Goal: Transaction & Acquisition: Book appointment/travel/reservation

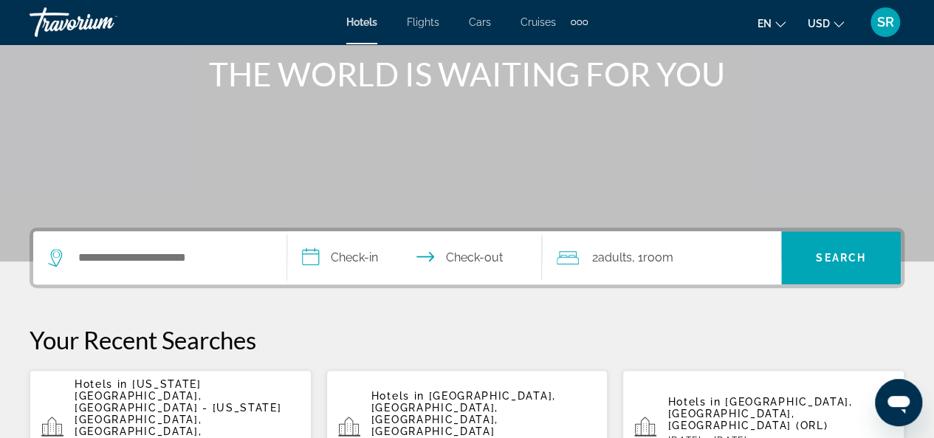
scroll to position [243, 0]
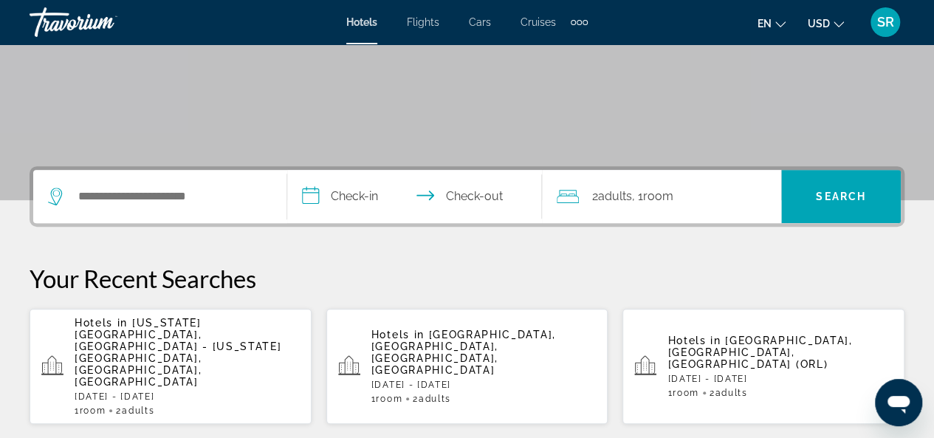
click at [148, 336] on span "[US_STATE][GEOGRAPHIC_DATA], [GEOGRAPHIC_DATA] - [US_STATE][GEOGRAPHIC_DATA], […" at bounding box center [178, 352] width 207 height 71
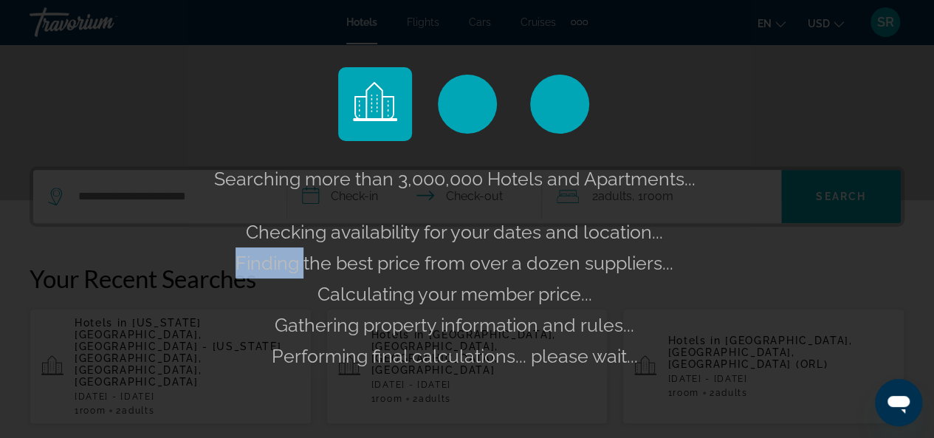
click at [148, 336] on div "Searching more than 3,000,000 Hotels and Apartments... Checking availability fo…" at bounding box center [467, 219] width 934 height 438
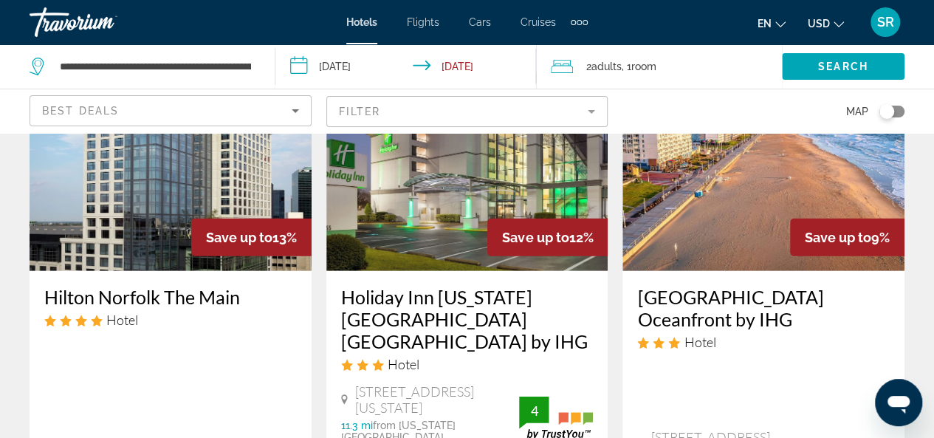
scroll to position [1997, 0]
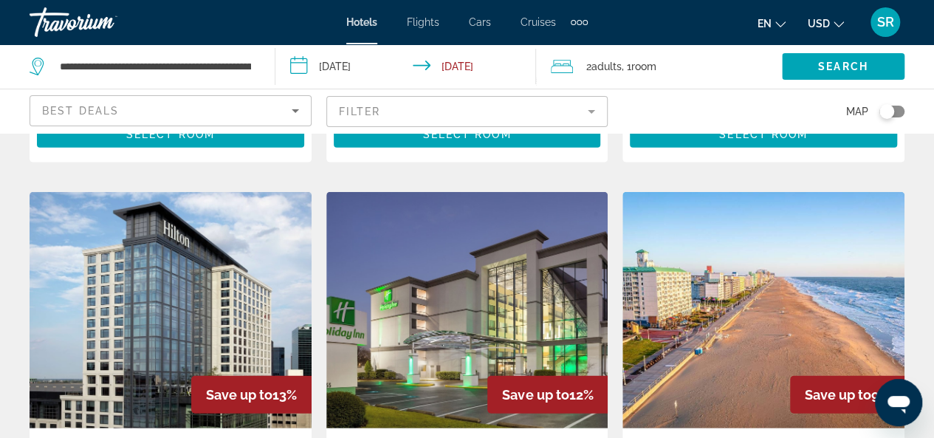
scroll to position [1882, 0]
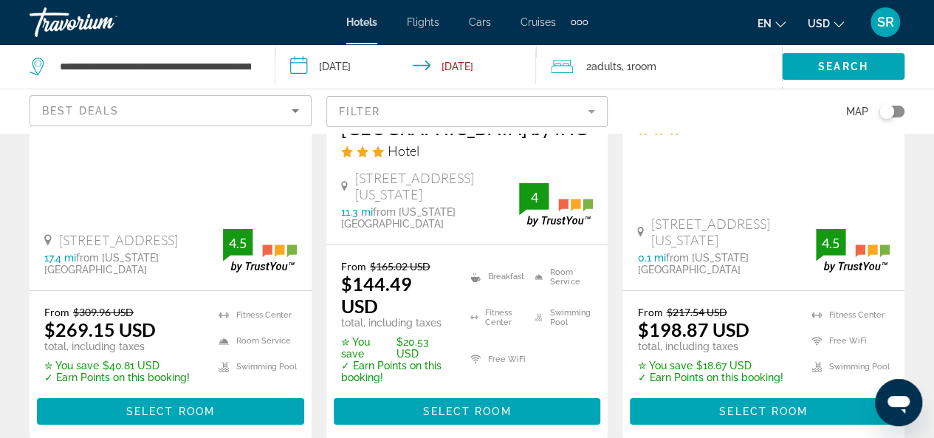
scroll to position [2327, 0]
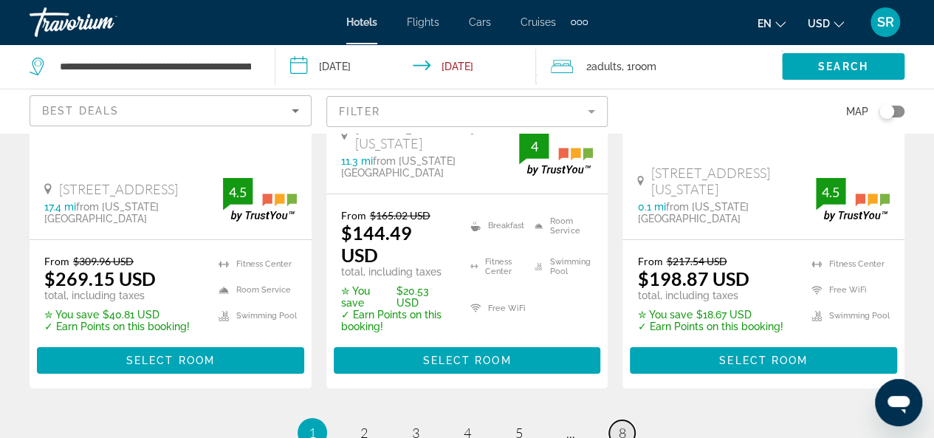
click at [624, 424] on span "8" at bounding box center [622, 432] width 7 height 16
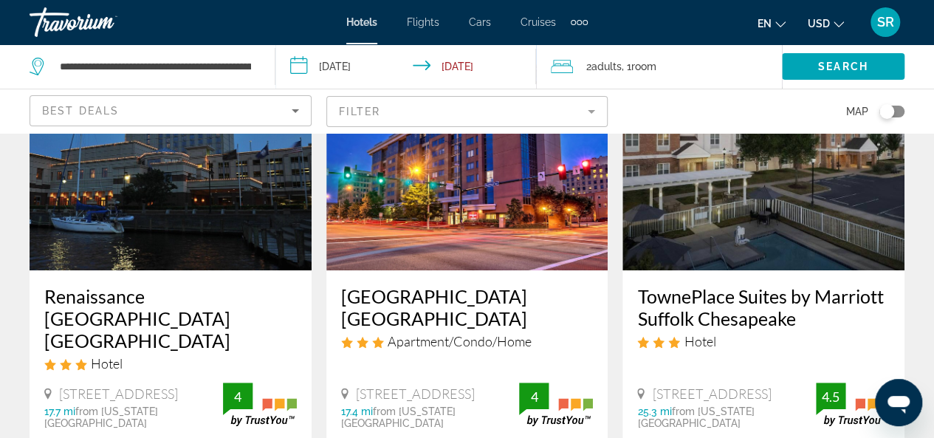
scroll to position [180, 0]
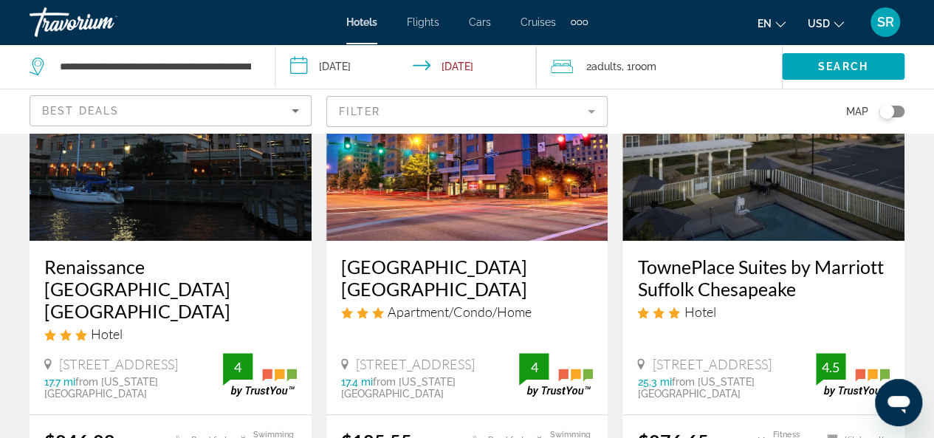
click at [731, 69] on div "2 Adult Adults , 1 Room rooms" at bounding box center [666, 66] width 231 height 21
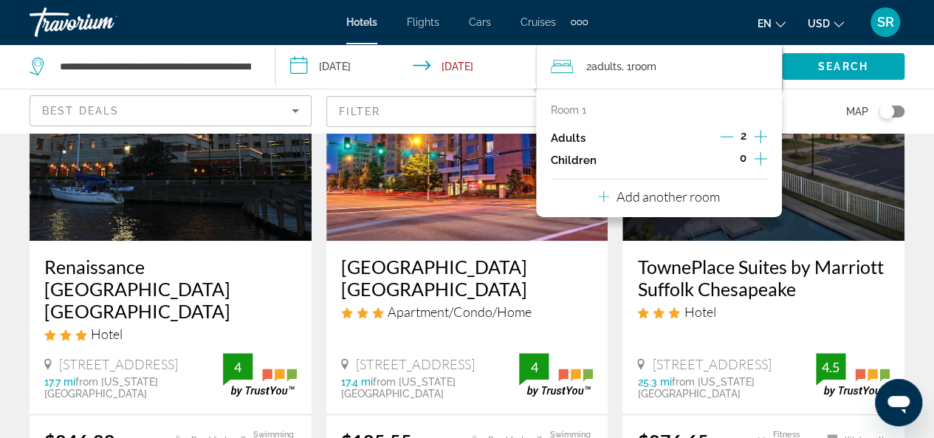
click at [372, 88] on input "**********" at bounding box center [408, 68] width 266 height 49
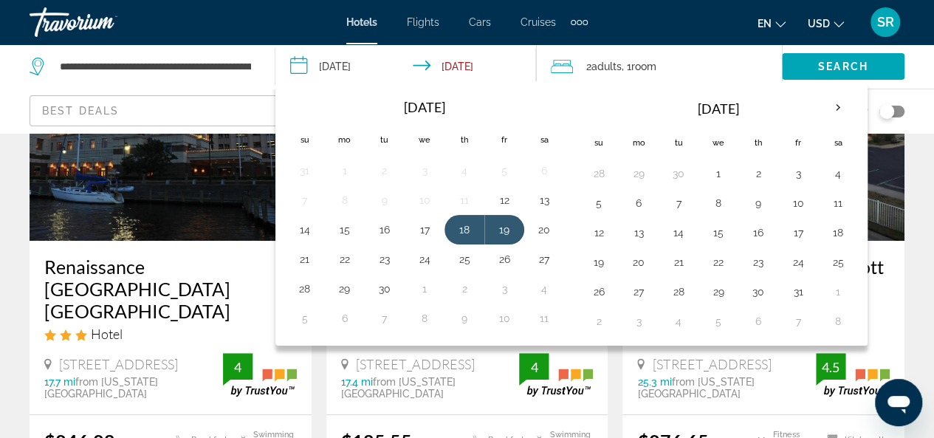
click at [372, 88] on button "**********" at bounding box center [405, 66] width 261 height 44
click at [261, 76] on app-destination-search "**********" at bounding box center [137, 66] width 275 height 44
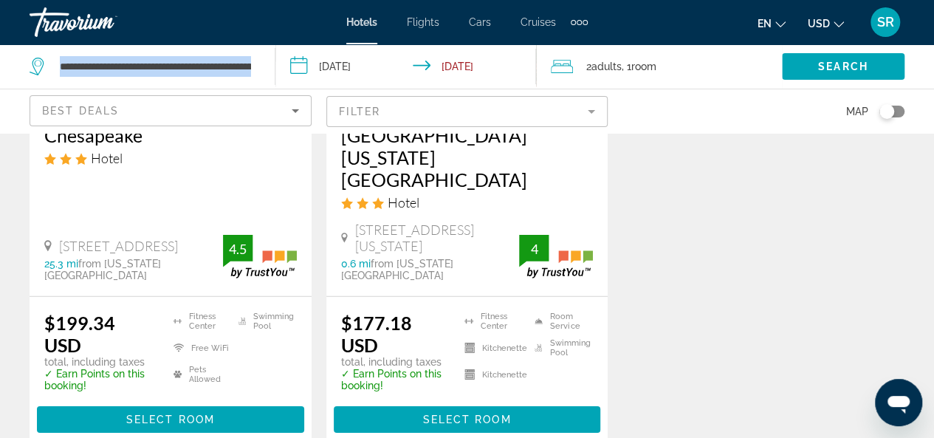
scroll to position [2127, 0]
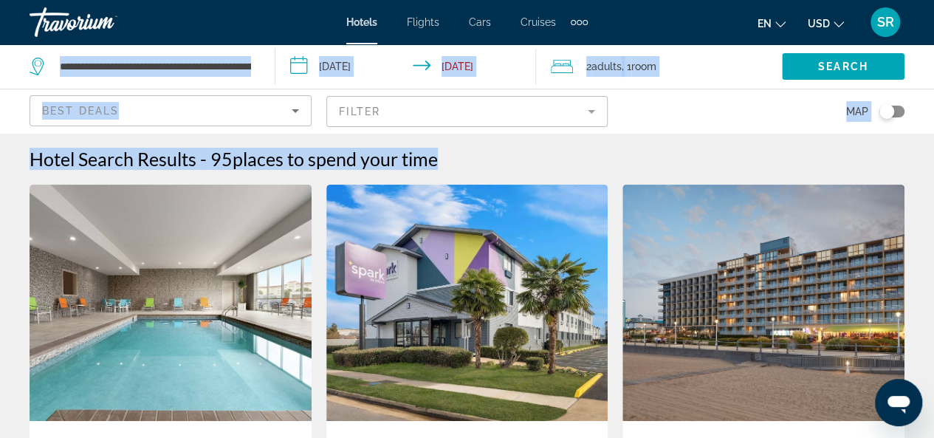
click at [701, 66] on div "2 Adult Adults , 1 Room rooms" at bounding box center [666, 66] width 231 height 21
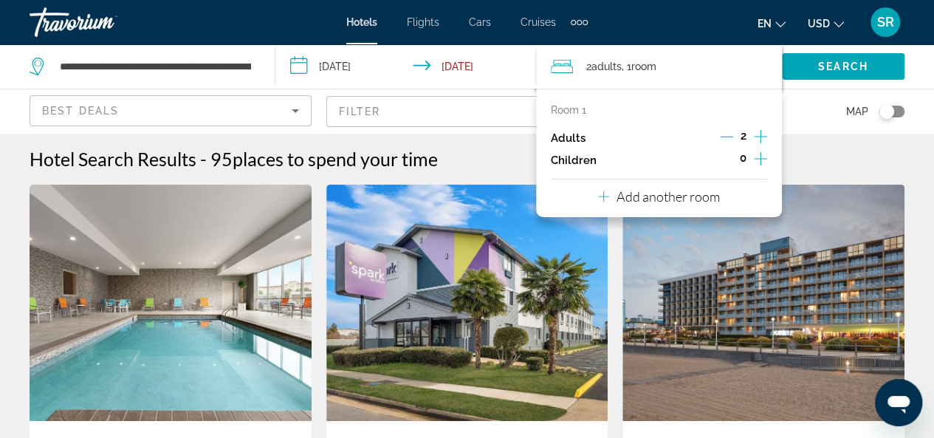
click at [15, 63] on app-destination-search "**********" at bounding box center [137, 66] width 275 height 44
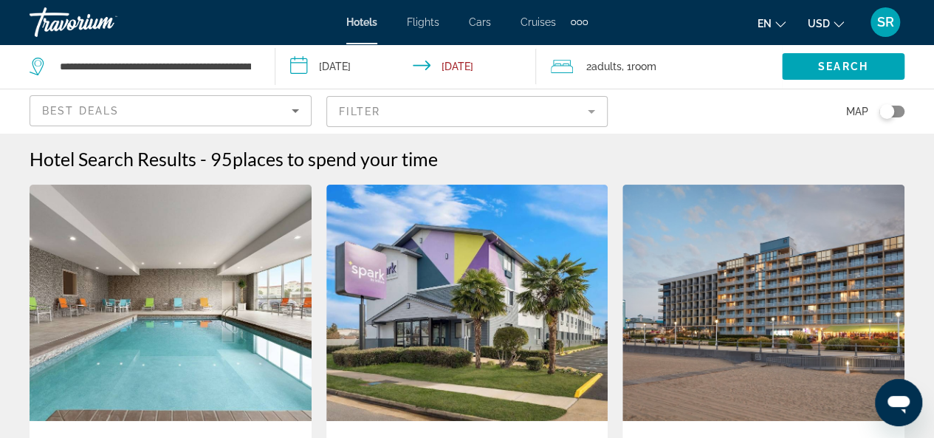
click at [15, 63] on app-destination-search "**********" at bounding box center [137, 66] width 275 height 44
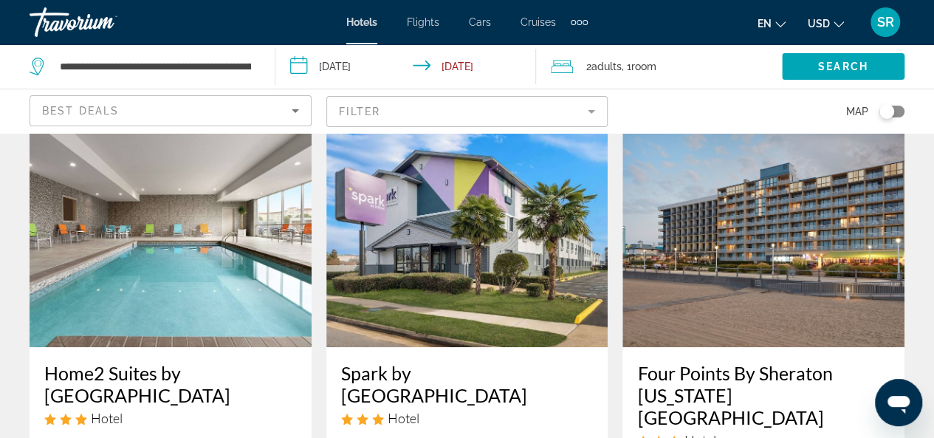
scroll to position [97, 0]
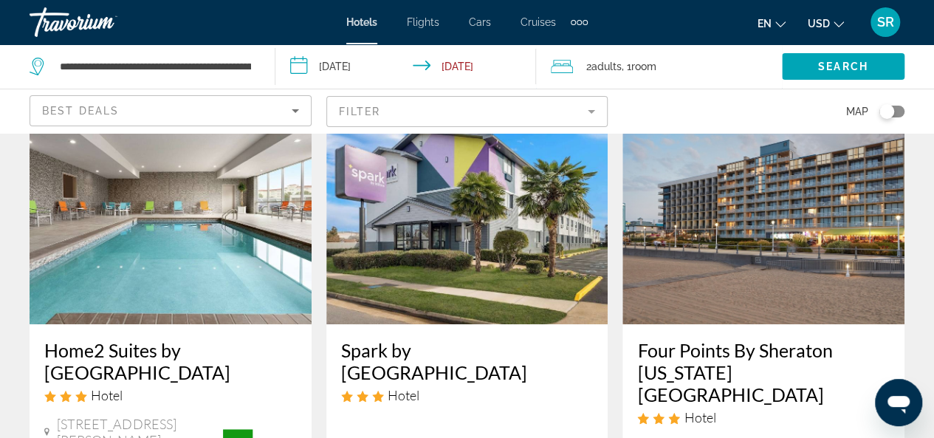
click at [455, 239] on img "Main content" at bounding box center [467, 206] width 282 height 236
click at [0, 0] on circle at bounding box center [0, 0] width 0 height 0
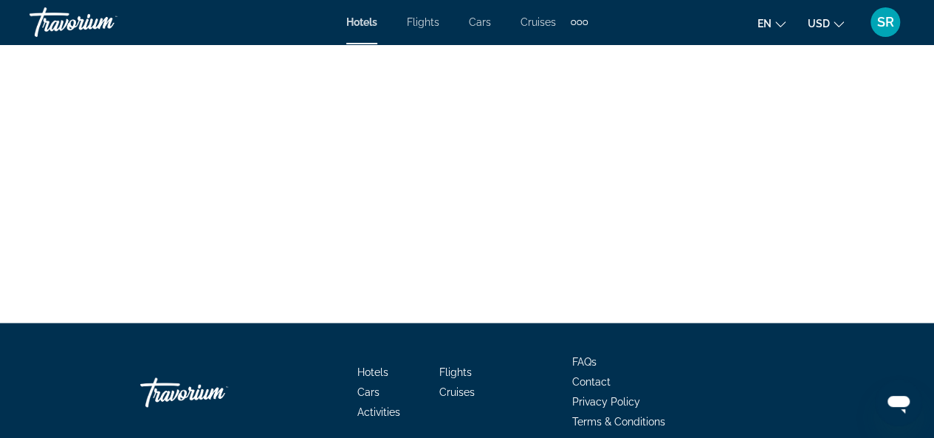
scroll to position [3387, 0]
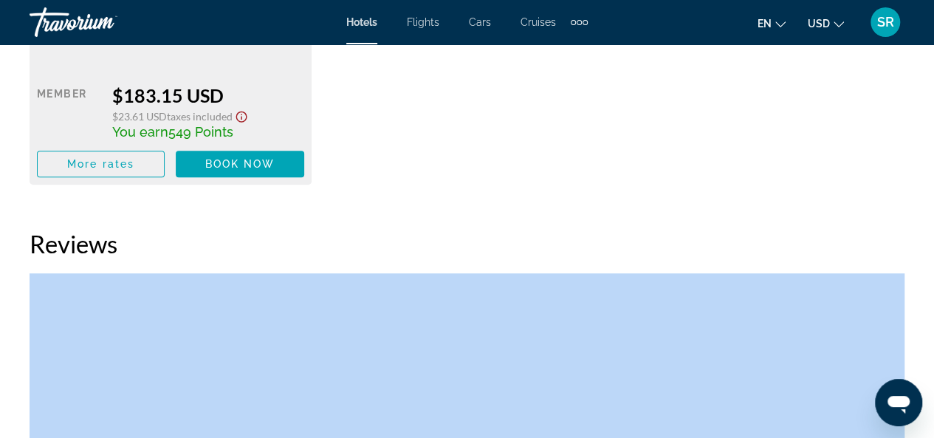
scroll to position [3113, 0]
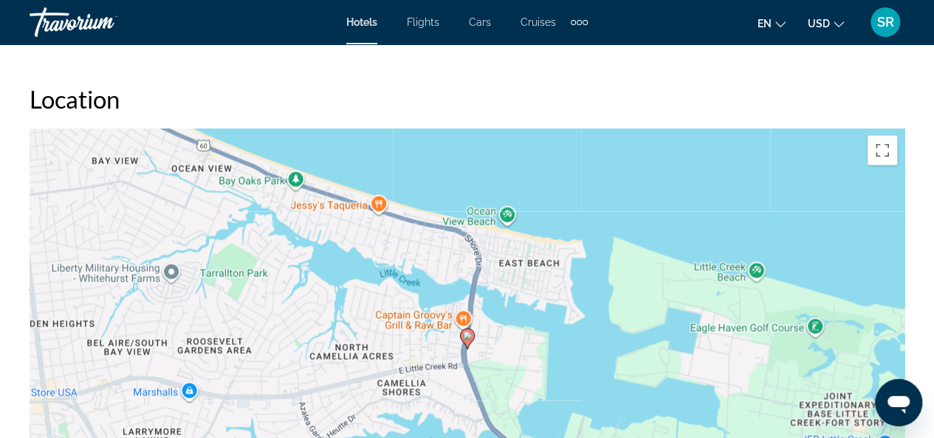
scroll to position [1199, 0]
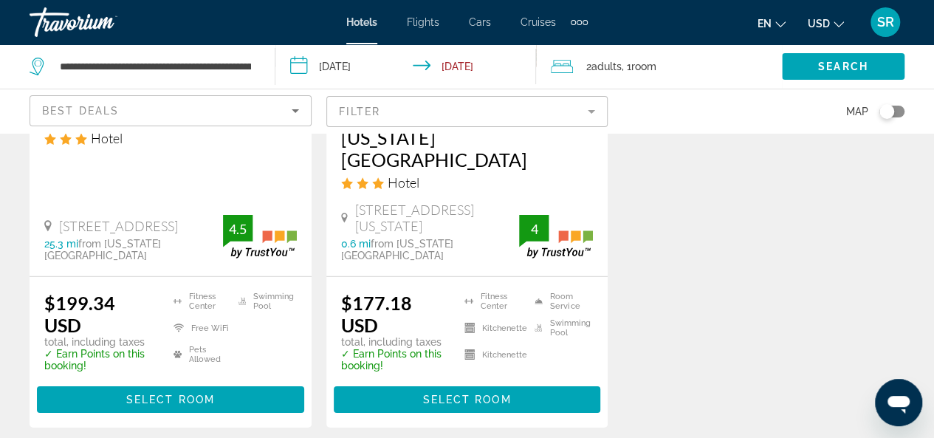
scroll to position [2142, 0]
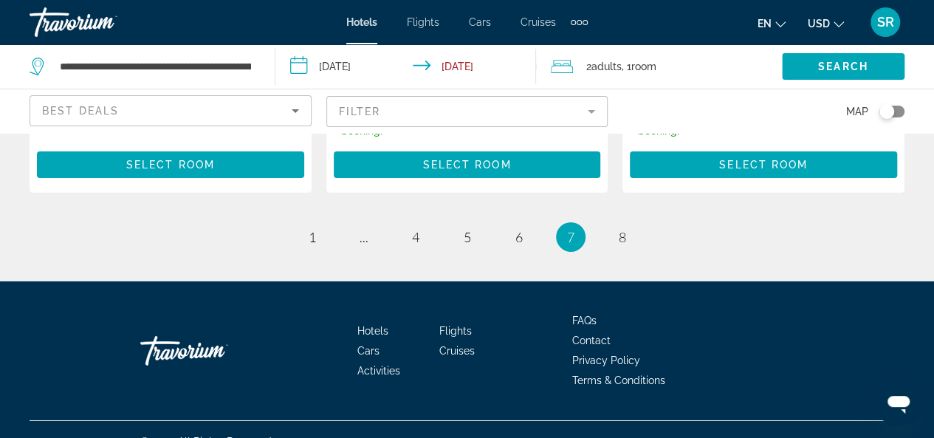
scroll to position [2322, 0]
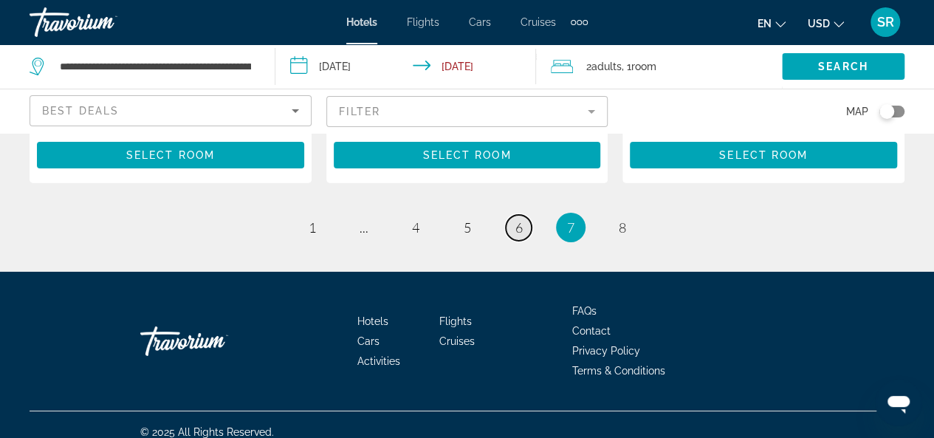
click at [526, 216] on link "page 6" at bounding box center [519, 228] width 26 height 26
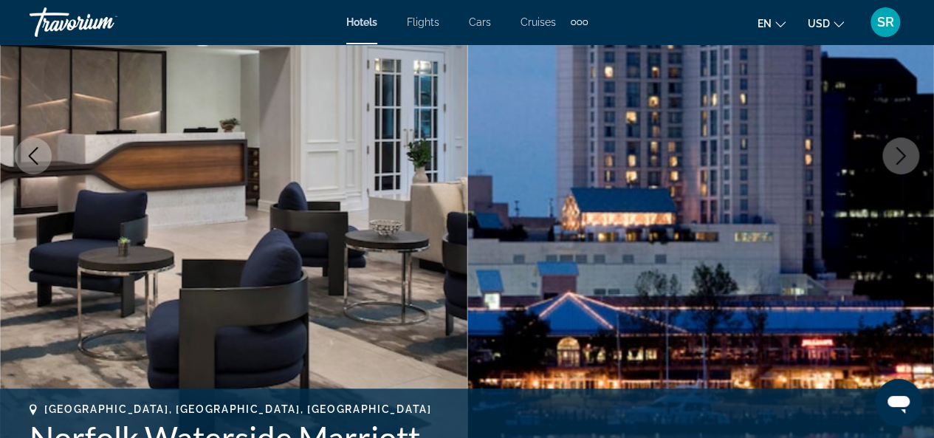
scroll to position [214, 0]
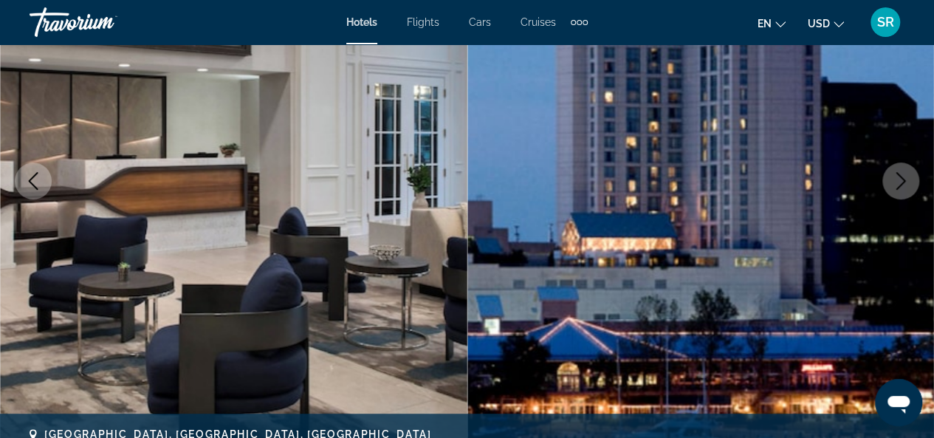
click at [929, 44] on div "Skip to main content Hotels Flights Cars Cruises Activities Hotels Flights Cars…" at bounding box center [467, 5] width 934 height 438
click at [929, 44] on mat-toolbar "Hotels Flights Cars Cruises Activities Hotels Flights Cars Cruises Activities e…" at bounding box center [467, 22] width 934 height 44
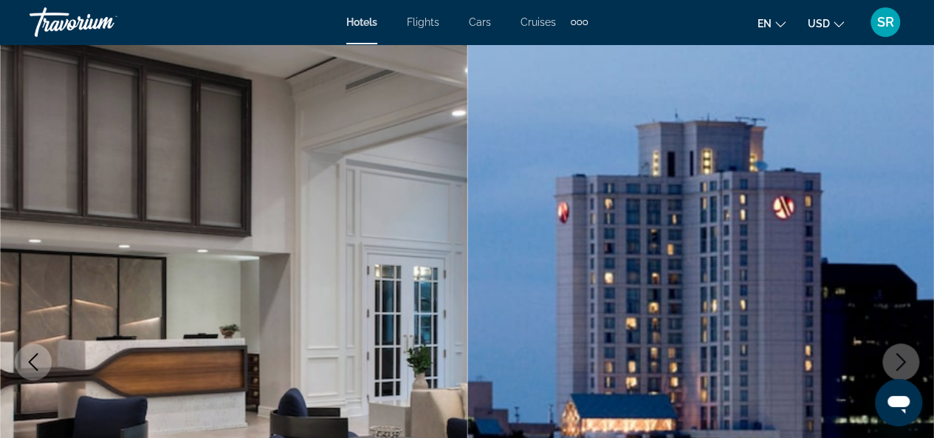
scroll to position [0, 0]
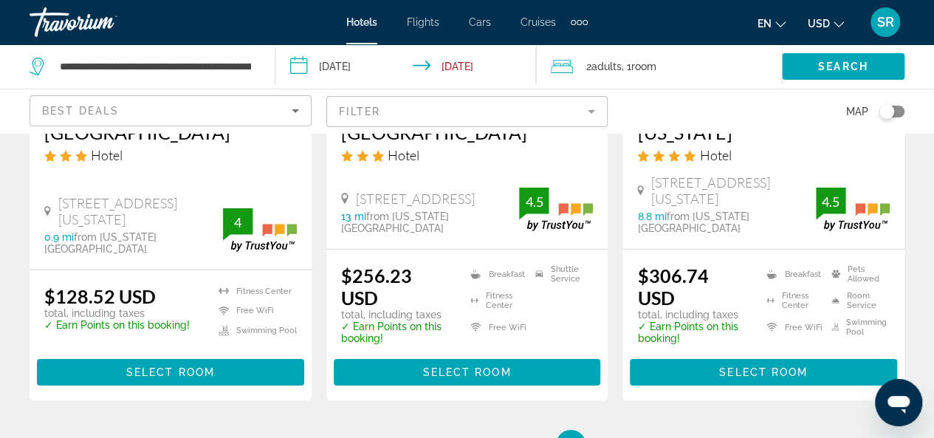
scroll to position [2133, 0]
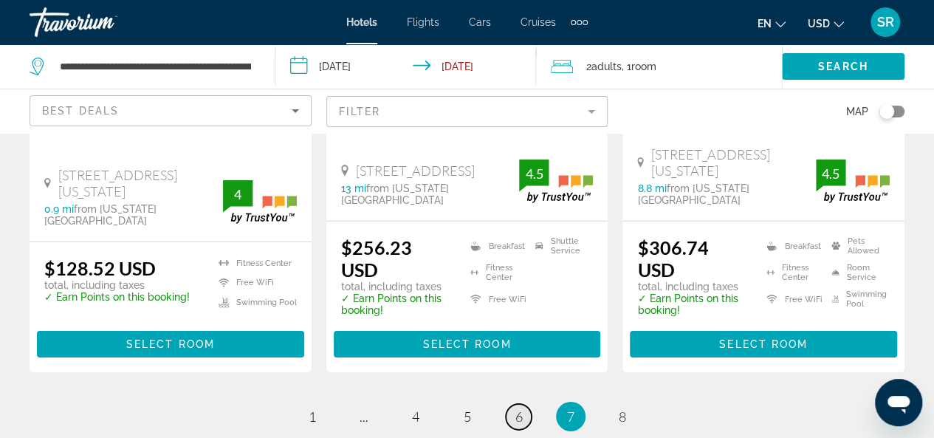
click at [522, 408] on span "6" at bounding box center [518, 416] width 7 height 16
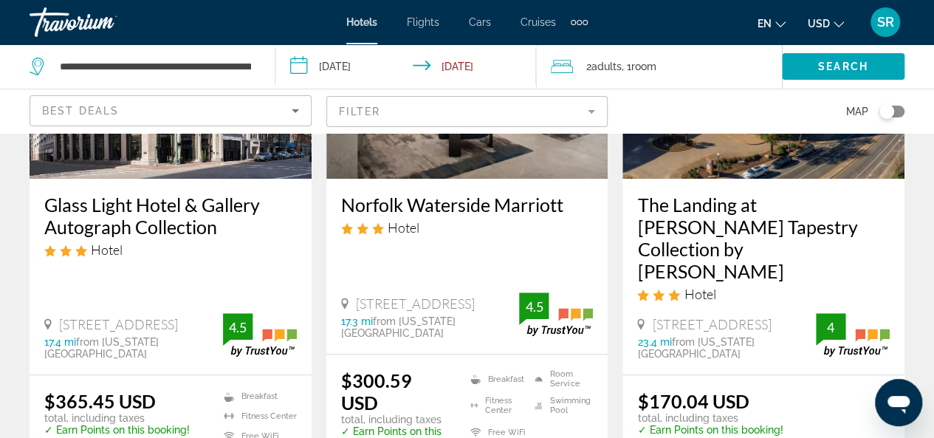
scroll to position [257, 0]
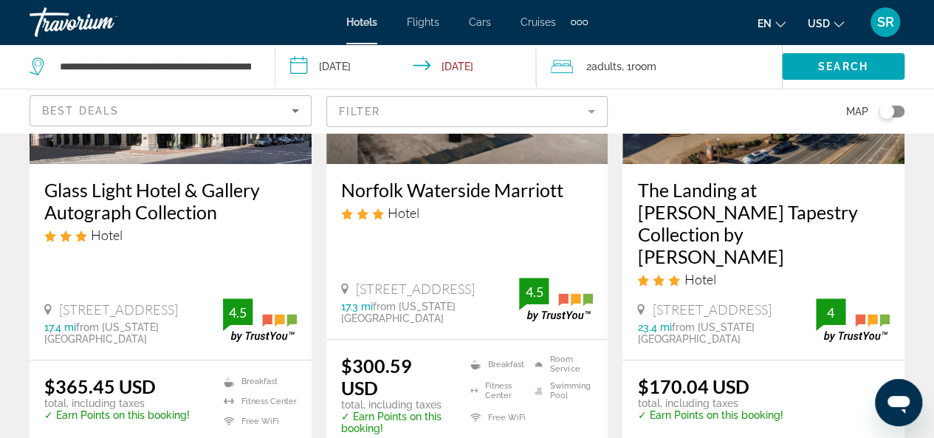
click at [693, 207] on h3 "The Landing at Hampton Marina Tapestry Collection by Hilton" at bounding box center [763, 223] width 252 height 89
click at [0, 0] on div at bounding box center [0, 0] width 0 height 0
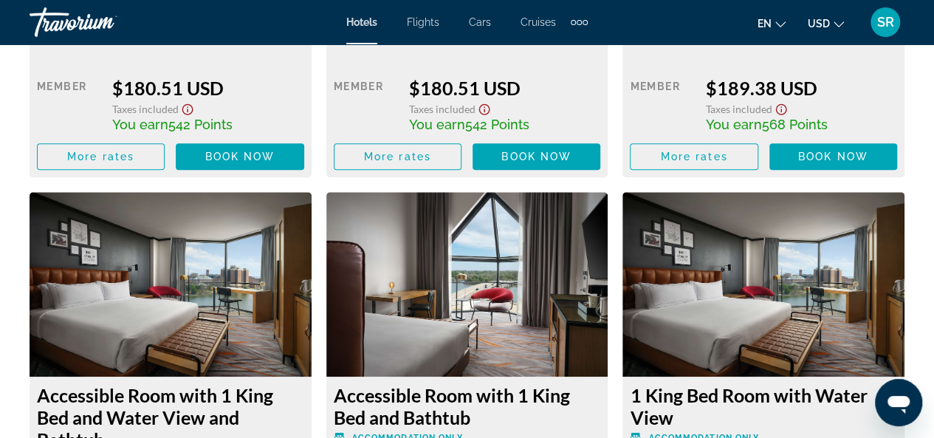
scroll to position [3381, 0]
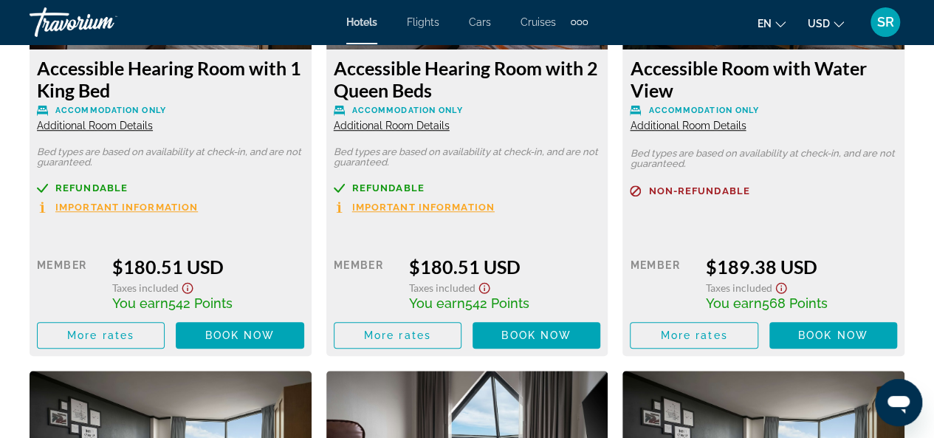
click at [932, 218] on div "Overview Type Hotel Address 700 Settlers Landing Rd., Hampton VA 23669, United …" at bounding box center [467, 303] width 934 height 5728
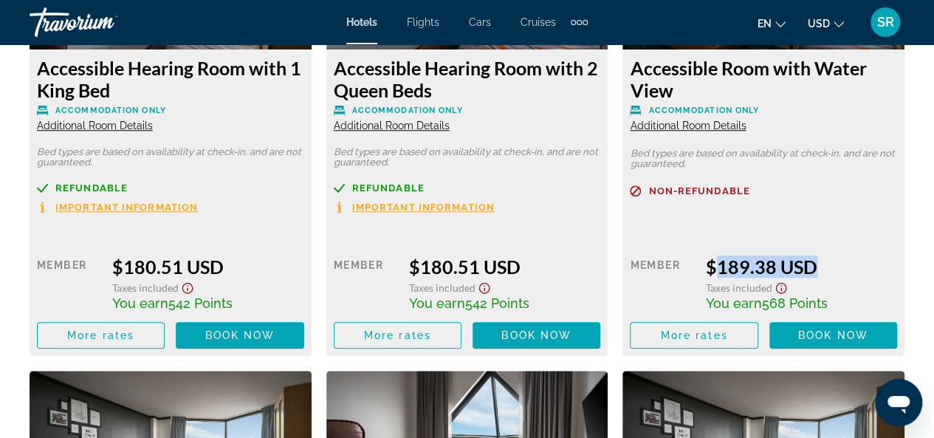
click at [932, 218] on div "Overview Type Hotel Address 700 Settlers Landing Rd., Hampton VA 23669, United …" at bounding box center [467, 303] width 934 height 5728
click at [925, 128] on div "Overview Type Hotel Address 700 Settlers Landing Rd., Hampton VA 23669, United …" at bounding box center [467, 303] width 934 height 5728
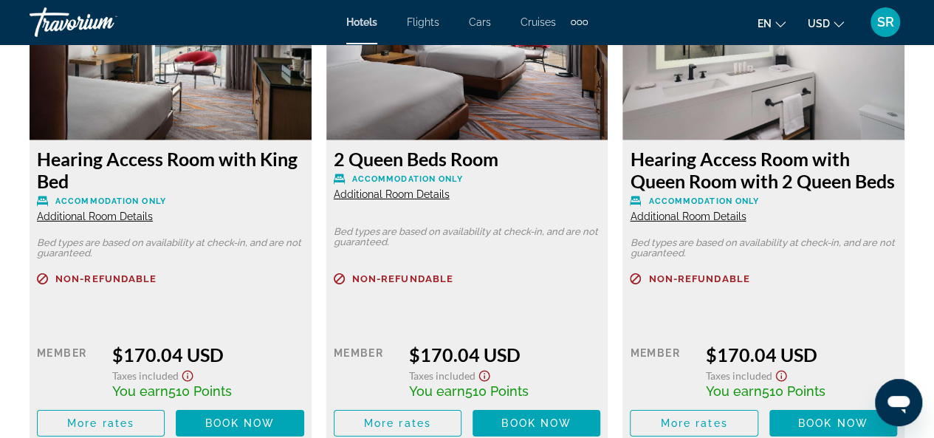
scroll to position [2282, 0]
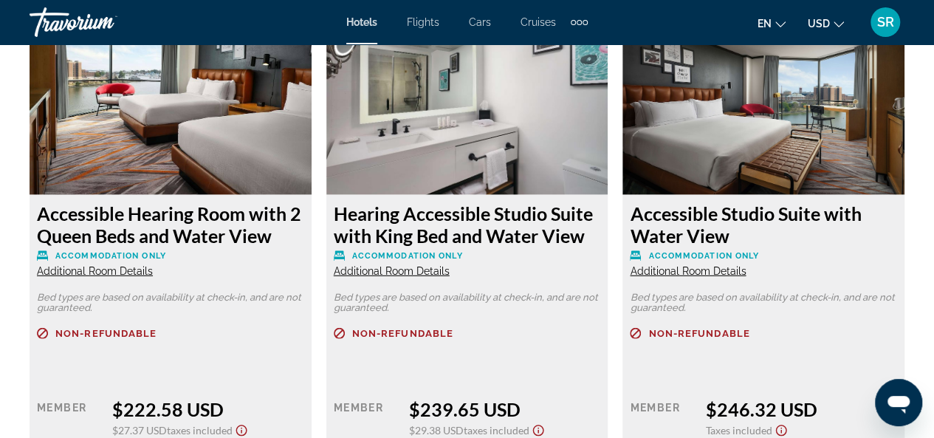
scroll to position [4407, 0]
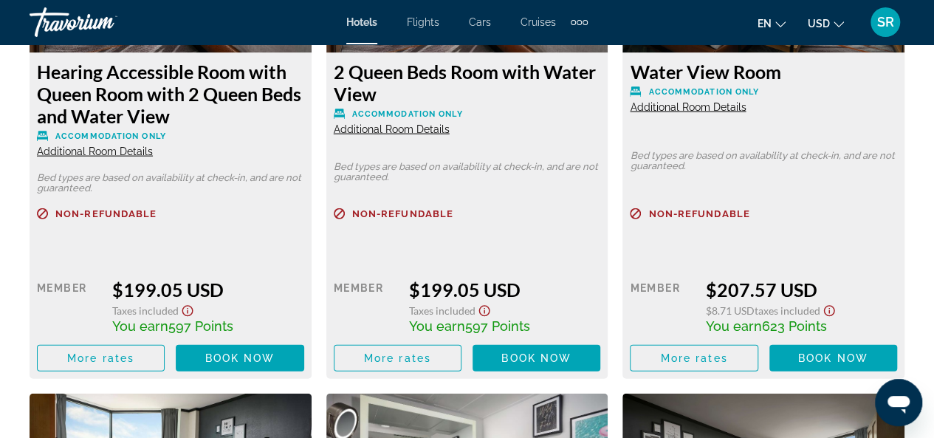
drag, startPoint x: 929, startPoint y: 253, endPoint x: 925, endPoint y: 230, distance: 23.2
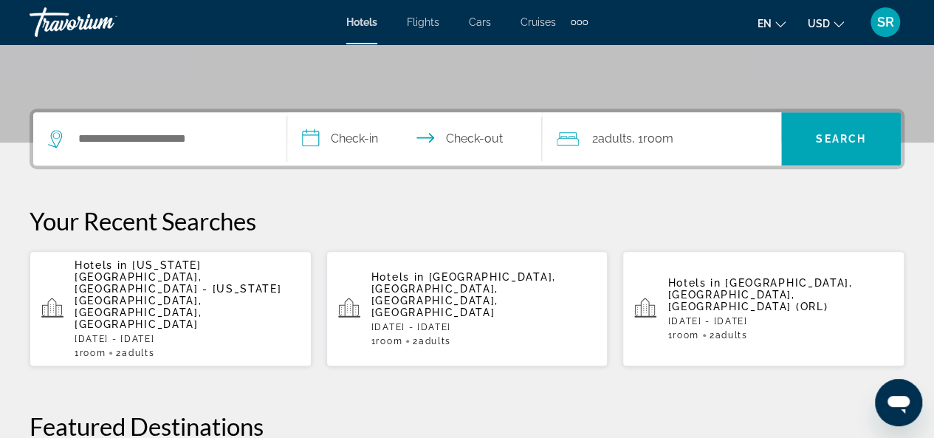
scroll to position [304, 0]
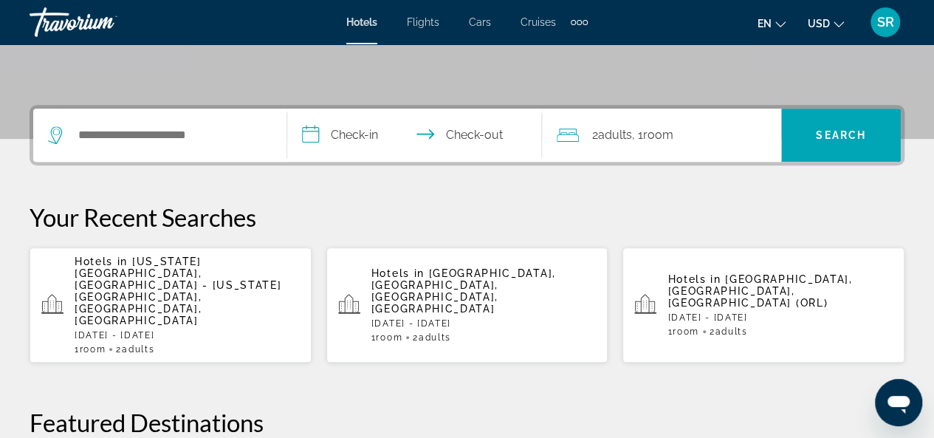
click at [155, 273] on span "[US_STATE][GEOGRAPHIC_DATA], [GEOGRAPHIC_DATA] - [US_STATE][GEOGRAPHIC_DATA], […" at bounding box center [178, 290] width 207 height 71
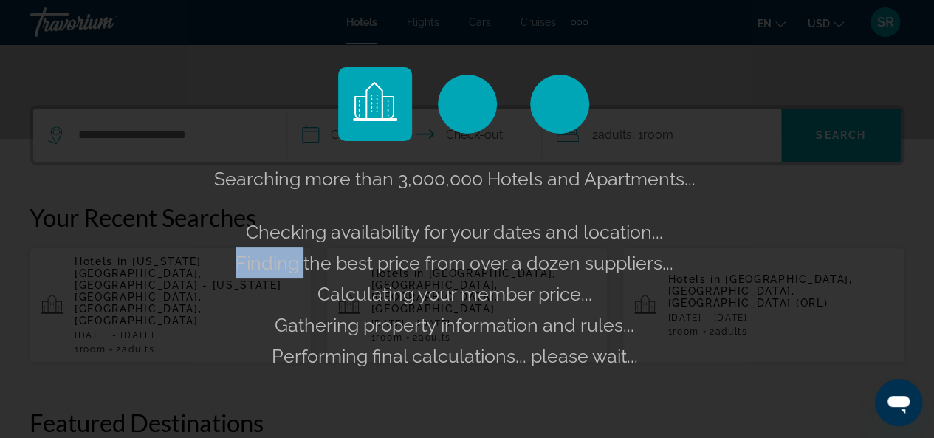
click at [155, 274] on div "Searching more than 3,000,000 Hotels and Apartments... Checking availability fo…" at bounding box center [467, 219] width 934 height 438
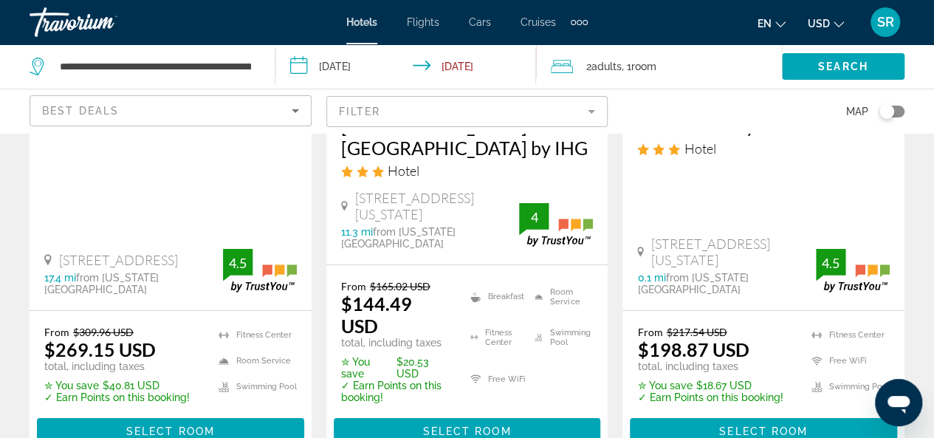
scroll to position [2318, 0]
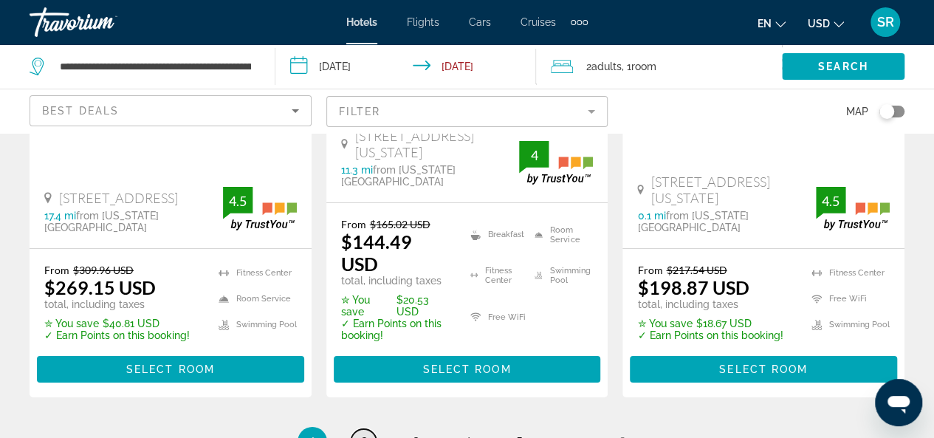
click at [368, 429] on link "page 2" at bounding box center [364, 442] width 26 height 26
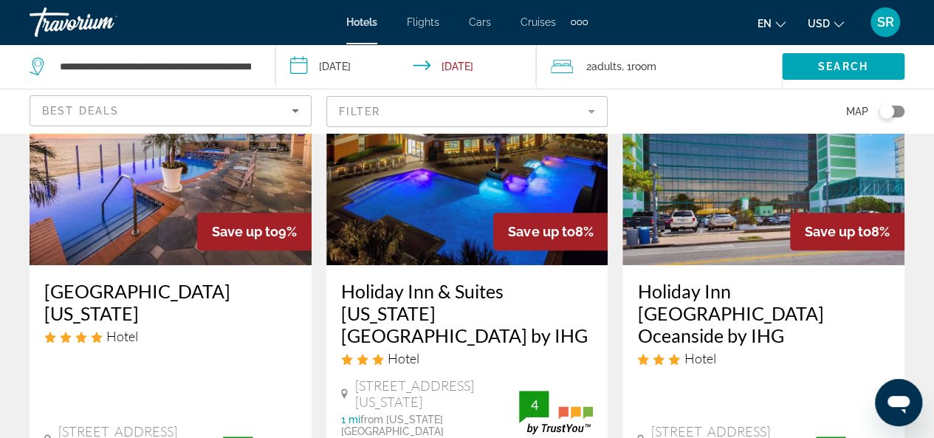
scroll to position [203, 0]
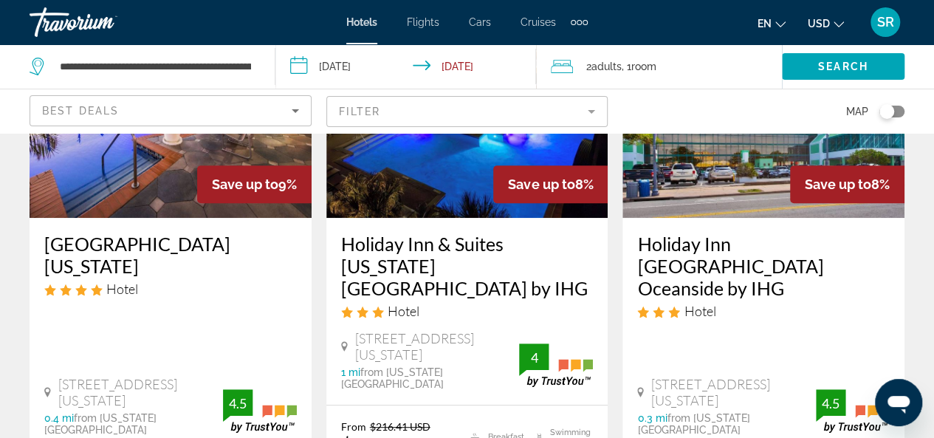
click at [450, 240] on h3 "Holiday Inn & Suites Virginia Beach North Beach by IHG" at bounding box center [467, 266] width 252 height 66
click at [0, 0] on circle at bounding box center [0, 0] width 0 height 0
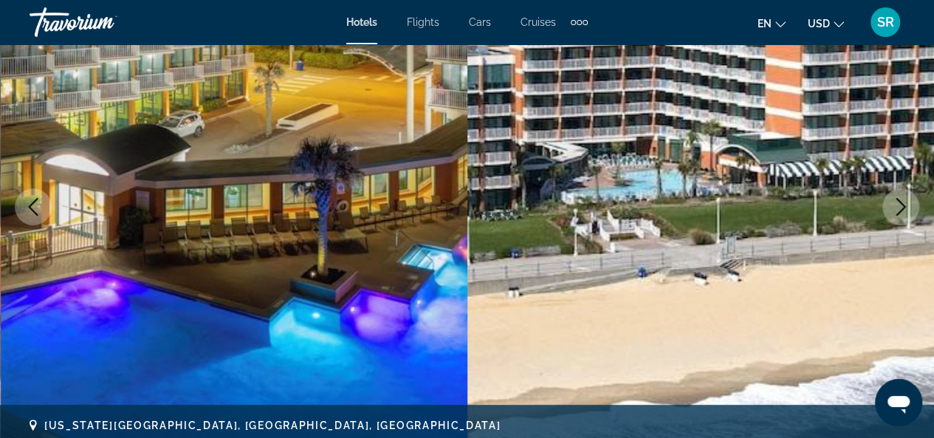
scroll to position [185, 0]
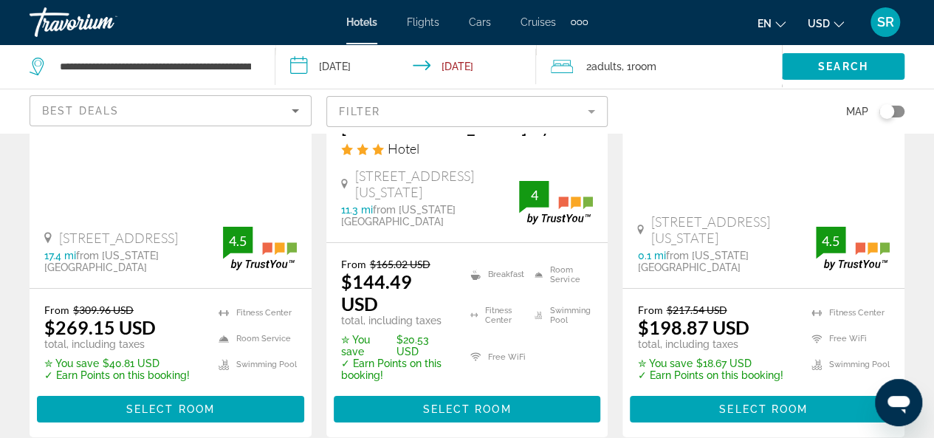
scroll to position [2364, 0]
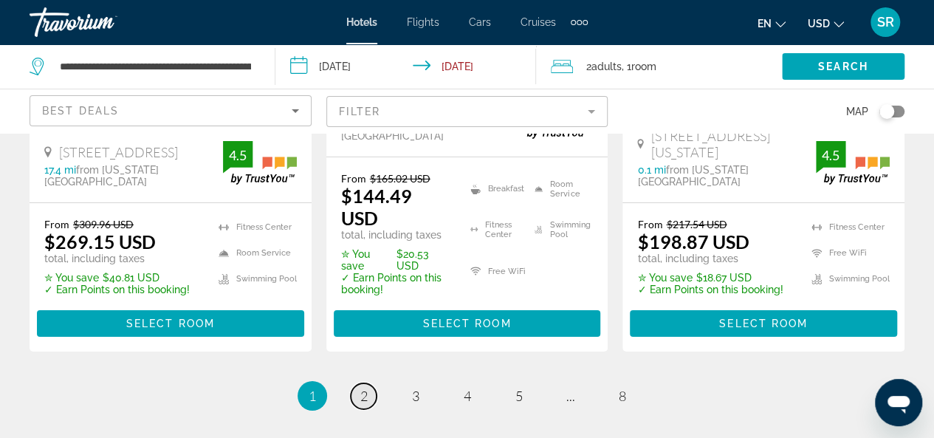
click at [362, 388] on span "2" at bounding box center [363, 396] width 7 height 16
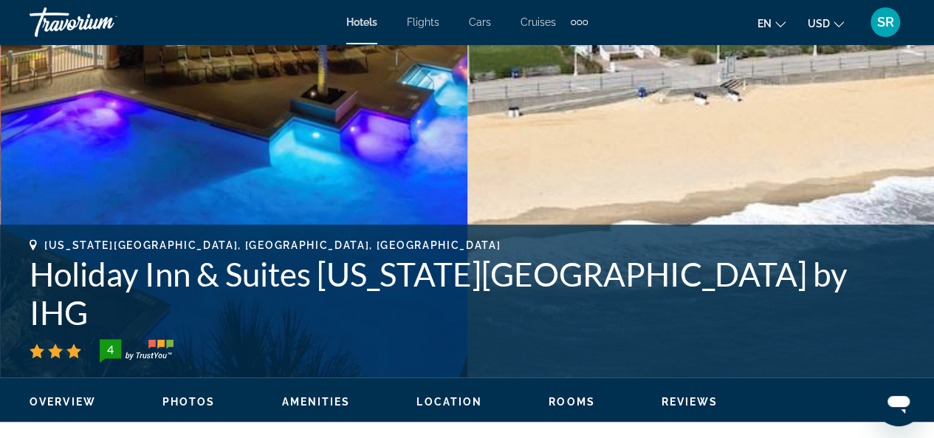
scroll to position [187, 0]
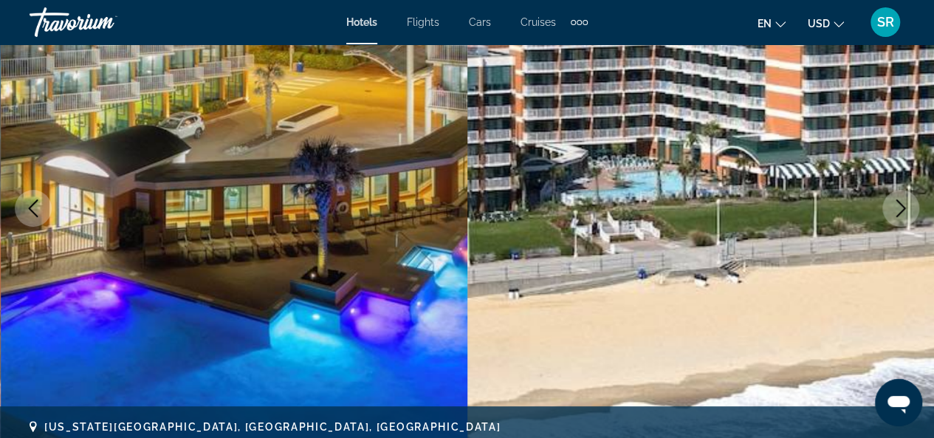
click at [931, 82] on img "Main content" at bounding box center [700, 208] width 467 height 701
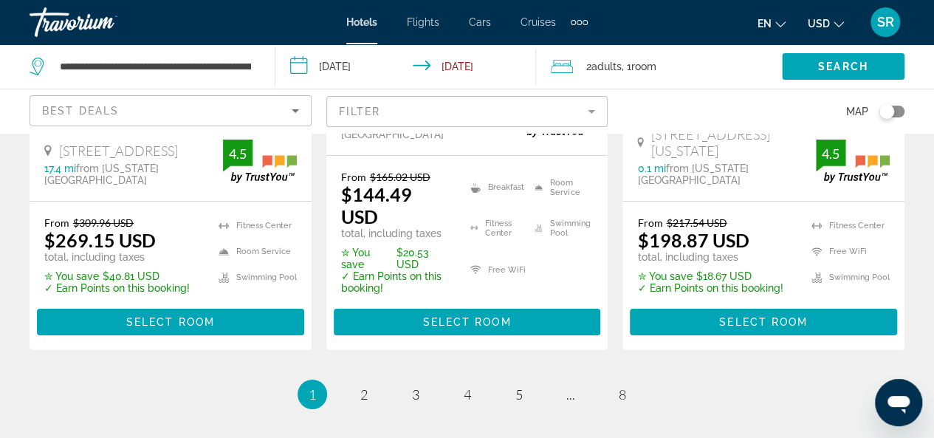
scroll to position [2408, 0]
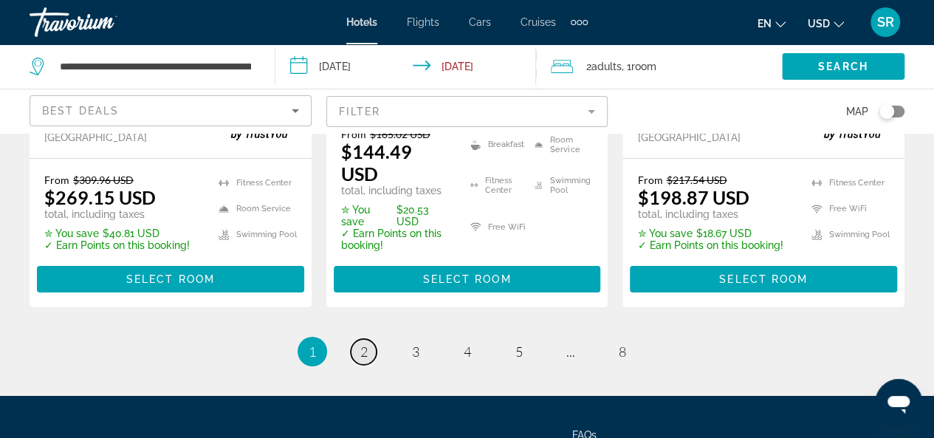
click at [363, 343] on span "2" at bounding box center [363, 351] width 7 height 16
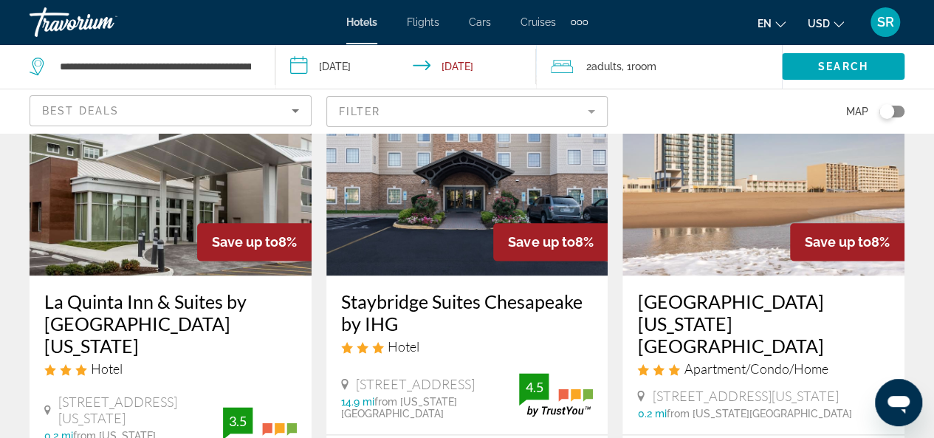
scroll to position [789, 0]
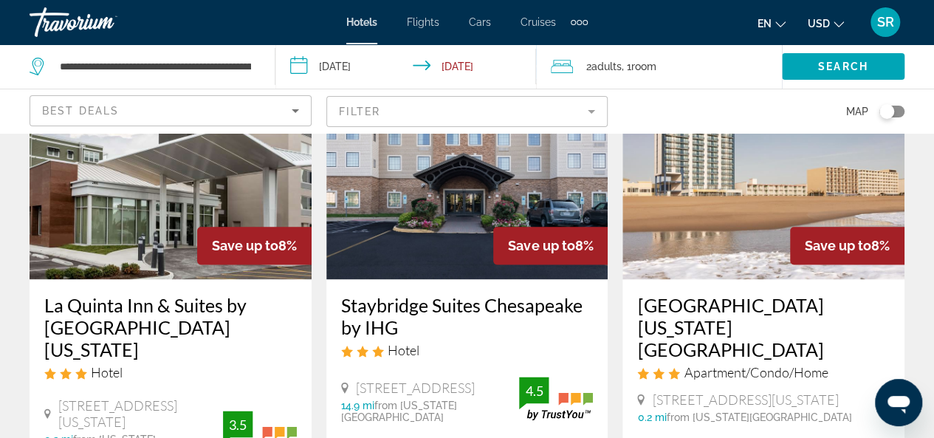
click at [741, 294] on h3 "Hyatt House Virginia Beach Oceanfront" at bounding box center [763, 327] width 252 height 66
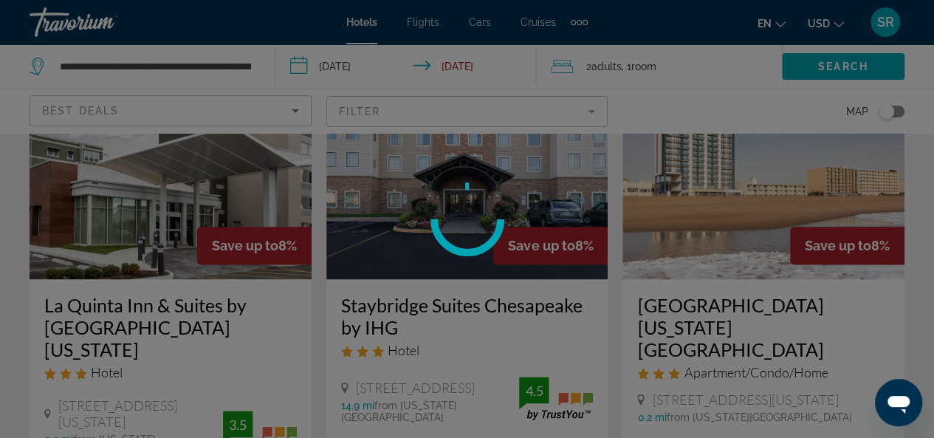
click at [741, 249] on div at bounding box center [467, 219] width 934 height 438
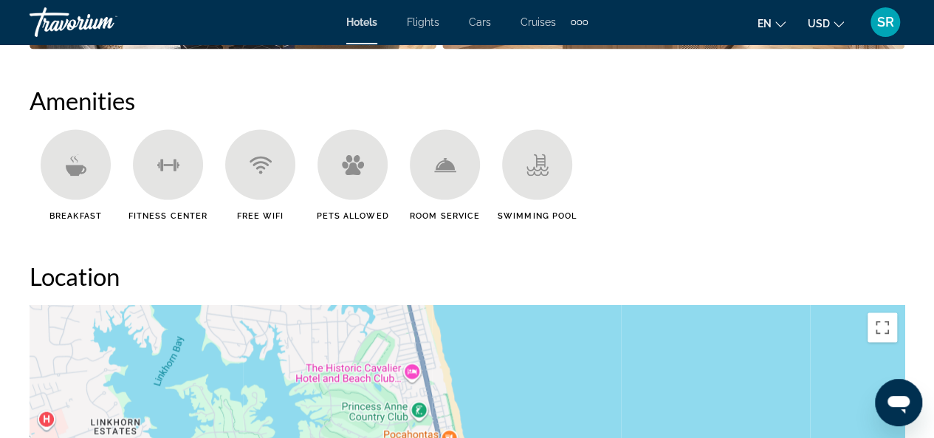
scroll to position [1424, 0]
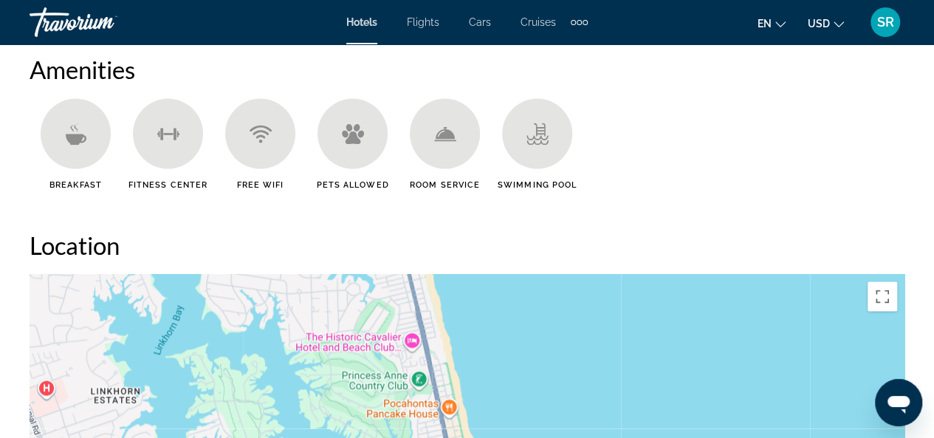
click at [354, 185] on span "Pets Allowed" at bounding box center [352, 185] width 72 height 10
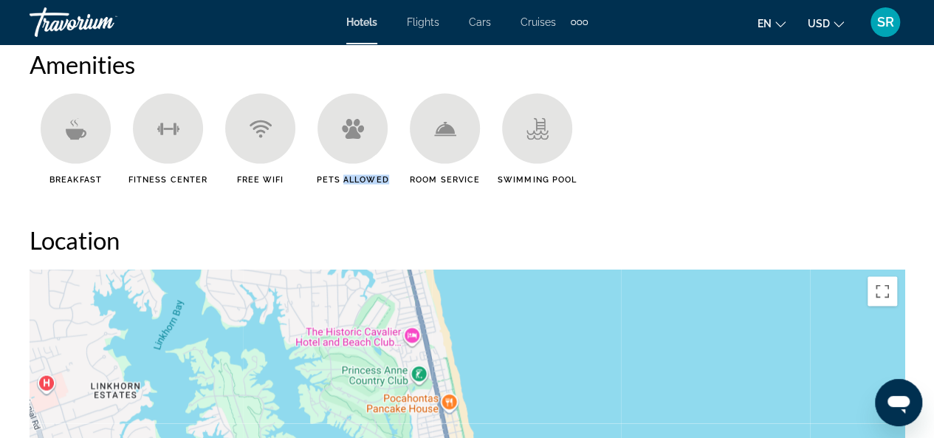
scroll to position [1308, 0]
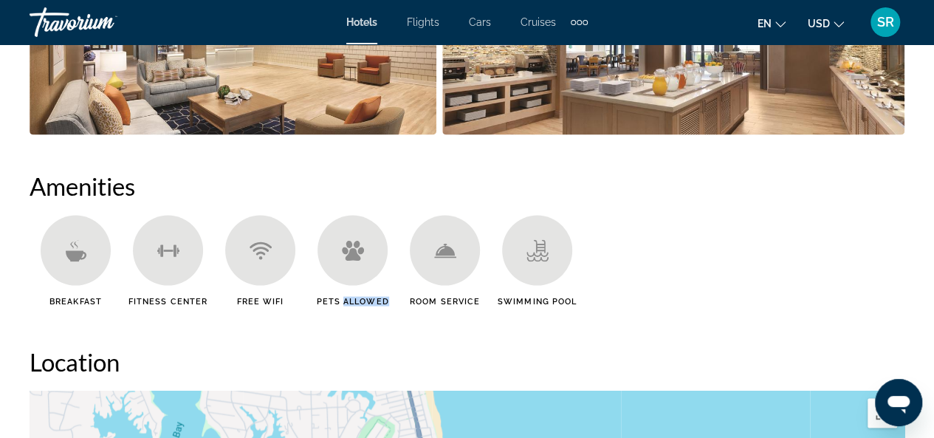
click at [445, 252] on icon "Main content" at bounding box center [444, 249] width 19 height 12
click at [165, 274] on div "Main content" at bounding box center [168, 250] width 70 height 70
click at [71, 273] on div "Main content" at bounding box center [76, 250] width 70 height 70
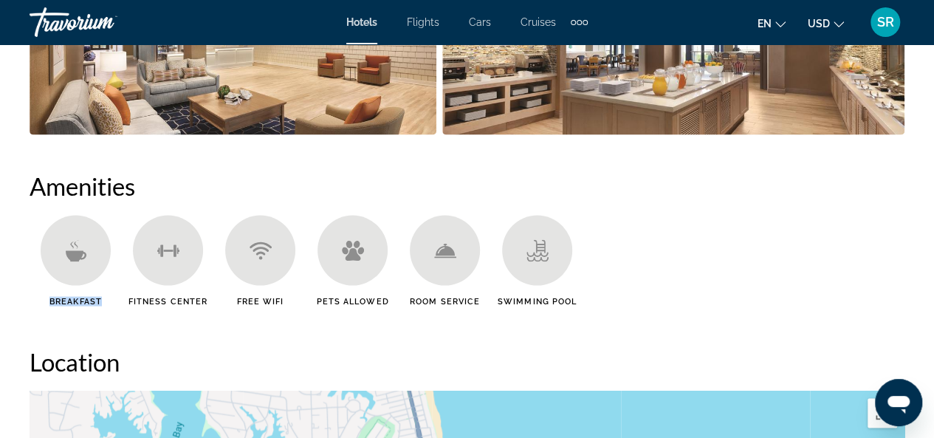
click at [71, 273] on div "Main content" at bounding box center [76, 250] width 70 height 70
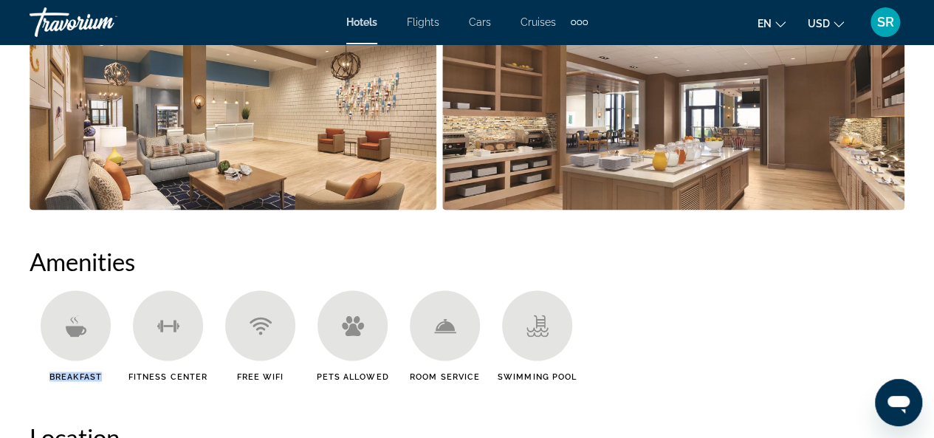
scroll to position [932, 0]
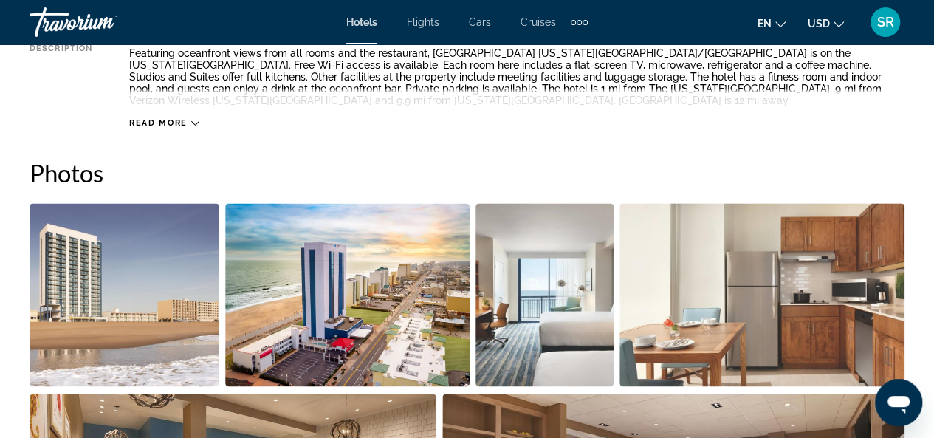
scroll to position [750, 0]
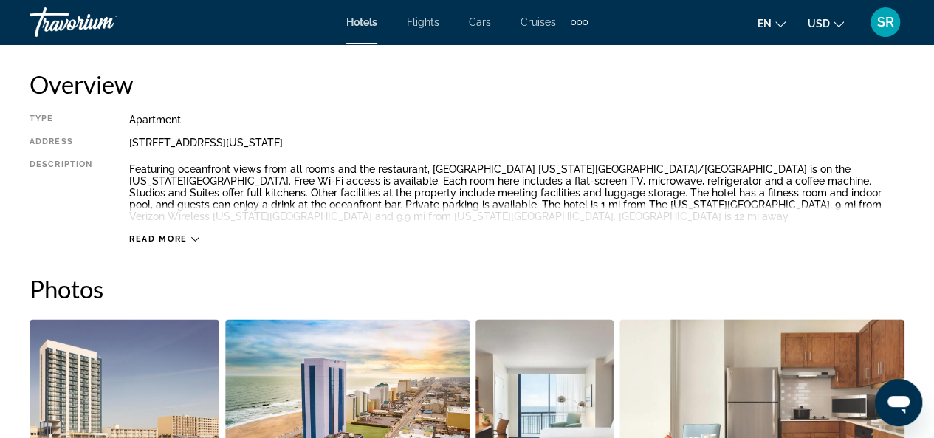
click at [154, 234] on span "Read more" at bounding box center [158, 239] width 58 height 10
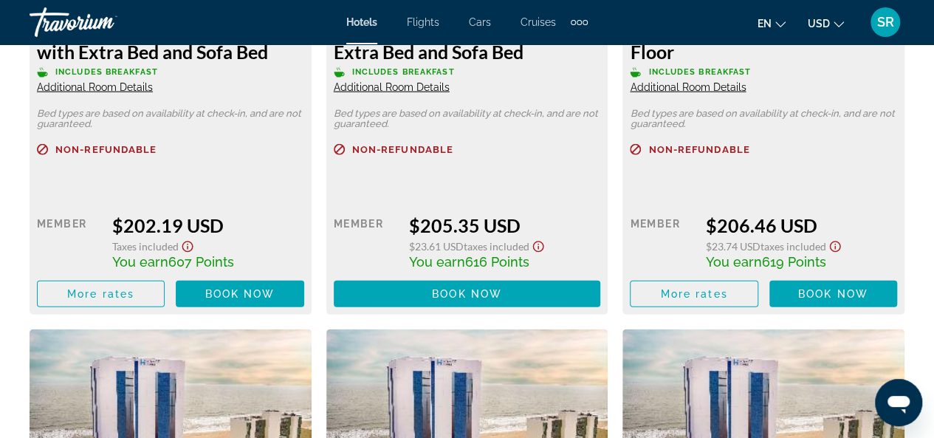
scroll to position [4983, 0]
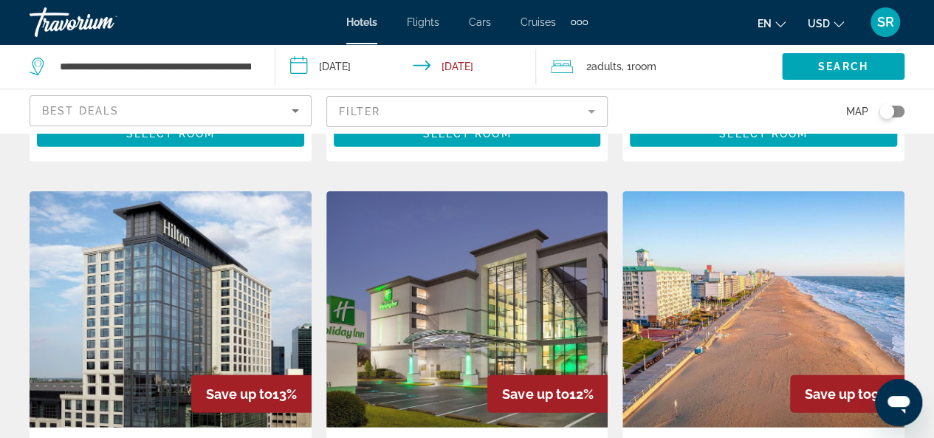
scroll to position [2289, 0]
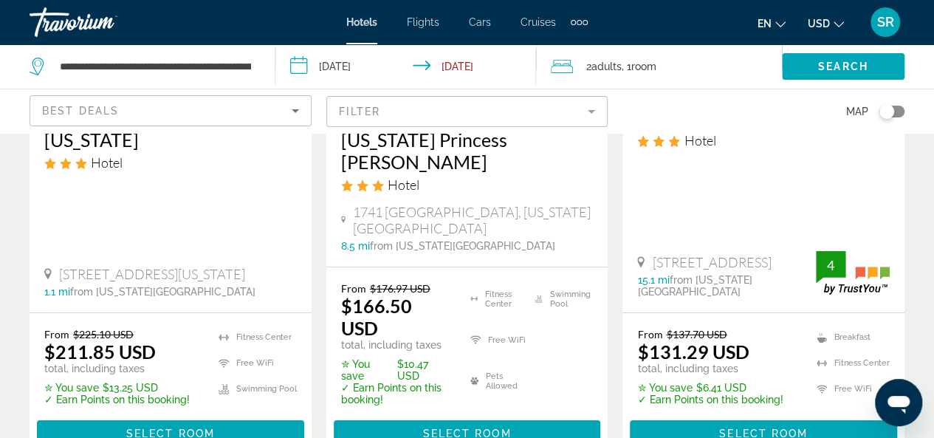
scroll to position [2268, 0]
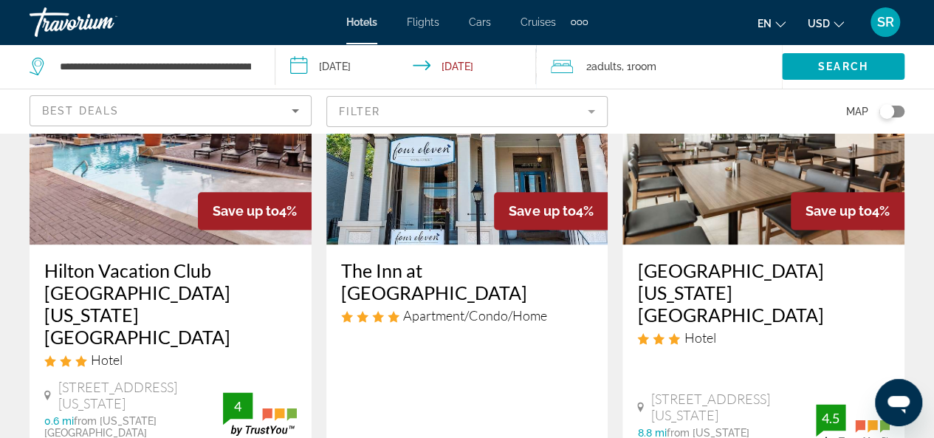
scroll to position [856, 0]
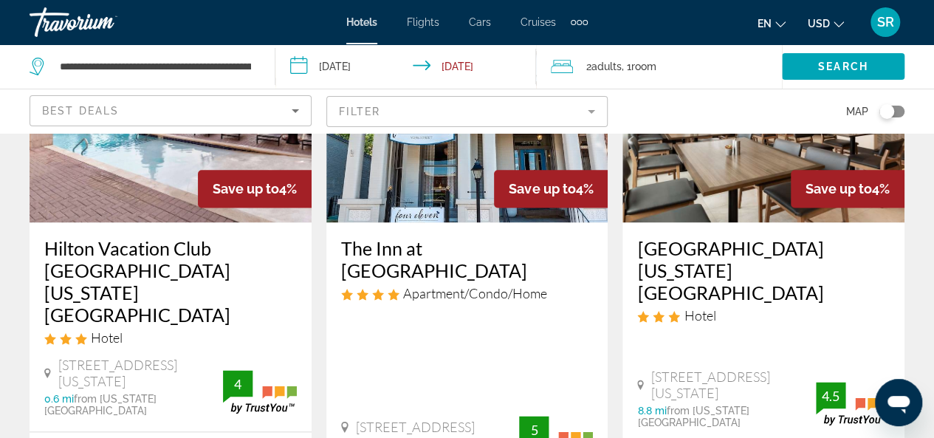
click at [128, 237] on h3 "Hilton Vacation Club Oceanaire Virginia Beach" at bounding box center [170, 281] width 252 height 89
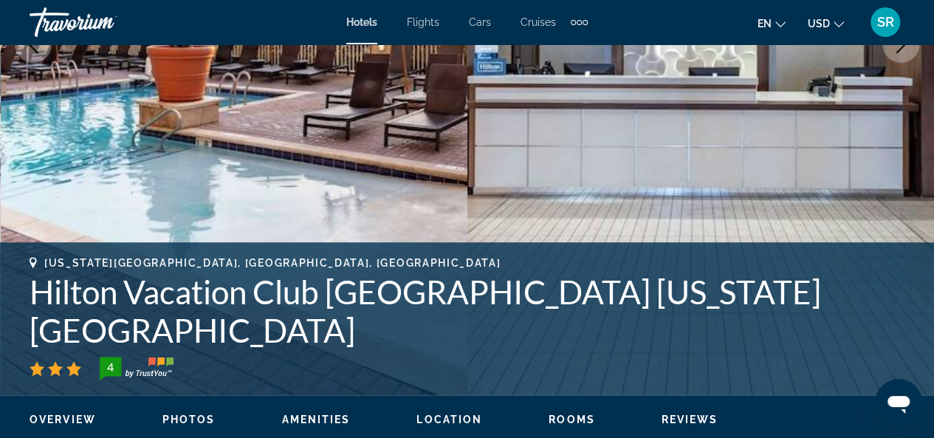
scroll to position [734, 0]
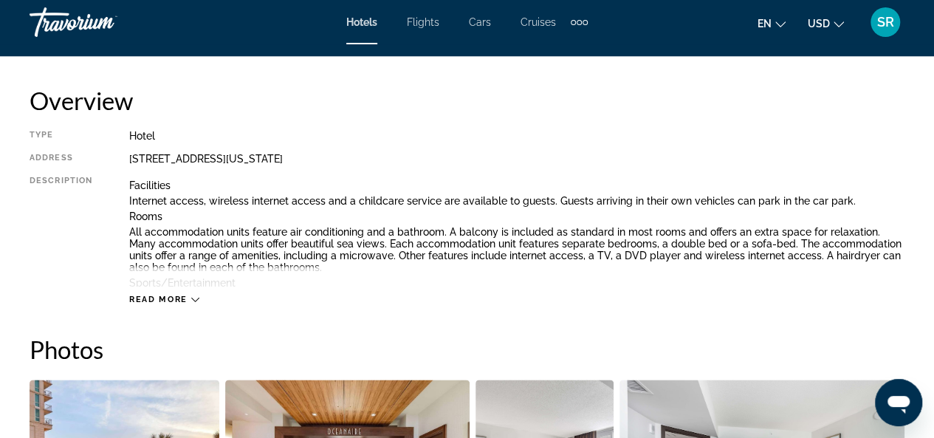
click at [171, 297] on span "Read more" at bounding box center [158, 300] width 58 height 10
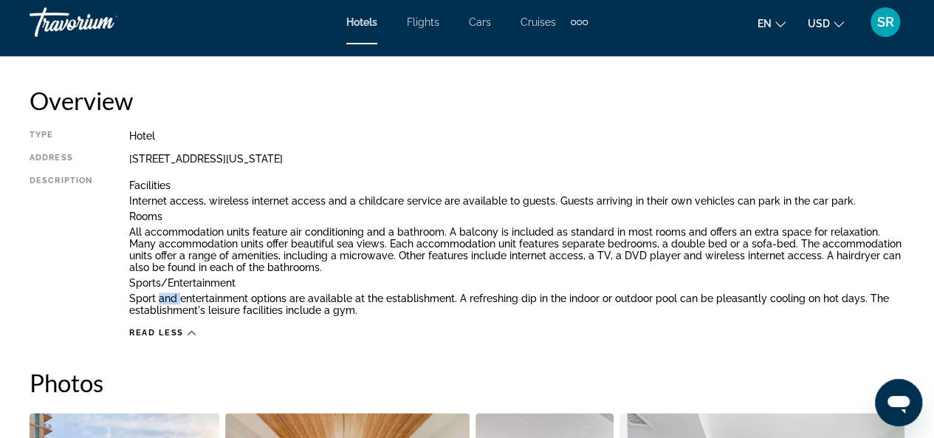
click at [171, 297] on p "Sport and entertainment options are available at the establishment. A refreshin…" at bounding box center [516, 304] width 775 height 24
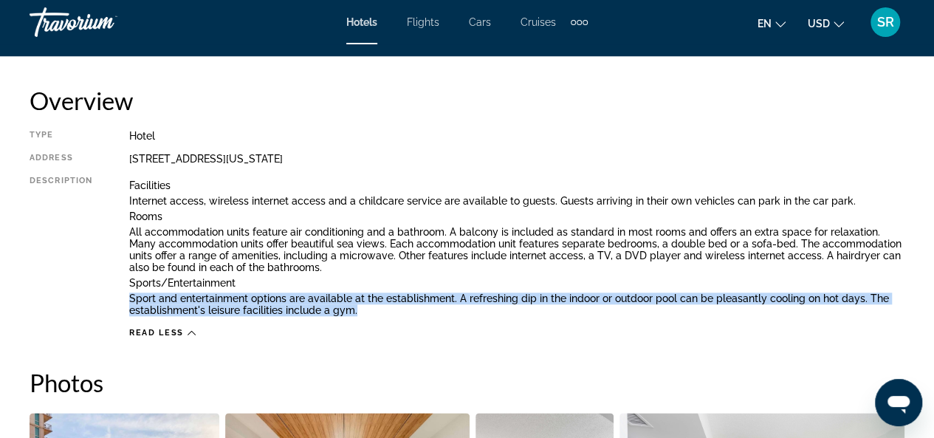
click at [171, 297] on p "Sport and entertainment options are available at the establishment. A refreshin…" at bounding box center [516, 304] width 775 height 24
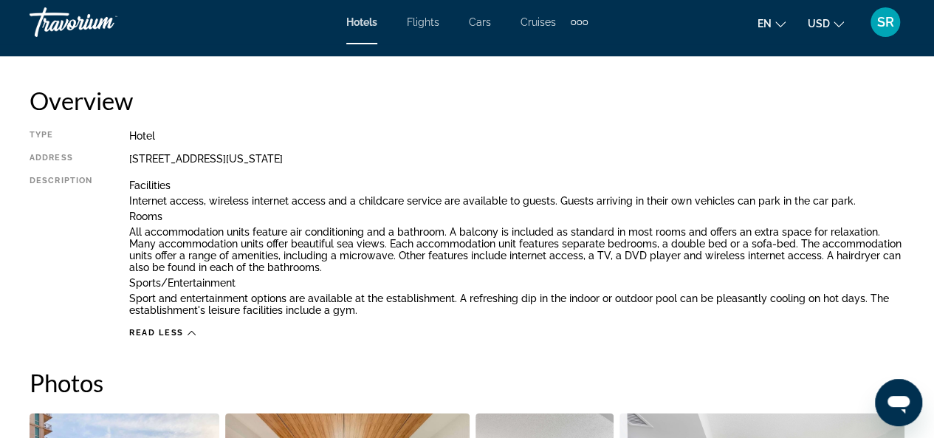
click at [250, 336] on div "Read less" at bounding box center [516, 329] width 775 height 18
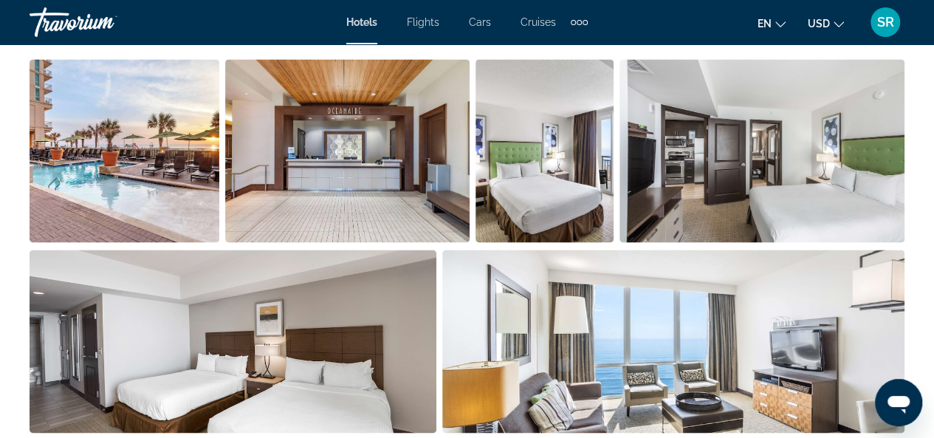
scroll to position [1140, 0]
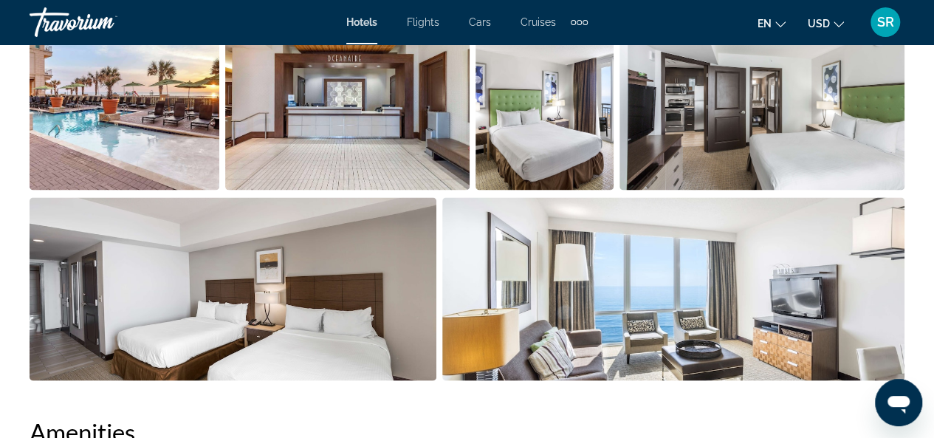
click at [500, 91] on img "Open full-screen image slider" at bounding box center [544, 98] width 138 height 183
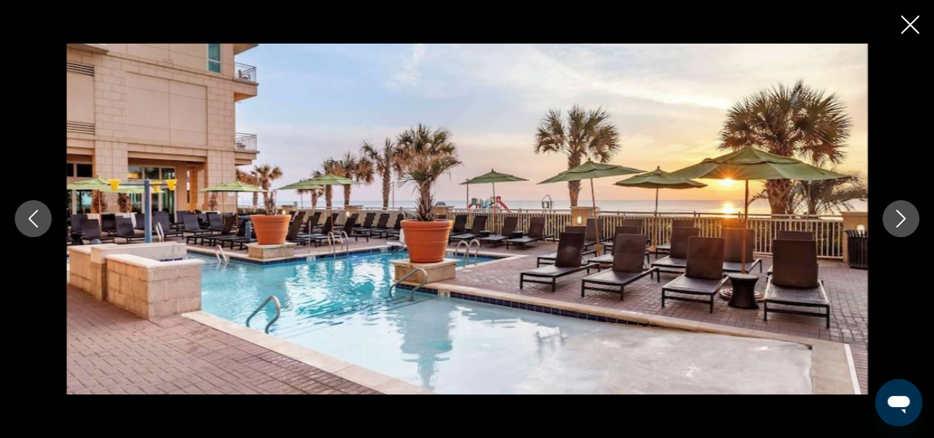
click at [893, 222] on icon "Next image" at bounding box center [901, 219] width 18 height 18
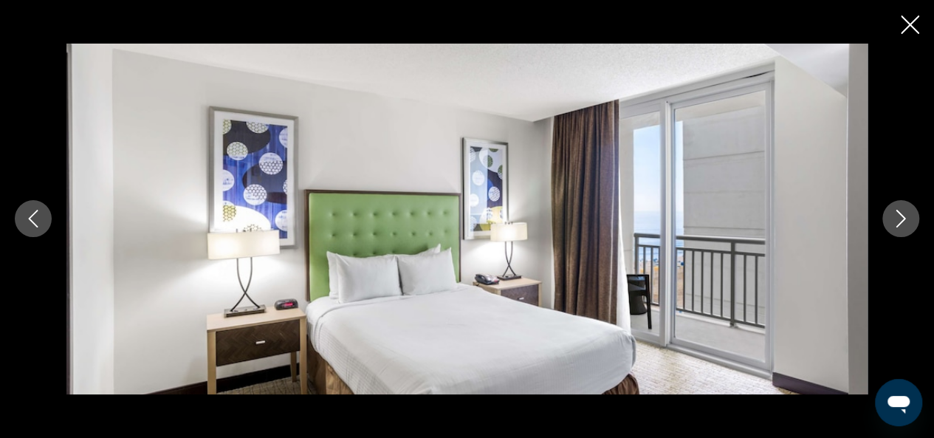
click at [893, 222] on icon "Next image" at bounding box center [901, 219] width 18 height 18
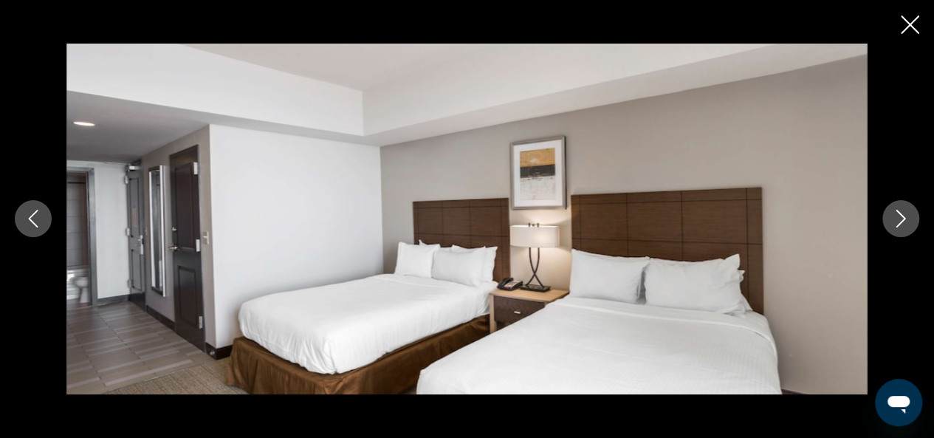
click at [893, 222] on icon "Next image" at bounding box center [901, 219] width 18 height 18
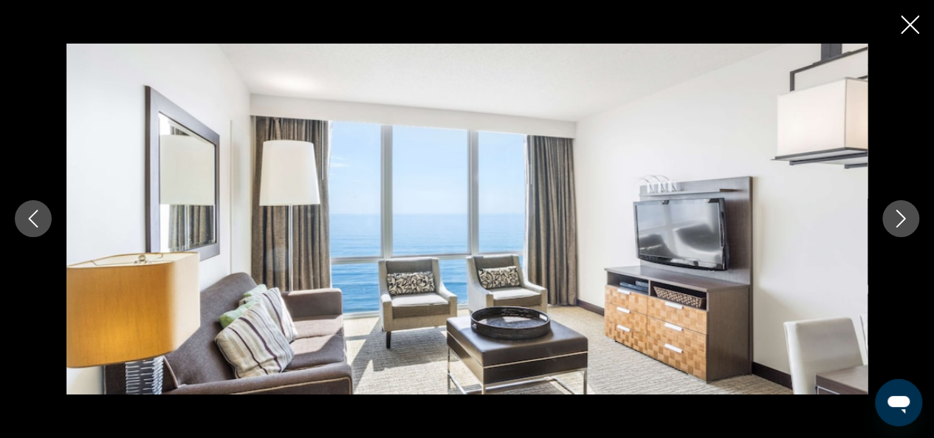
click at [893, 222] on icon "Next image" at bounding box center [901, 219] width 18 height 18
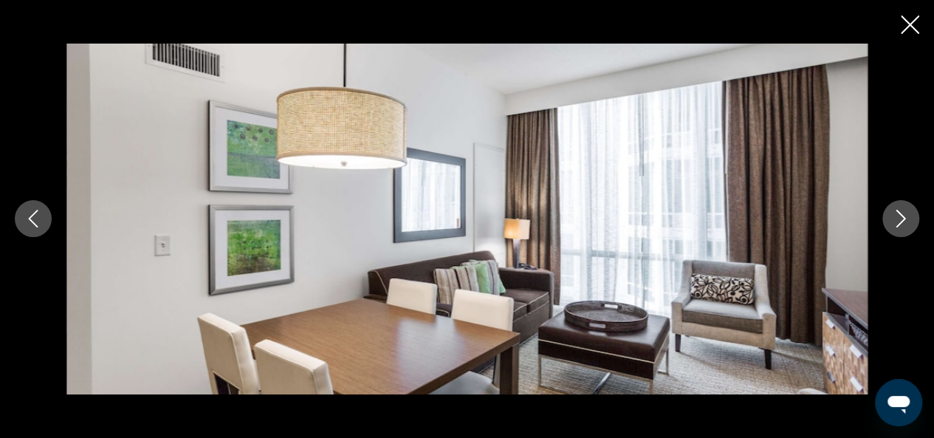
click at [893, 222] on icon "Next image" at bounding box center [901, 219] width 18 height 18
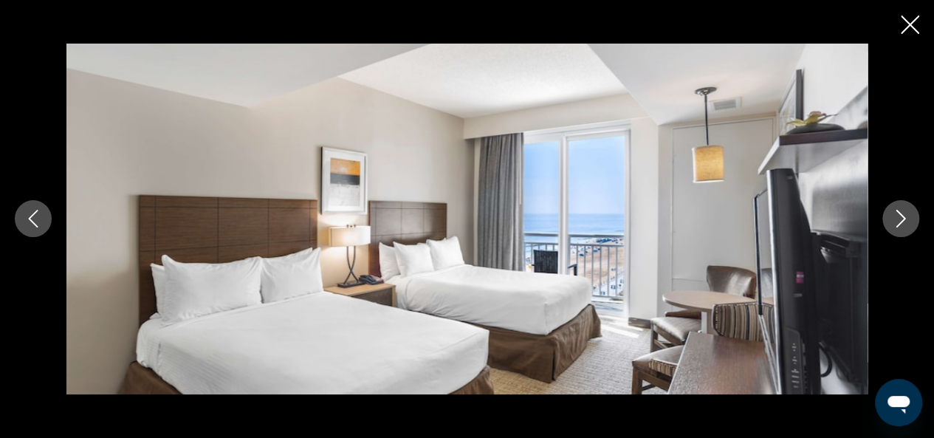
click at [893, 222] on icon "Next image" at bounding box center [901, 219] width 18 height 18
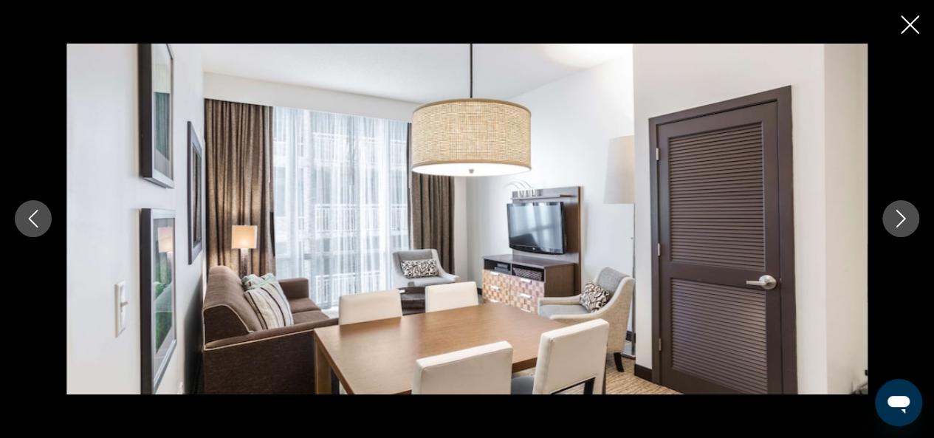
click at [893, 222] on icon "Next image" at bounding box center [901, 219] width 18 height 18
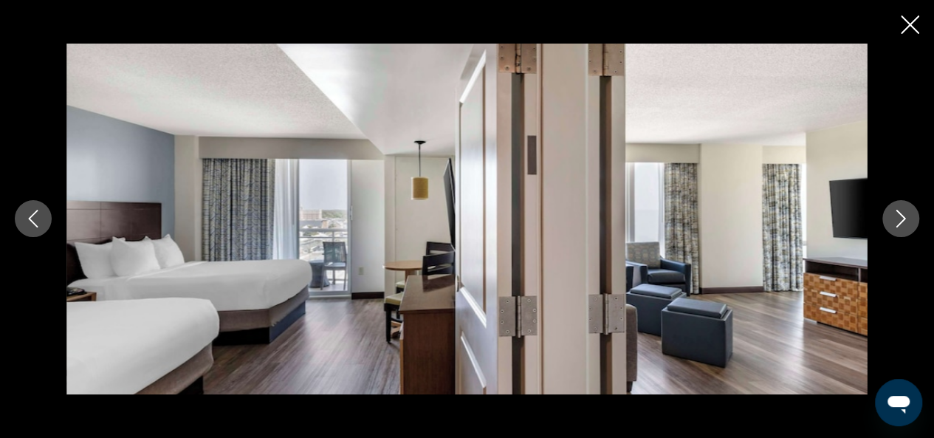
click at [893, 222] on icon "Next image" at bounding box center [901, 219] width 18 height 18
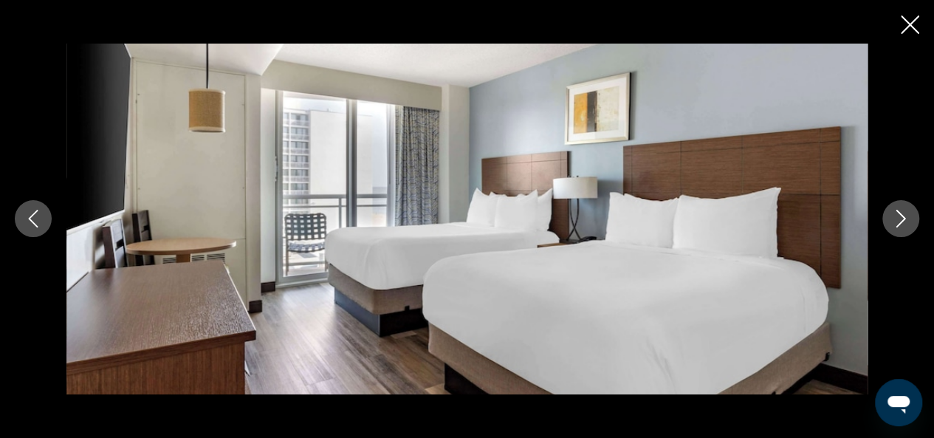
click at [893, 222] on icon "Next image" at bounding box center [901, 219] width 18 height 18
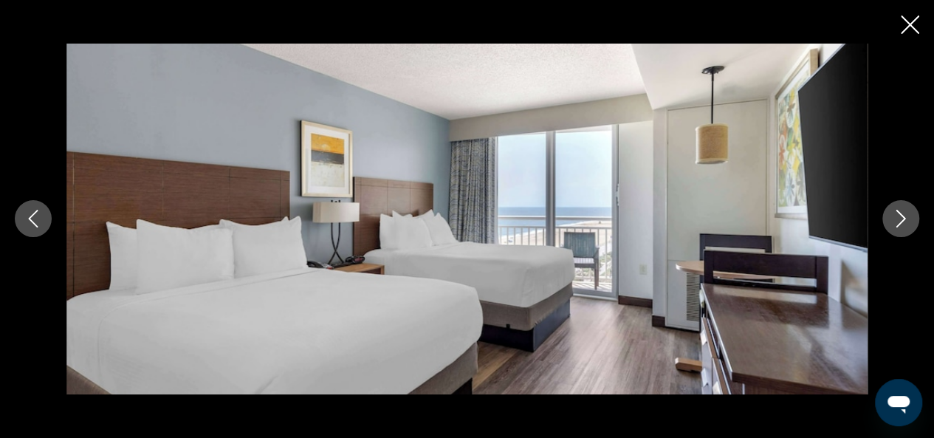
click at [893, 222] on icon "Next image" at bounding box center [901, 219] width 18 height 18
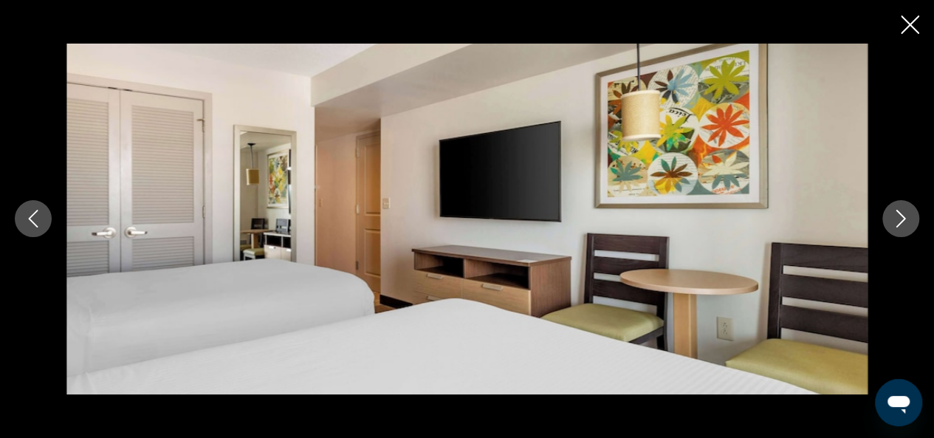
click at [893, 222] on icon "Next image" at bounding box center [901, 219] width 18 height 18
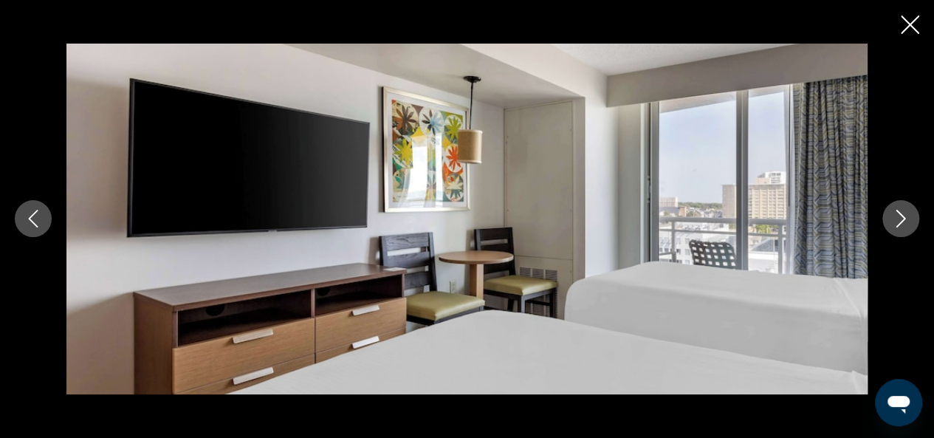
click at [893, 222] on icon "Next image" at bounding box center [901, 219] width 18 height 18
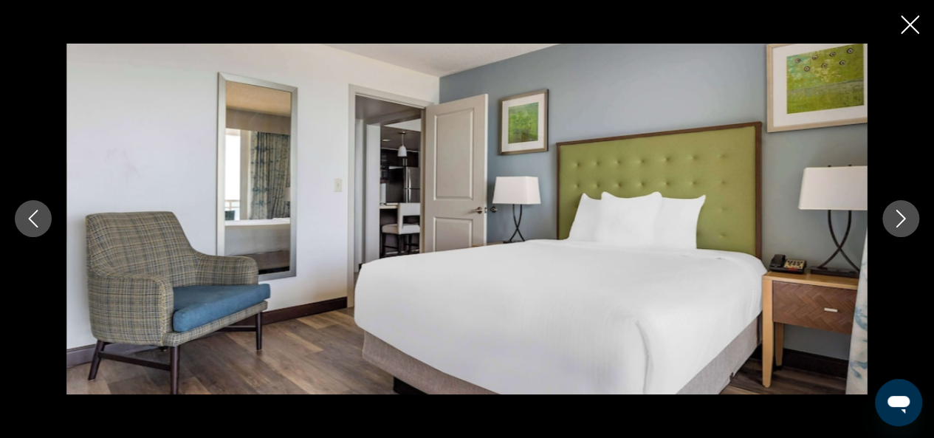
click at [893, 222] on icon "Next image" at bounding box center [901, 219] width 18 height 18
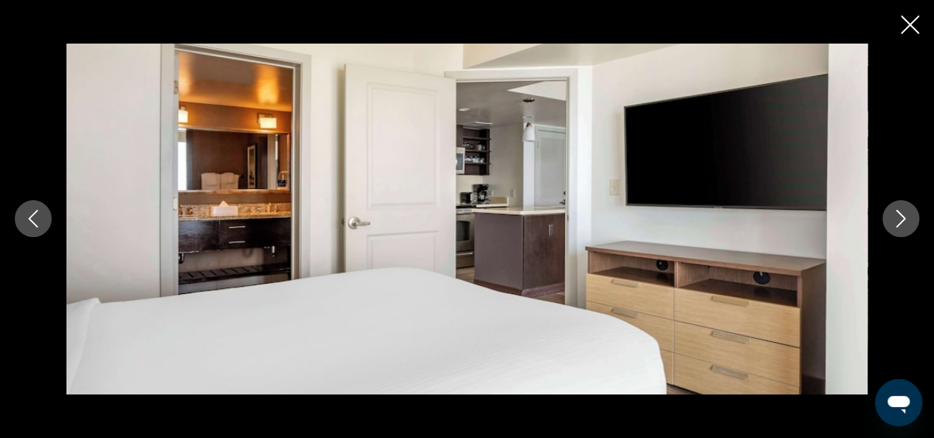
click at [893, 222] on icon "Next image" at bounding box center [901, 219] width 18 height 18
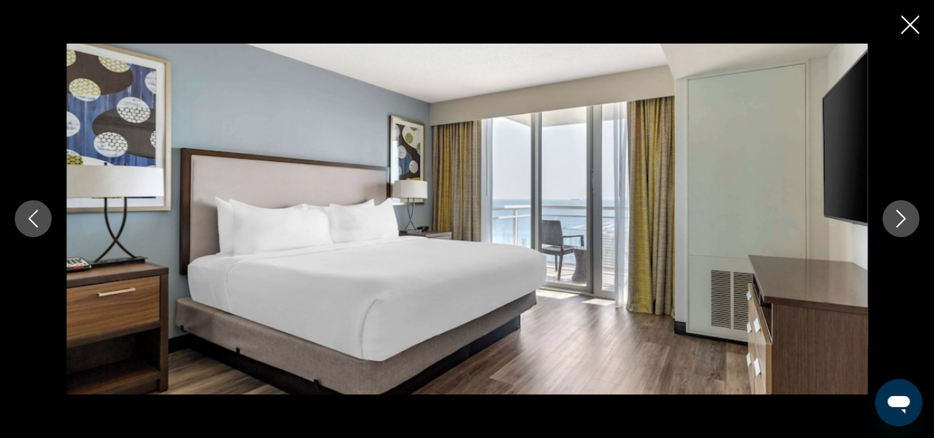
click at [893, 222] on icon "Next image" at bounding box center [901, 219] width 18 height 18
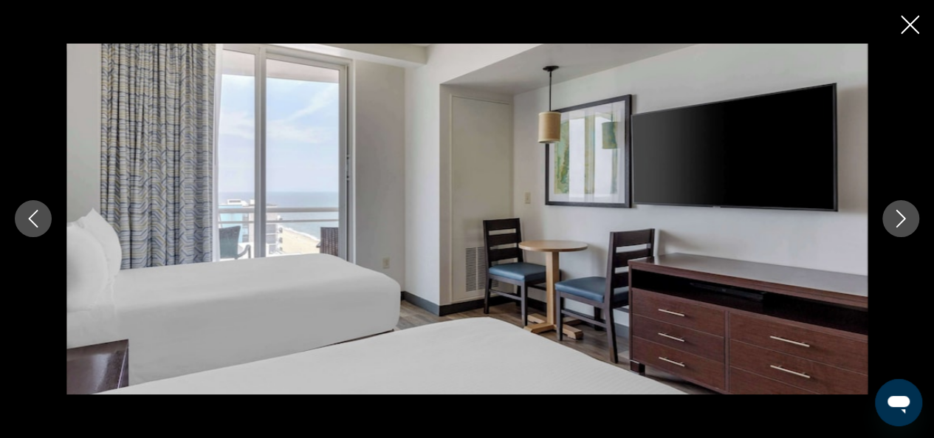
click at [893, 222] on icon "Next image" at bounding box center [901, 219] width 18 height 18
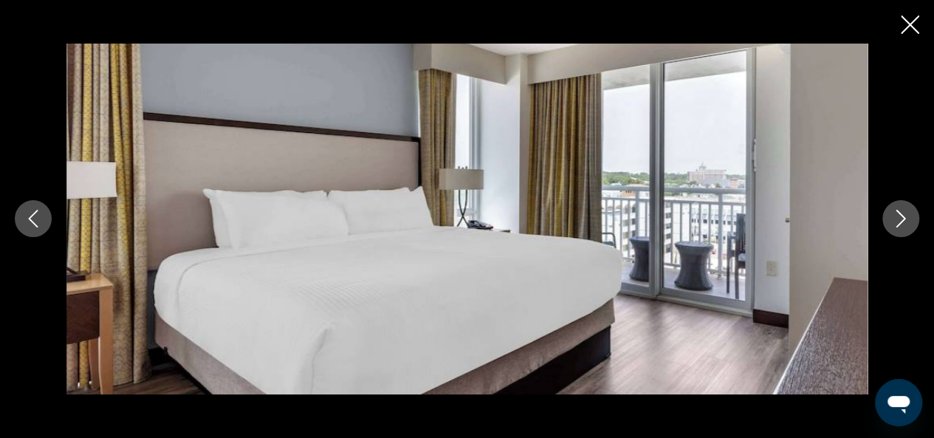
click at [893, 222] on icon "Next image" at bounding box center [901, 219] width 18 height 18
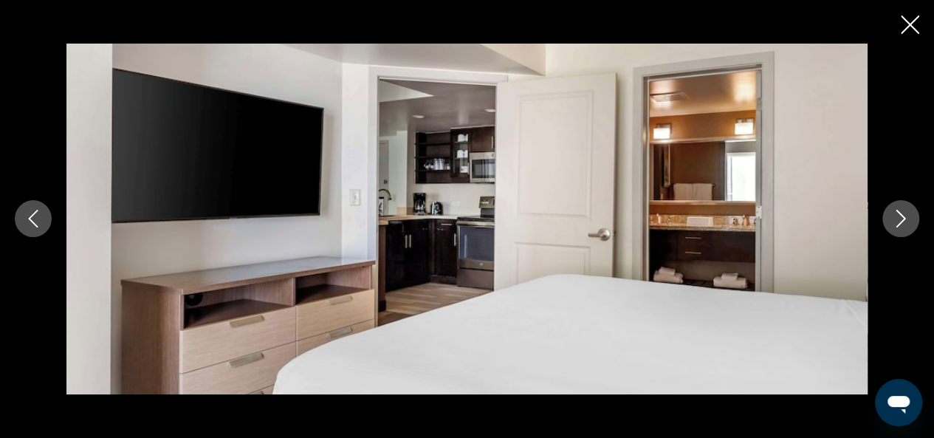
click at [893, 222] on icon "Next image" at bounding box center [901, 219] width 18 height 18
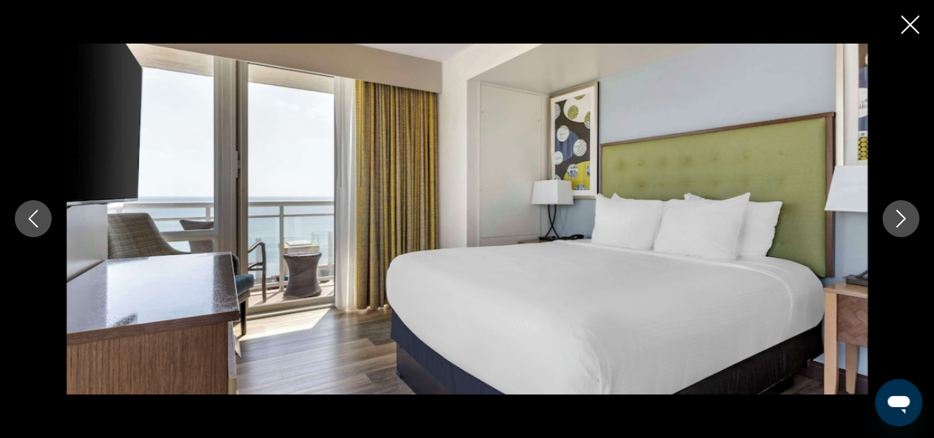
click at [893, 222] on icon "Next image" at bounding box center [901, 219] width 18 height 18
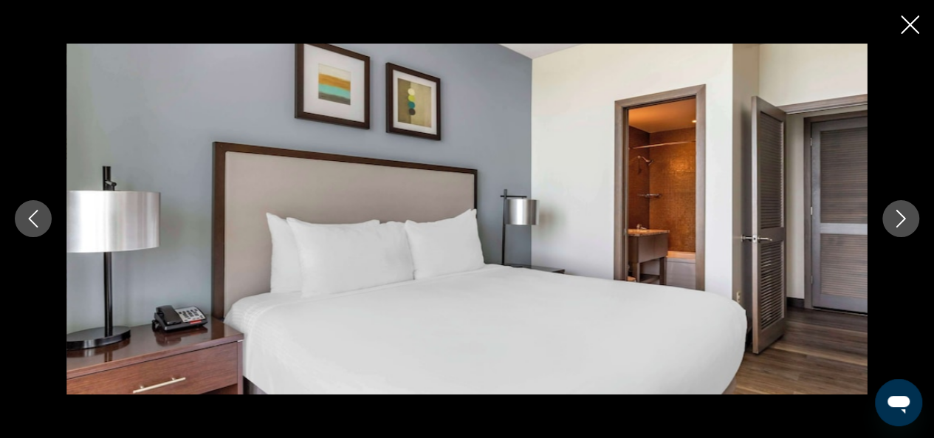
click at [893, 222] on icon "Next image" at bounding box center [901, 219] width 18 height 18
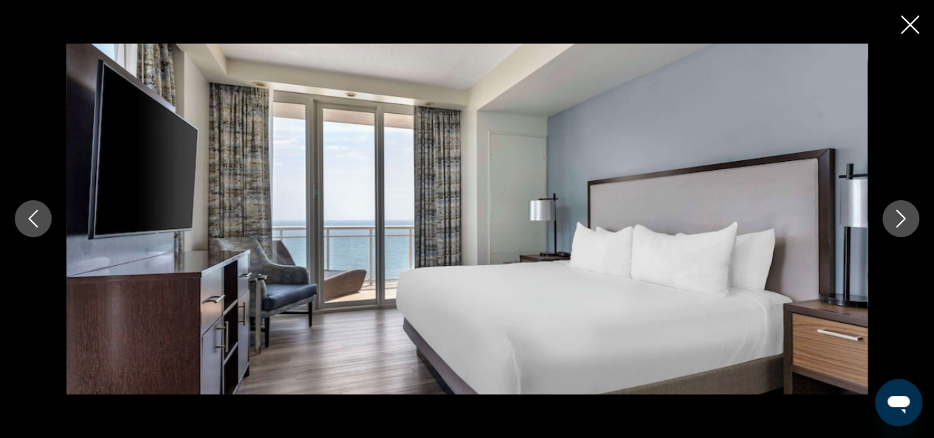
click at [896, 227] on icon "Next image" at bounding box center [901, 219] width 10 height 18
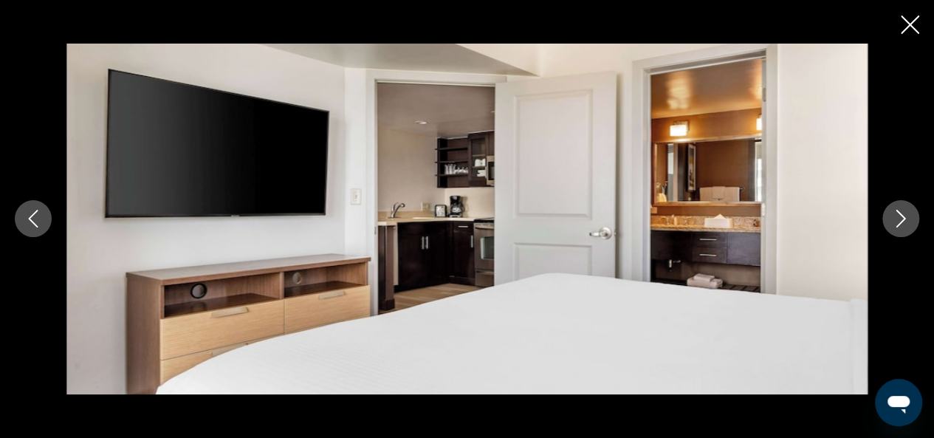
click at [903, 29] on icon "Close slideshow" at bounding box center [910, 25] width 18 height 18
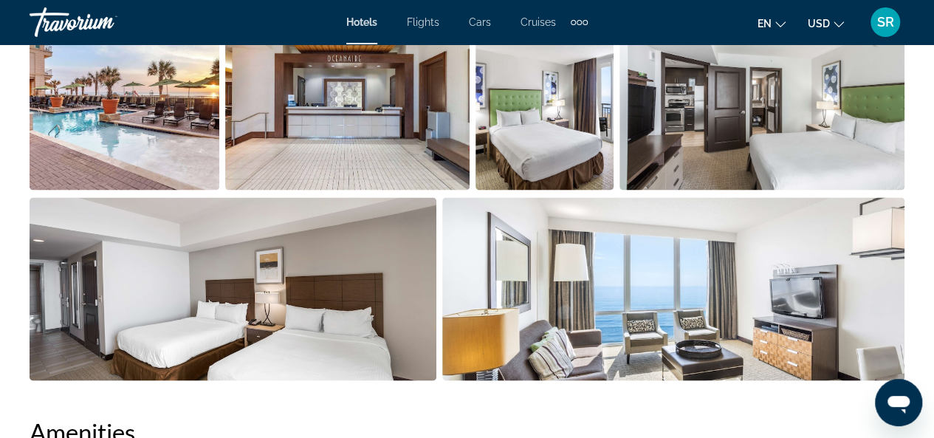
click at [903, 29] on button "SR" at bounding box center [885, 22] width 38 height 31
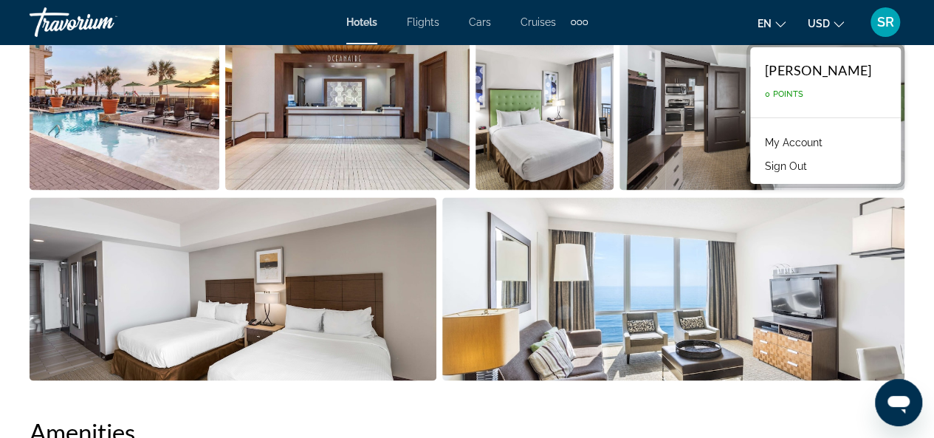
scroll to position [1522, 0]
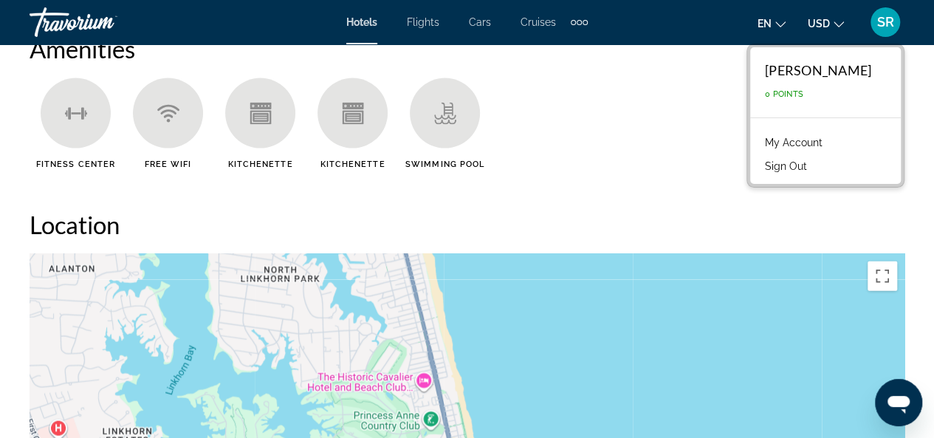
click at [681, 88] on ul "Fitness Center Free WiFi Kitchenette Kitchenette Swimming Pool" at bounding box center [467, 129] width 875 height 102
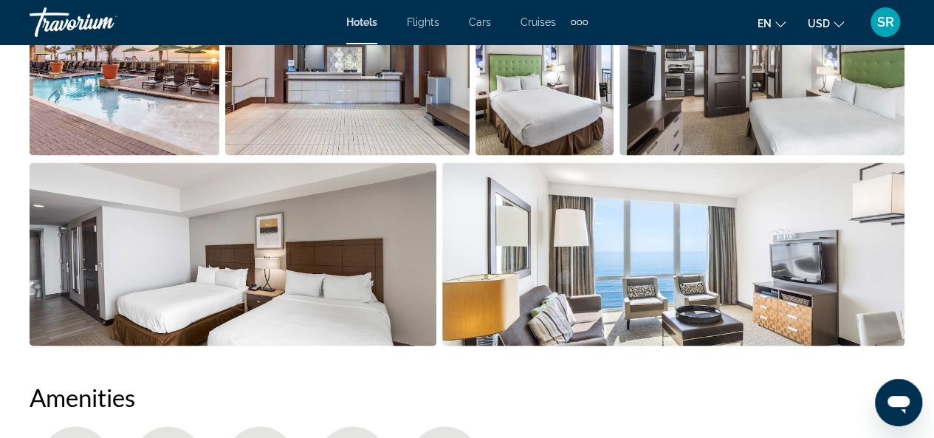
scroll to position [1433, 0]
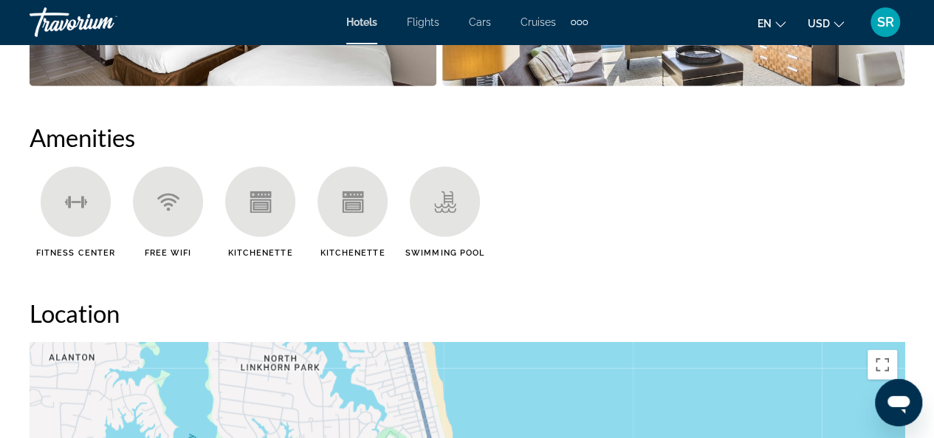
click at [433, 235] on div "Swimming Pool" at bounding box center [445, 212] width 92 height 91
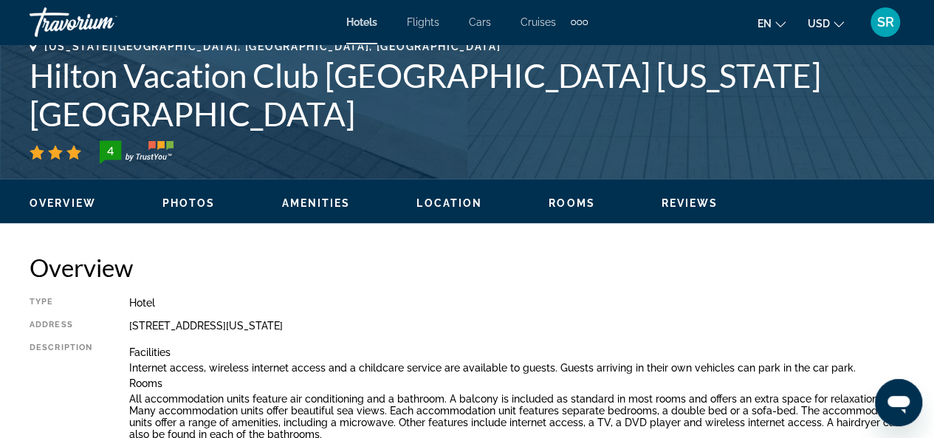
scroll to position [593, 0]
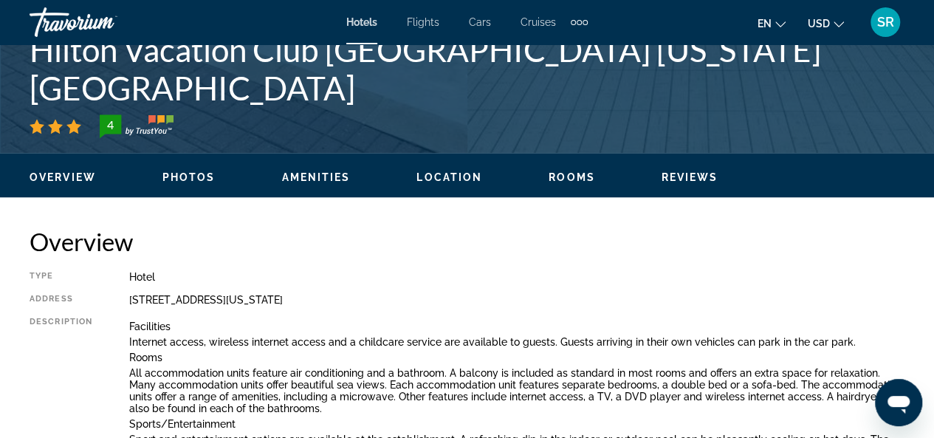
click at [684, 174] on span "Reviews" at bounding box center [689, 177] width 57 height 12
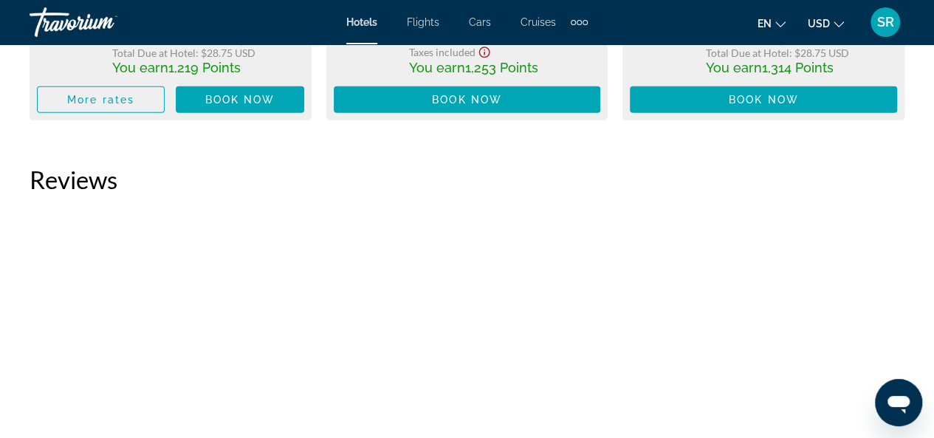
scroll to position [13428, 0]
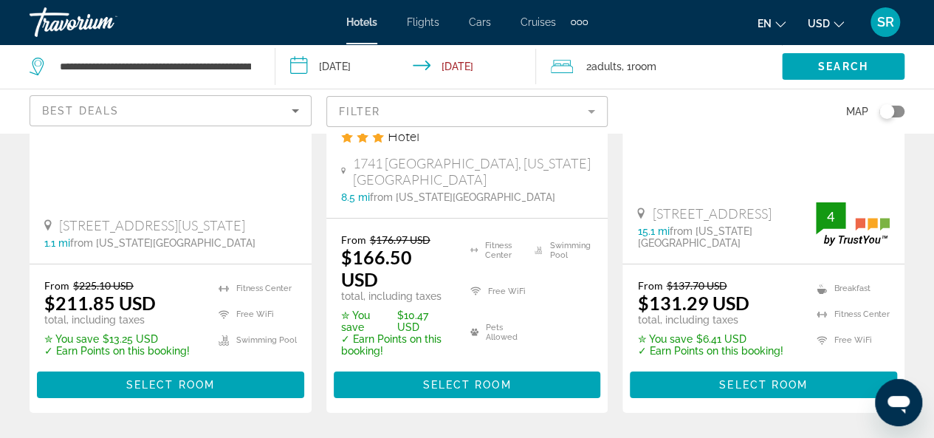
scroll to position [2324, 0]
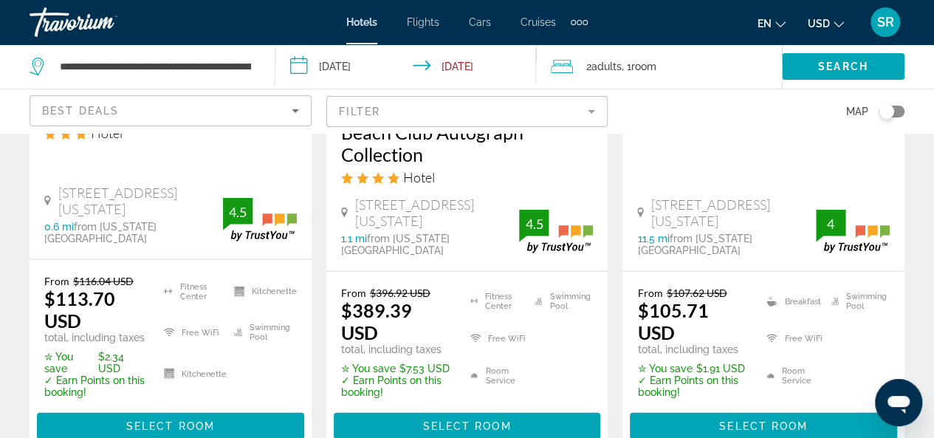
scroll to position [1304, 0]
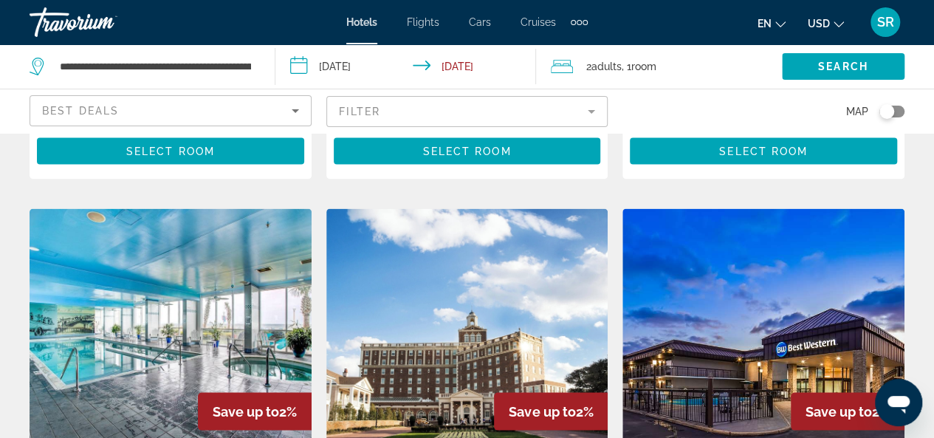
click at [198, 234] on img "Main content" at bounding box center [171, 326] width 282 height 236
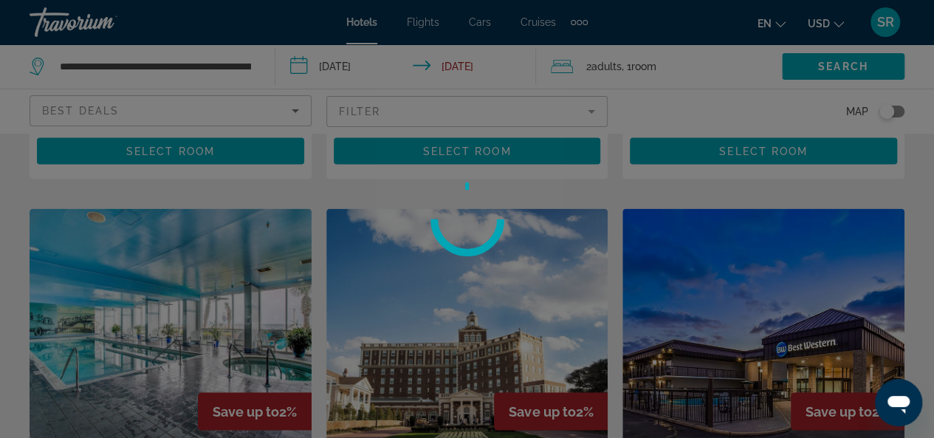
click at [198, 234] on div at bounding box center [467, 219] width 934 height 438
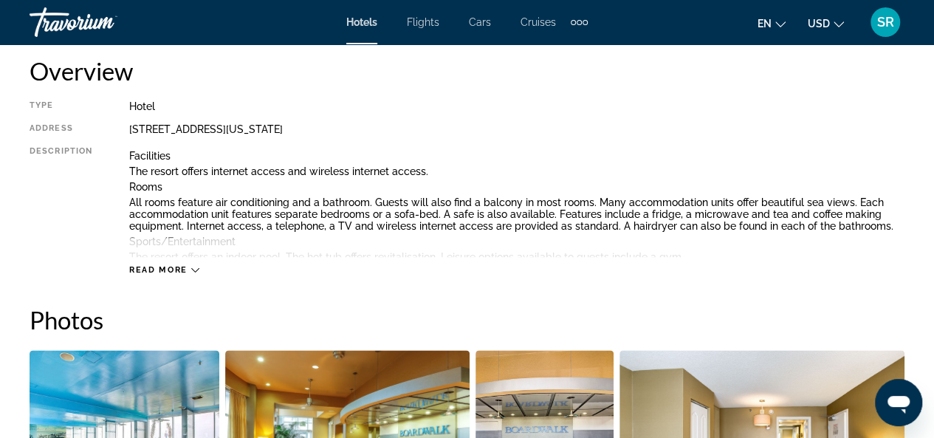
scroll to position [758, 0]
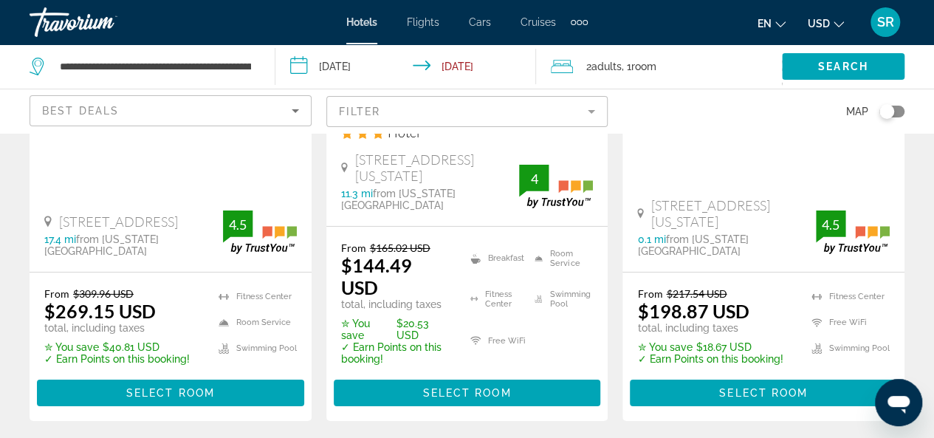
scroll to position [2296, 0]
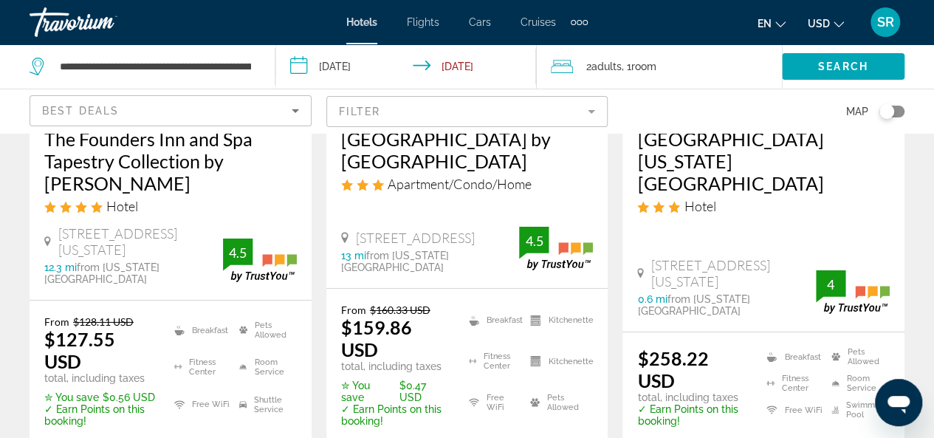
scroll to position [2237, 0]
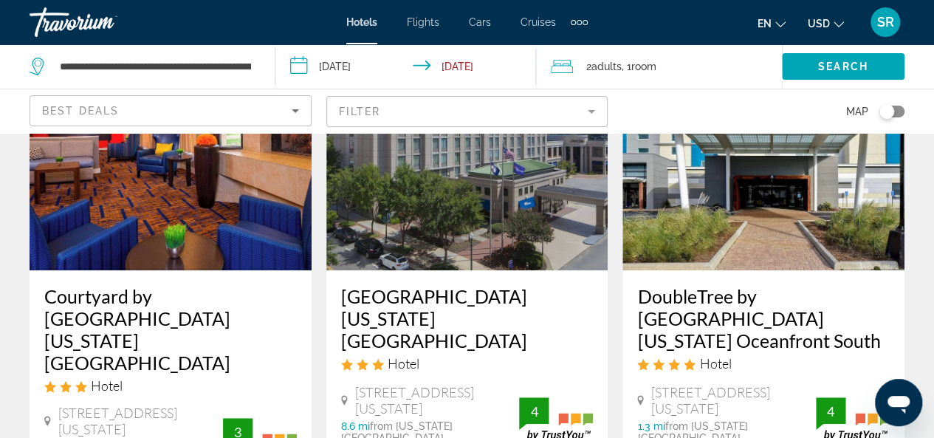
scroll to position [154, 0]
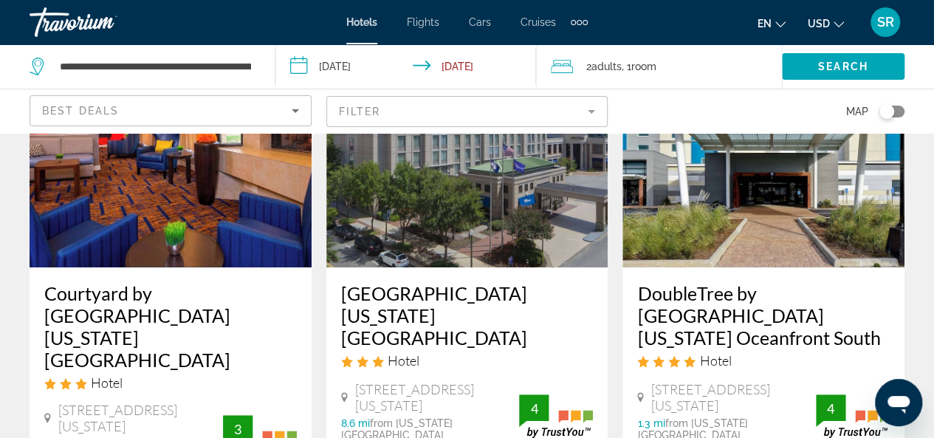
click at [723, 301] on h3 "DoubleTree by Hilton Virginia Beach Oceanfront South" at bounding box center [763, 315] width 252 height 66
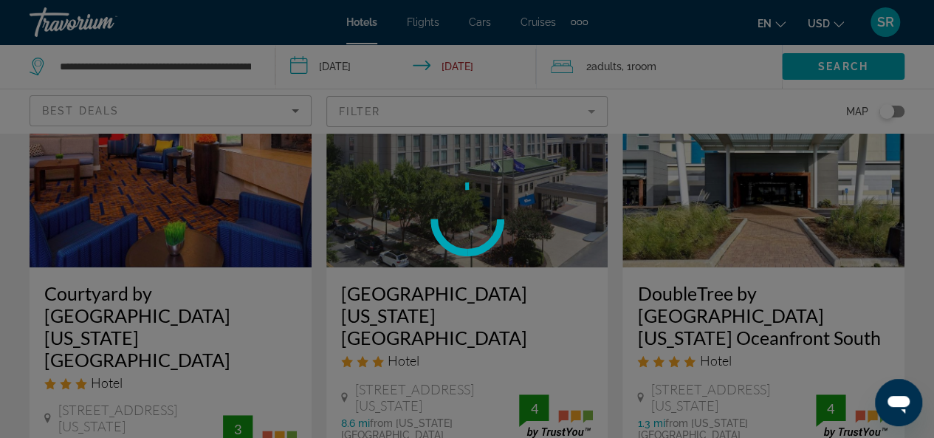
click at [723, 301] on div at bounding box center [467, 219] width 934 height 438
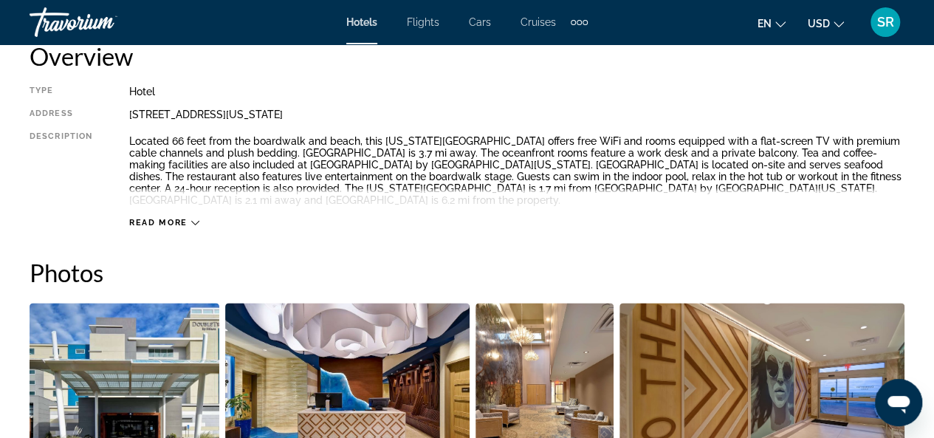
scroll to position [723, 0]
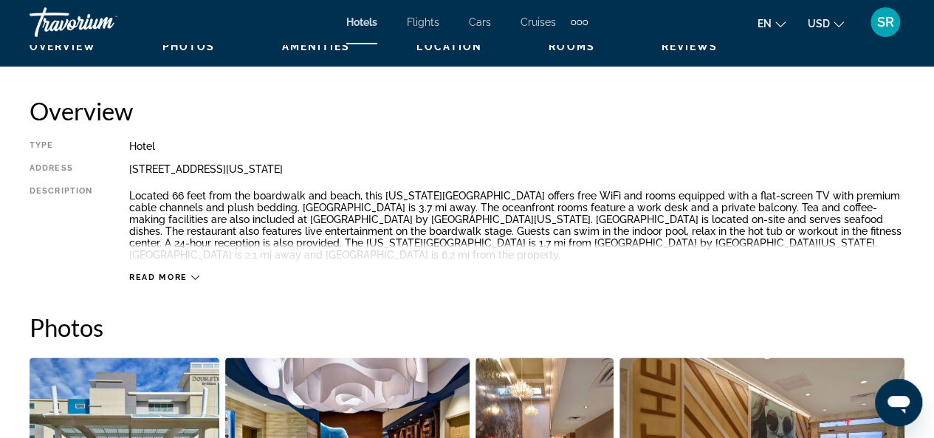
click at [159, 280] on span "Read more" at bounding box center [158, 277] width 58 height 10
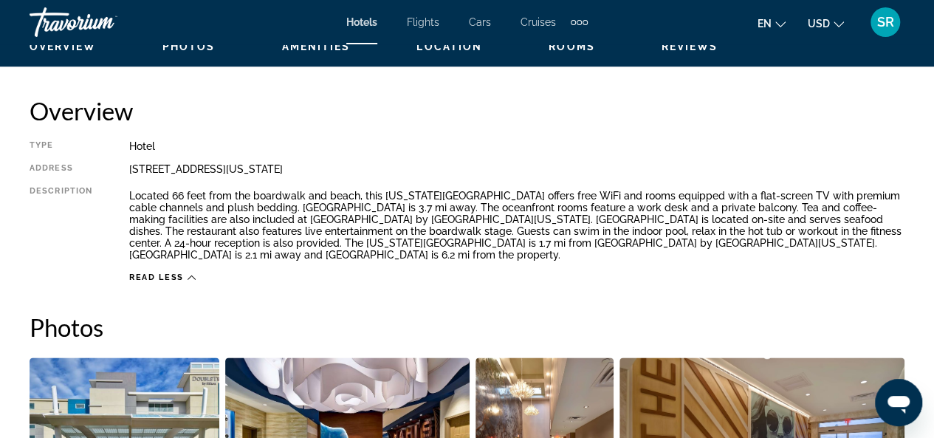
click at [159, 280] on span "Read less" at bounding box center [156, 277] width 55 height 10
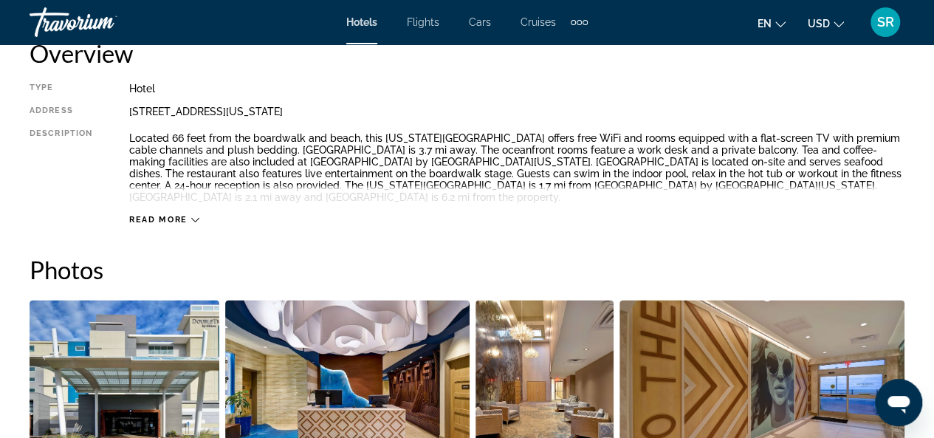
click at [165, 220] on span "Read more" at bounding box center [158, 220] width 58 height 10
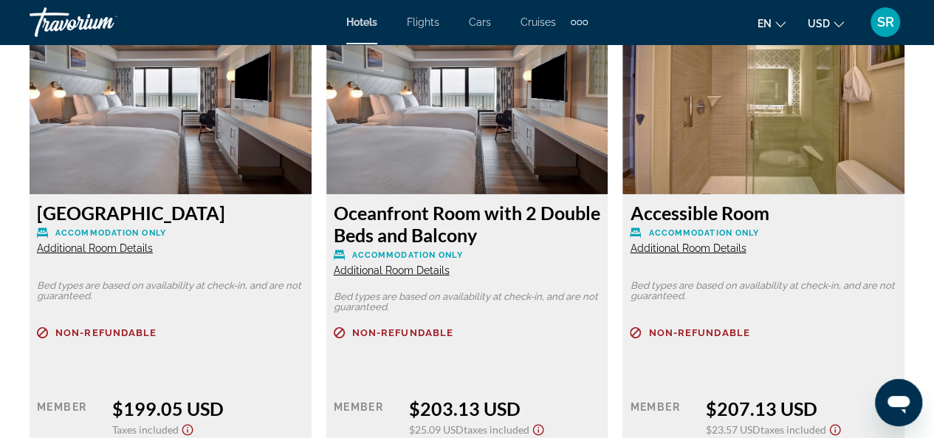
scroll to position [2279, 0]
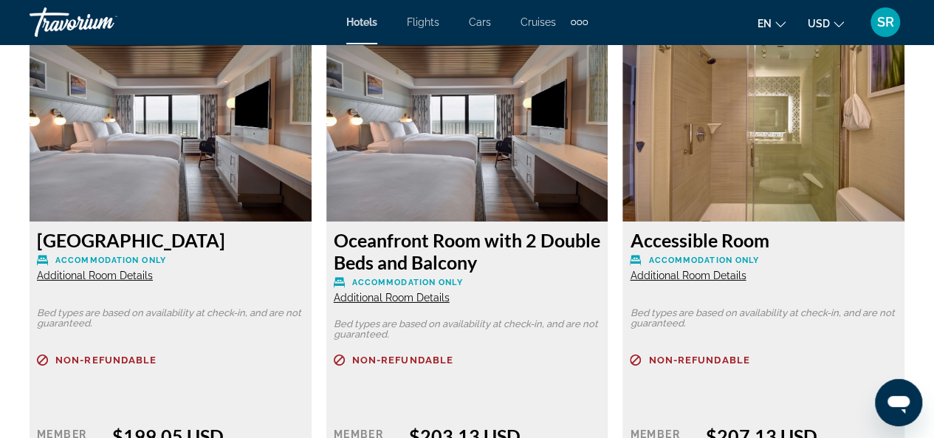
click at [477, 143] on img "Main content" at bounding box center [467, 129] width 282 height 185
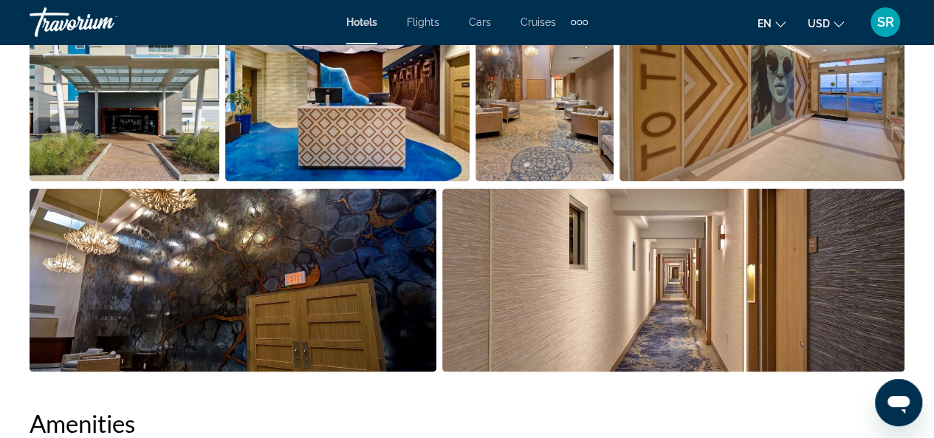
scroll to position [1087, 0]
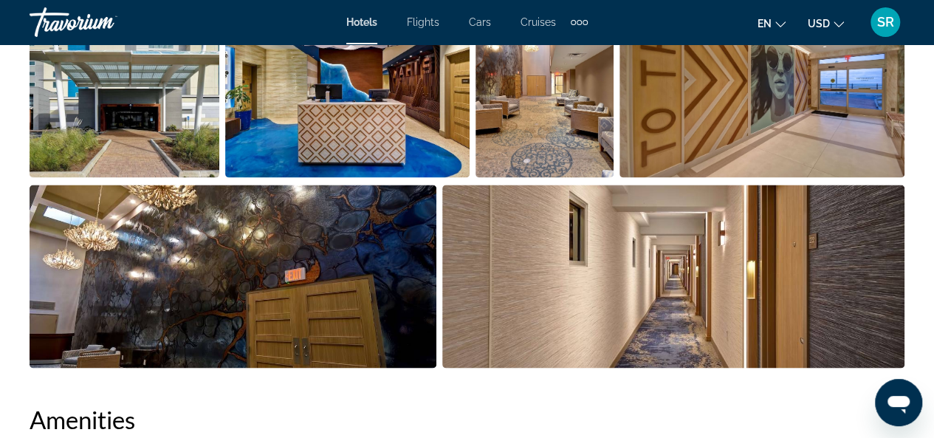
click at [654, 280] on img "Open full-screen image slider" at bounding box center [673, 276] width 462 height 183
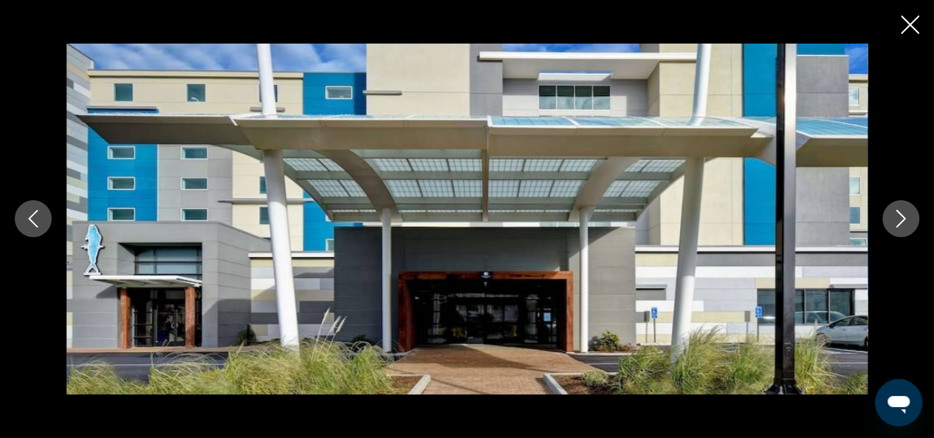
click at [896, 213] on icon "Next image" at bounding box center [901, 219] width 18 height 18
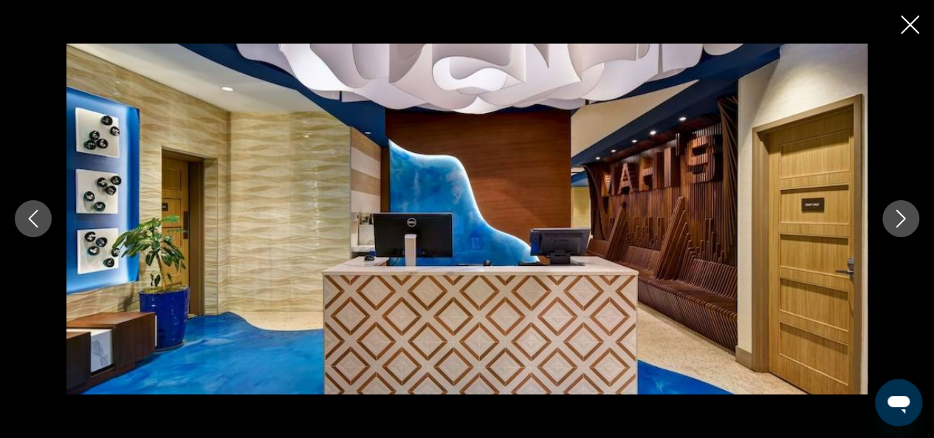
click at [896, 213] on icon "Next image" at bounding box center [901, 219] width 18 height 18
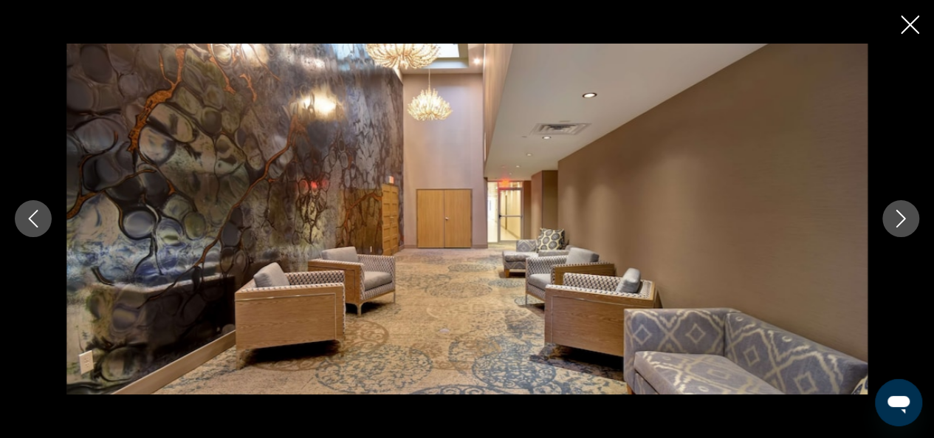
click at [896, 213] on icon "Next image" at bounding box center [901, 219] width 18 height 18
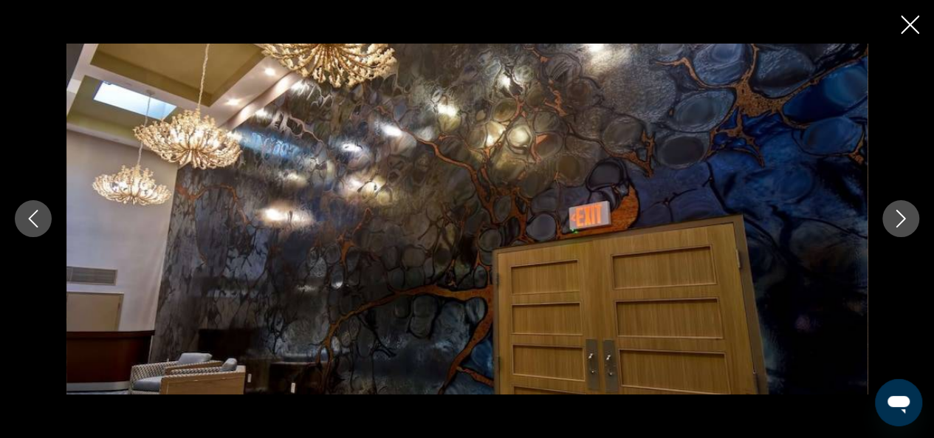
click at [896, 213] on icon "Next image" at bounding box center [901, 219] width 18 height 18
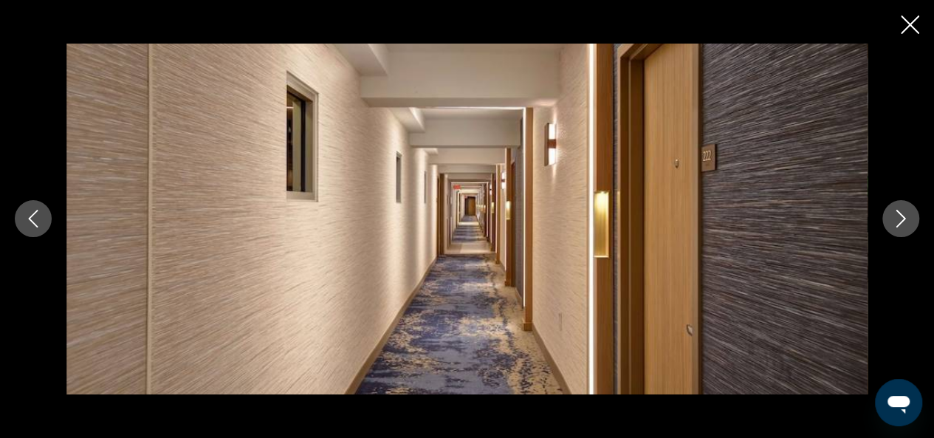
click at [896, 213] on icon "Next image" at bounding box center [901, 219] width 18 height 18
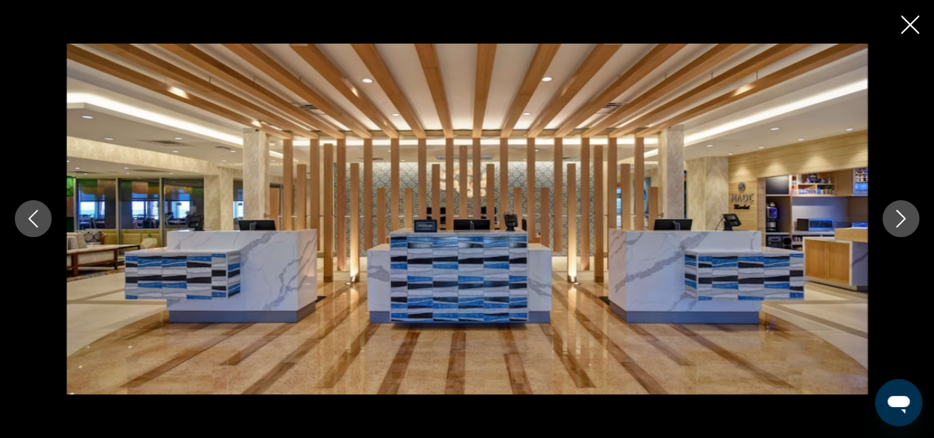
click at [896, 213] on icon "Next image" at bounding box center [901, 219] width 18 height 18
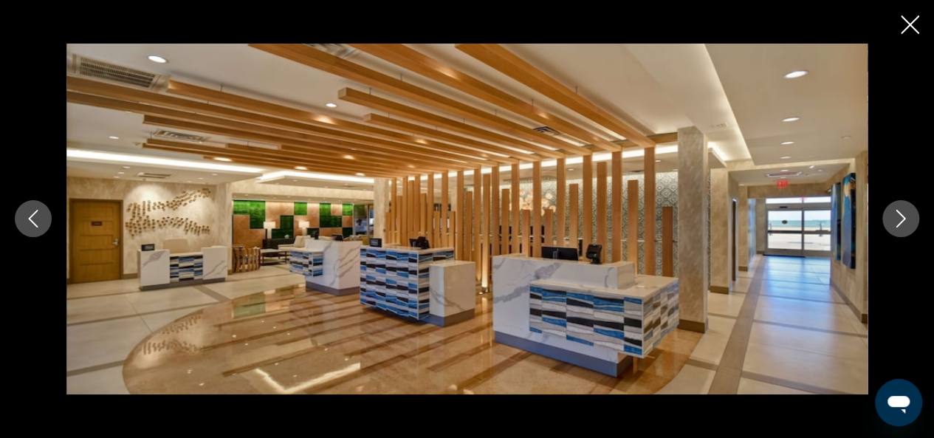
click at [896, 213] on icon "Next image" at bounding box center [901, 219] width 18 height 18
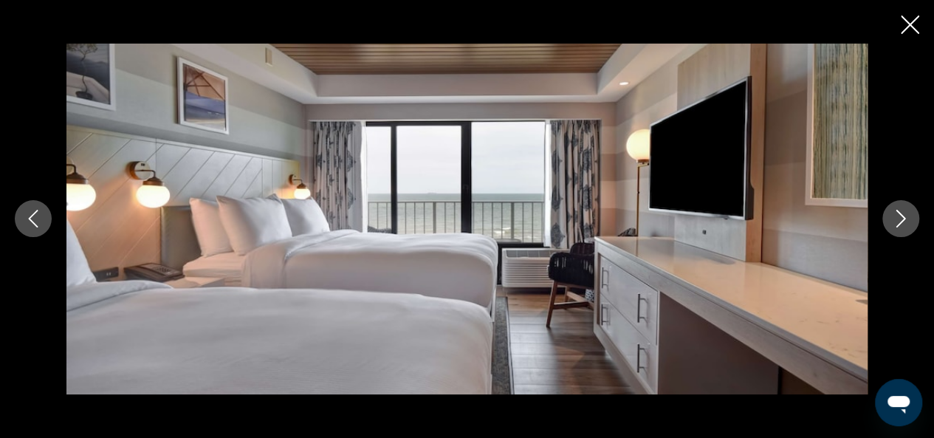
click at [896, 213] on icon "Next image" at bounding box center [901, 219] width 18 height 18
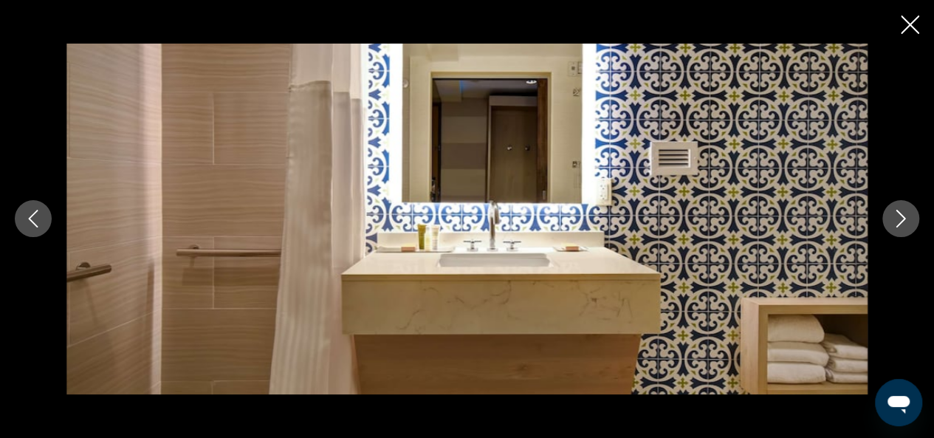
click at [896, 213] on icon "Next image" at bounding box center [901, 219] width 18 height 18
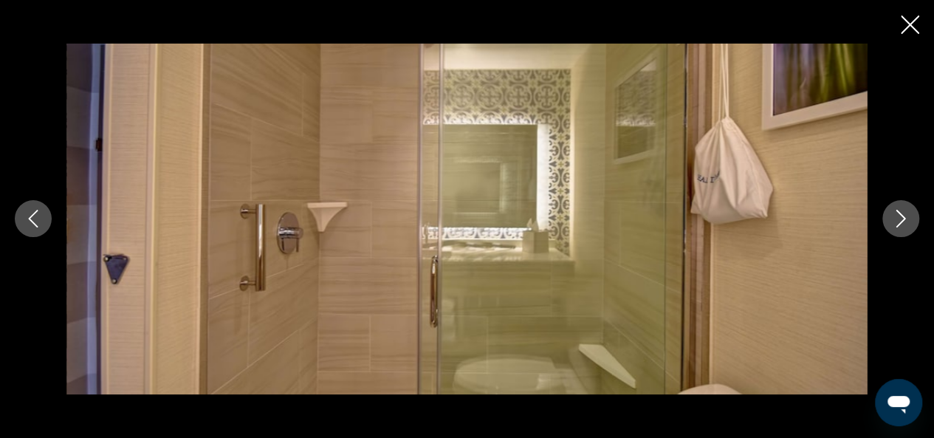
click at [896, 213] on icon "Next image" at bounding box center [901, 219] width 18 height 18
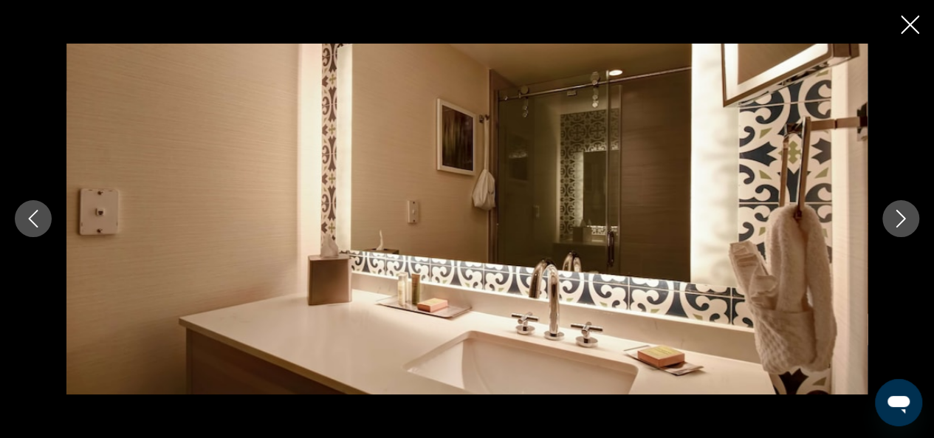
click at [896, 213] on icon "Next image" at bounding box center [901, 219] width 18 height 18
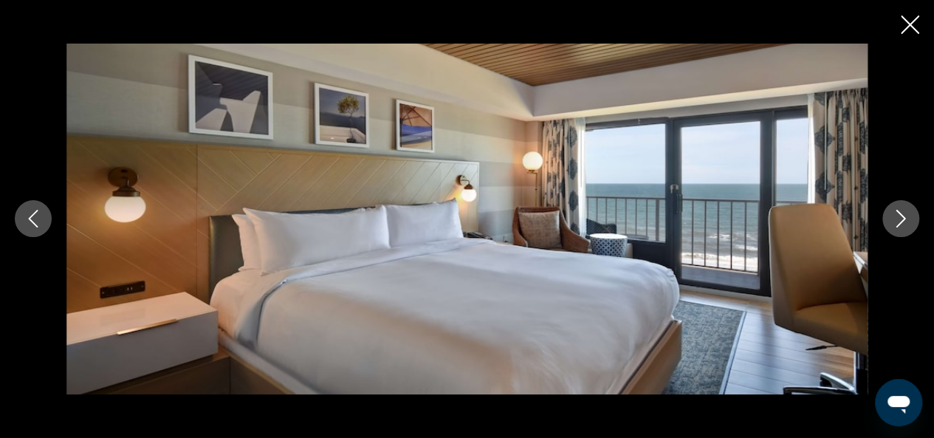
click at [896, 213] on icon "Next image" at bounding box center [901, 219] width 18 height 18
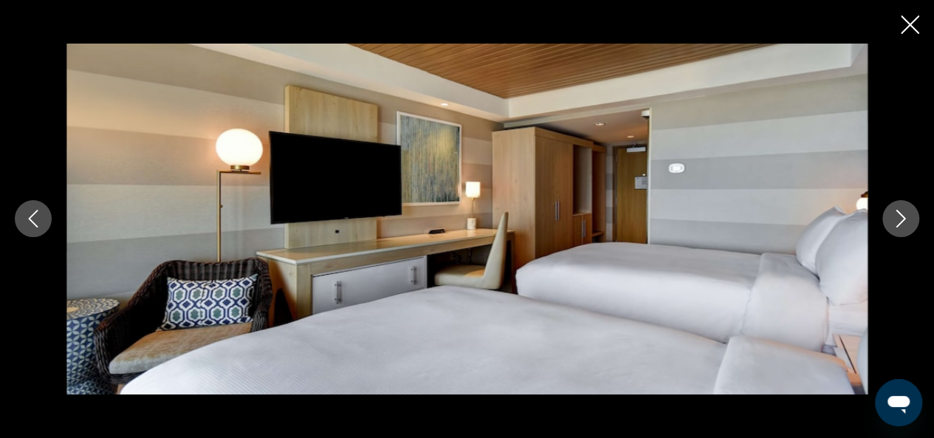
click at [896, 213] on icon "Next image" at bounding box center [901, 219] width 18 height 18
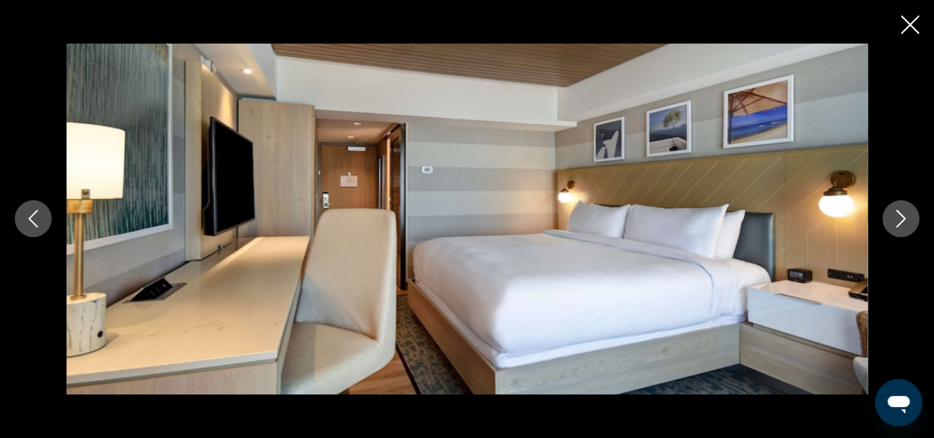
click at [896, 213] on icon "Next image" at bounding box center [901, 219] width 18 height 18
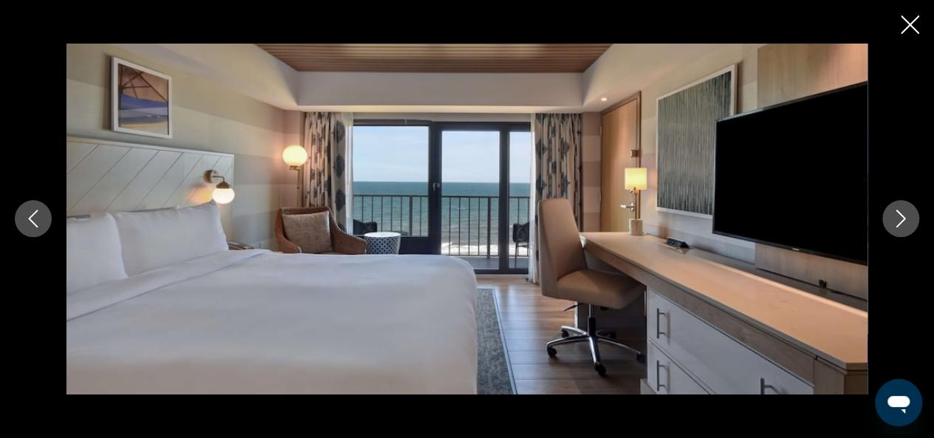
click at [896, 213] on icon "Next image" at bounding box center [901, 219] width 18 height 18
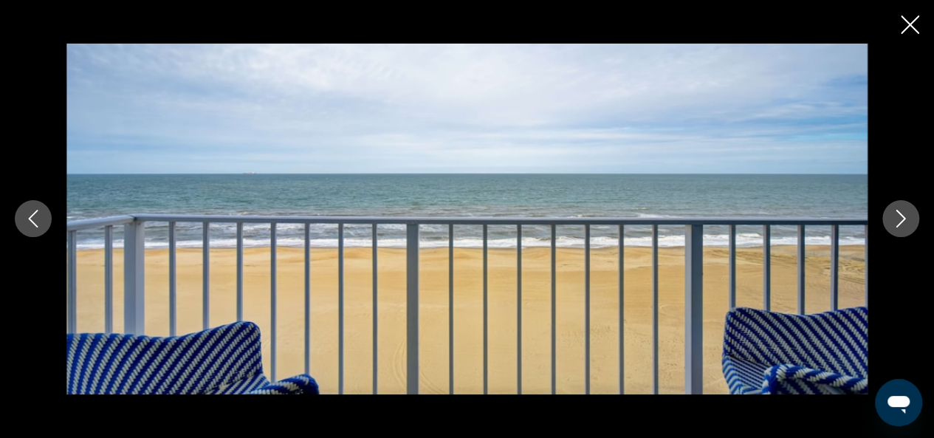
click at [904, 218] on icon "Next image" at bounding box center [901, 219] width 10 height 18
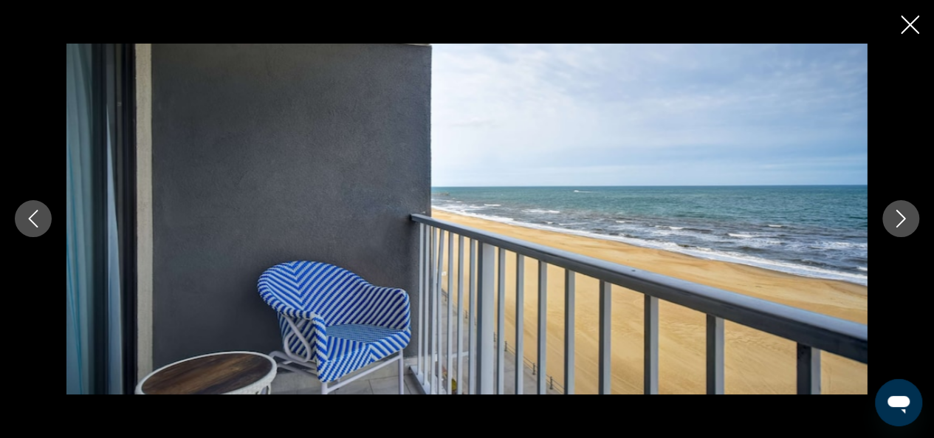
click at [904, 218] on icon "Next image" at bounding box center [901, 219] width 10 height 18
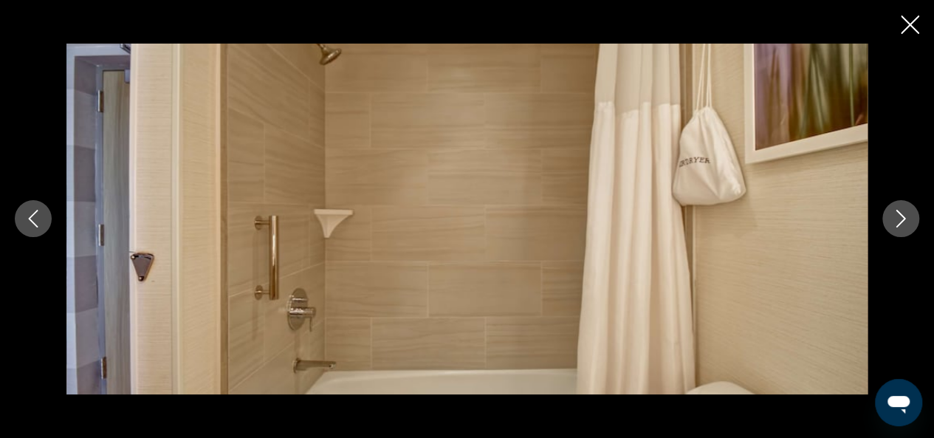
click at [905, 219] on icon "Next image" at bounding box center [901, 219] width 18 height 18
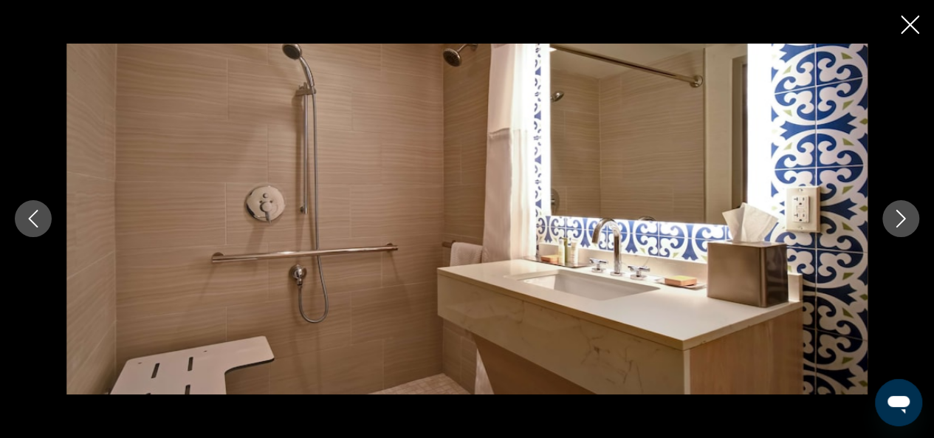
click at [905, 219] on icon "Next image" at bounding box center [901, 219] width 18 height 18
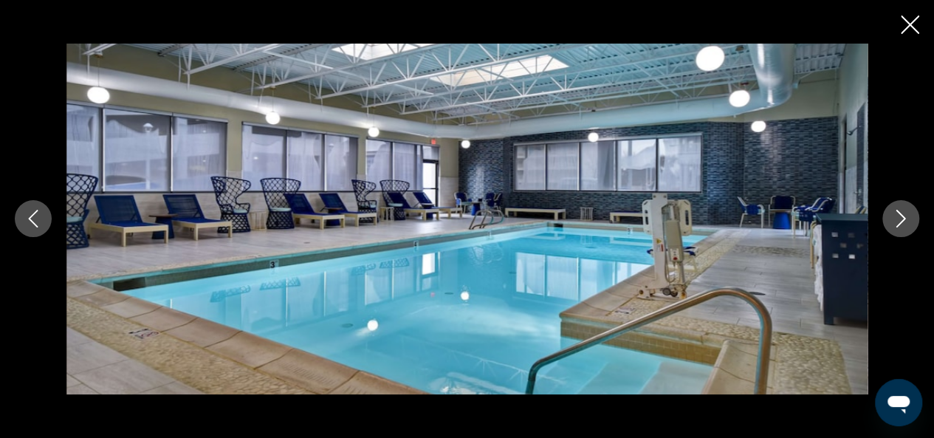
click at [905, 219] on icon "Next image" at bounding box center [901, 219] width 18 height 18
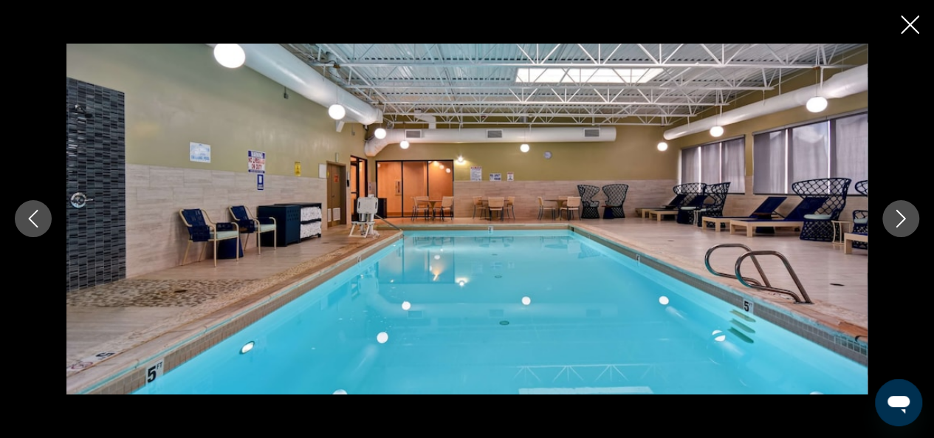
click at [905, 219] on icon "Next image" at bounding box center [901, 219] width 18 height 18
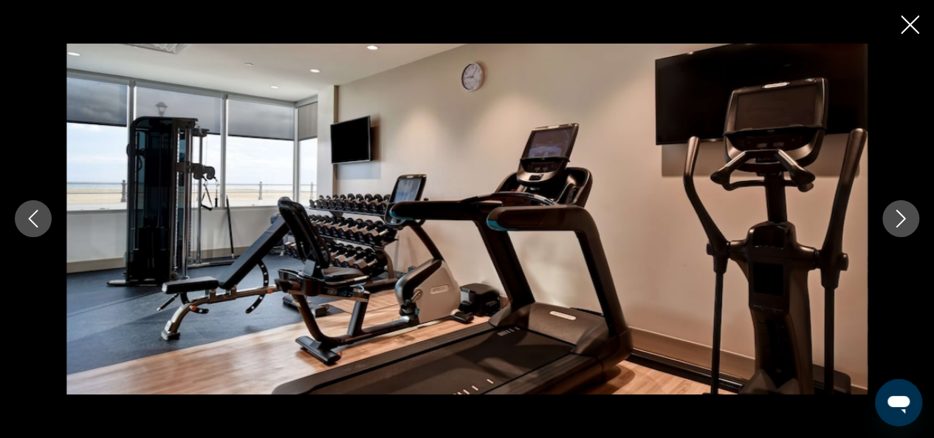
click at [905, 218] on icon "Next image" at bounding box center [901, 219] width 18 height 18
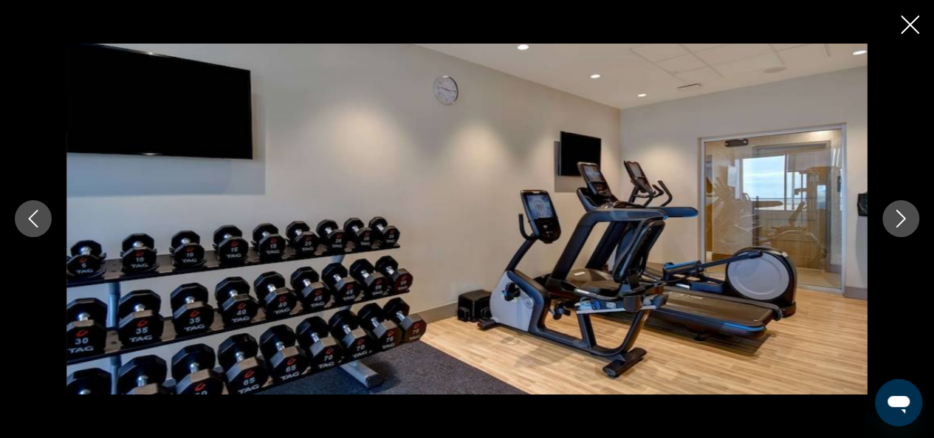
click at [905, 218] on icon "Next image" at bounding box center [901, 219] width 18 height 18
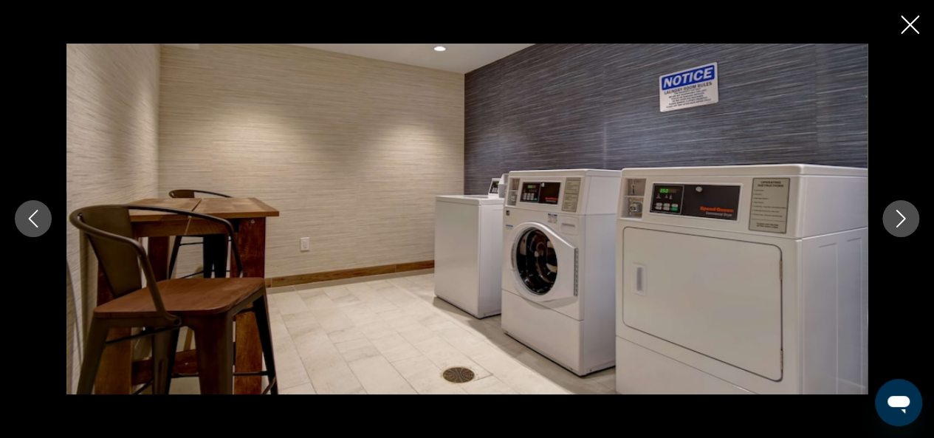
click at [905, 218] on icon "Next image" at bounding box center [901, 219] width 18 height 18
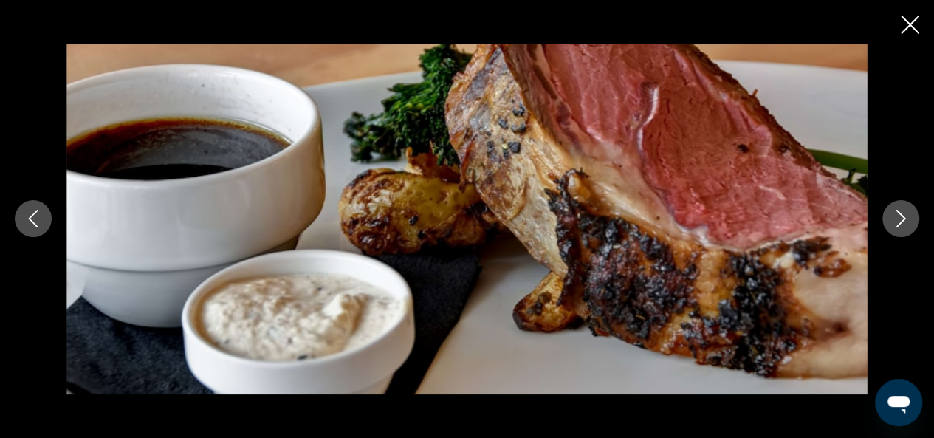
click at [905, 218] on icon "Next image" at bounding box center [901, 219] width 18 height 18
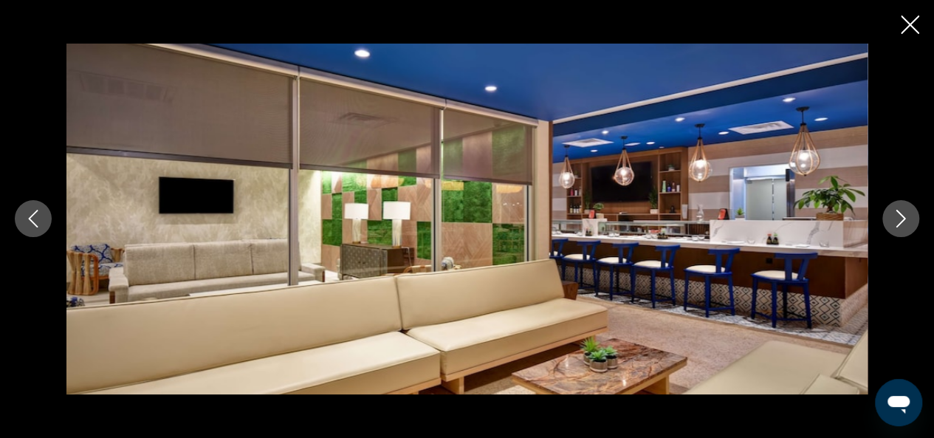
click at [905, 218] on icon "Next image" at bounding box center [901, 219] width 18 height 18
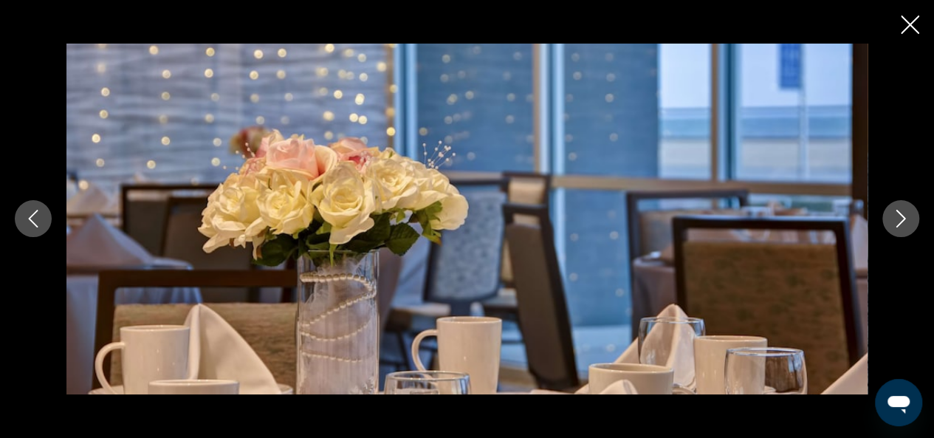
click at [914, 24] on icon "Close slideshow" at bounding box center [910, 25] width 18 height 18
click at [914, 24] on div "Hotels Flights Cars Cruises Activities Hotels Flights Cars Cruises Activities e…" at bounding box center [467, 22] width 934 height 38
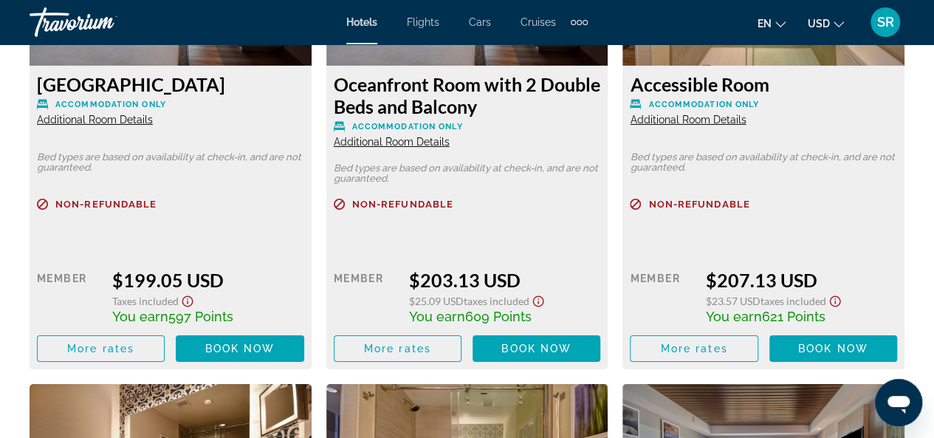
scroll to position [2455, 0]
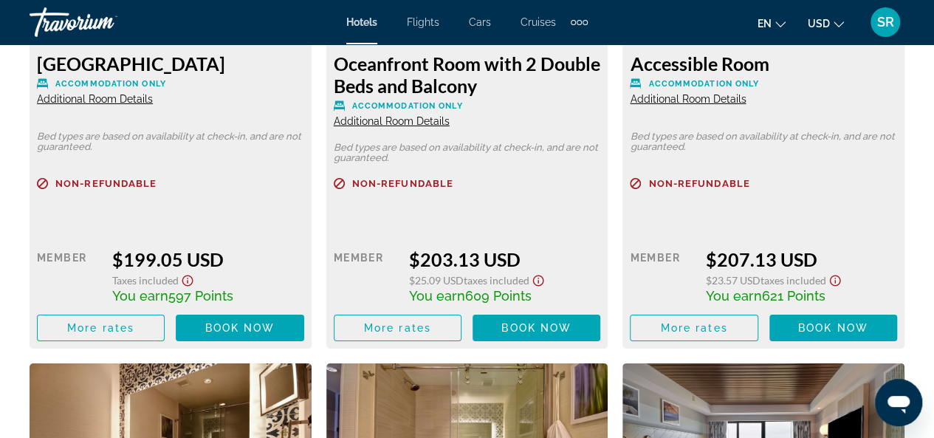
drag, startPoint x: 928, startPoint y: 198, endPoint x: 930, endPoint y: 216, distance: 17.9
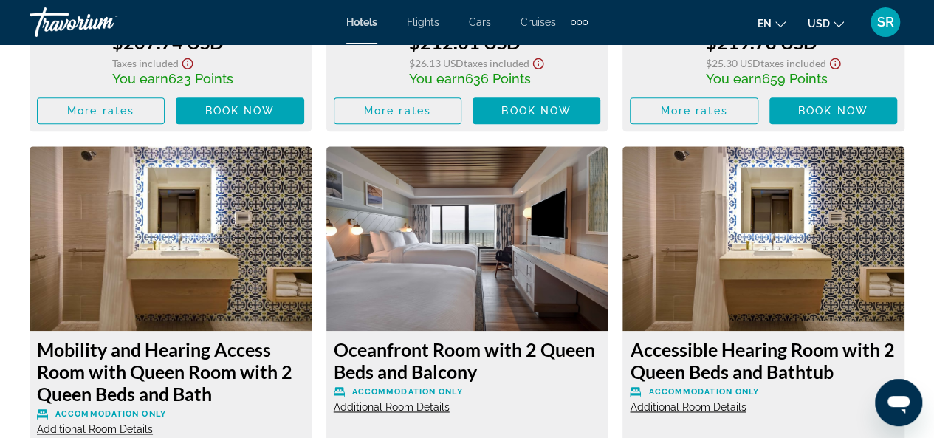
scroll to position [3688, 0]
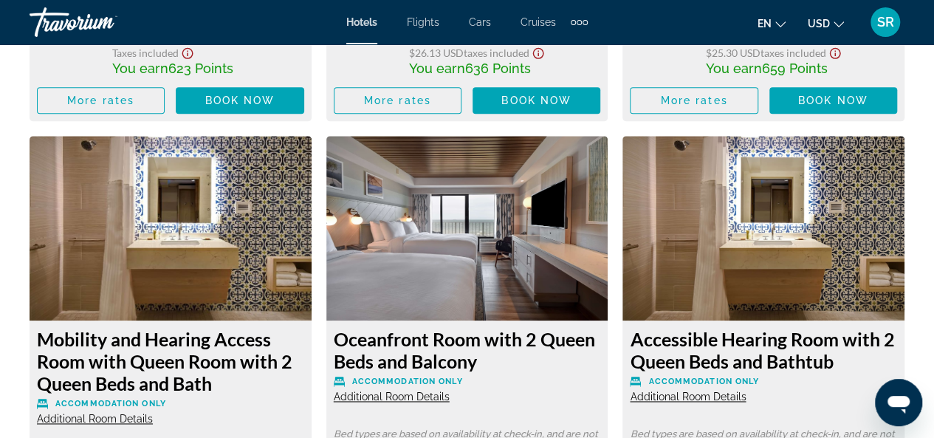
click at [455, 280] on img "Main content" at bounding box center [467, 228] width 282 height 185
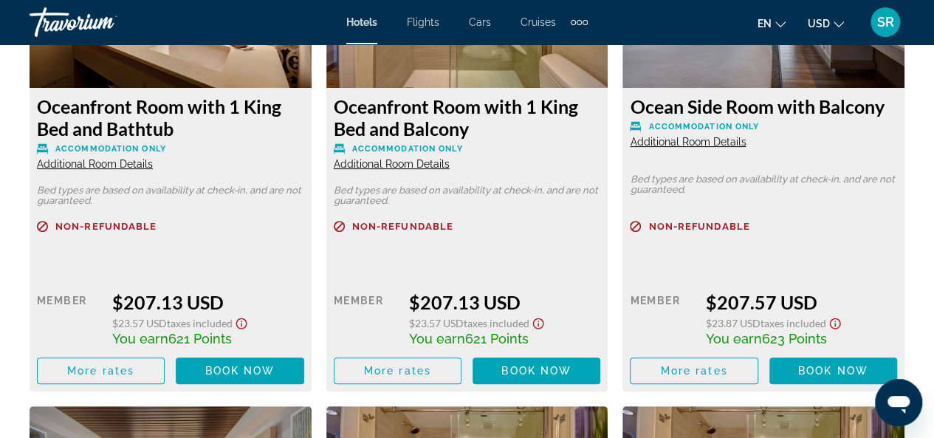
scroll to position [2998, 0]
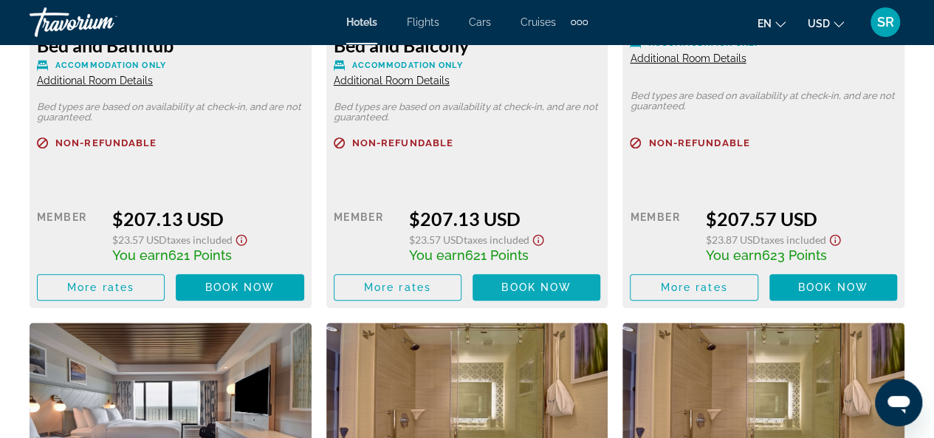
click at [530, 291] on span "Book now" at bounding box center [536, 287] width 70 height 12
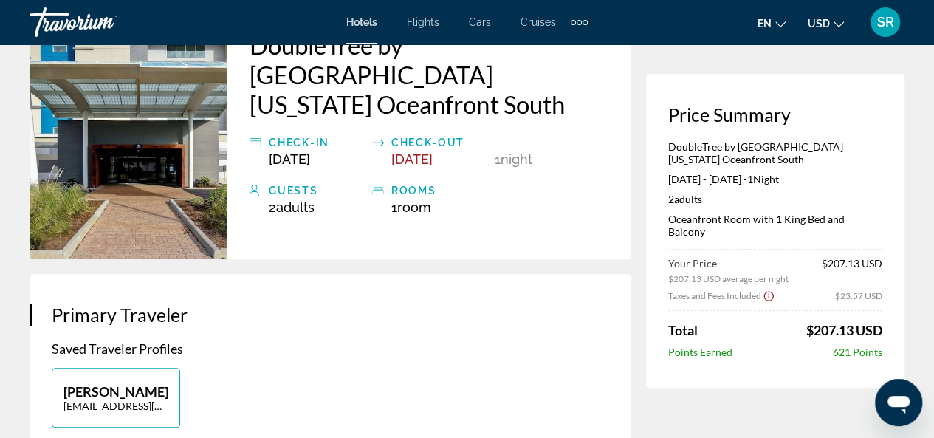
scroll to position [118, 0]
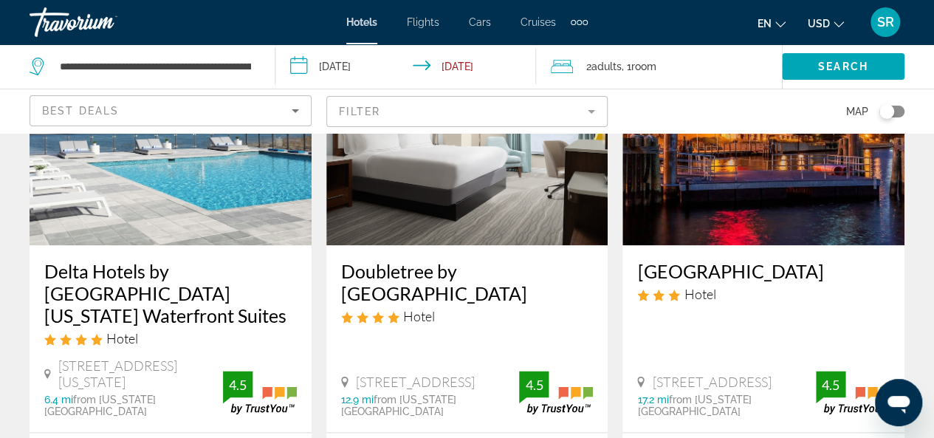
scroll to position [769, 0]
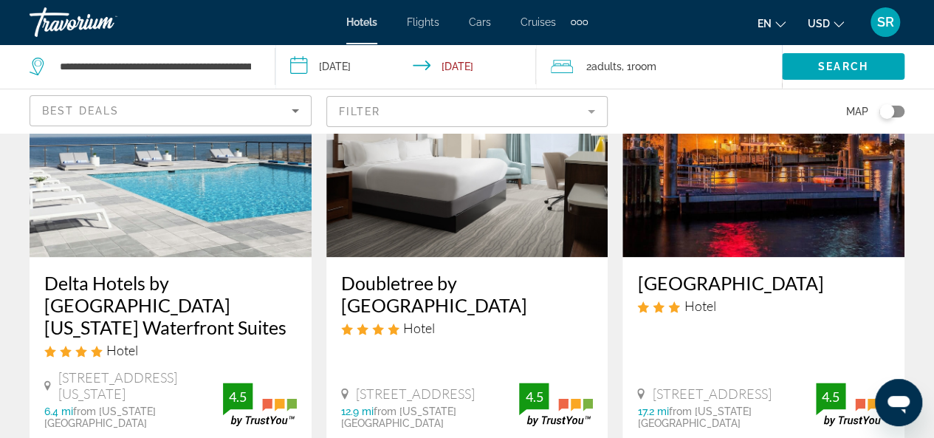
click at [120, 286] on h3 "Delta Hotels by Marriott Virginia Beach Waterfront Suites" at bounding box center [170, 305] width 252 height 66
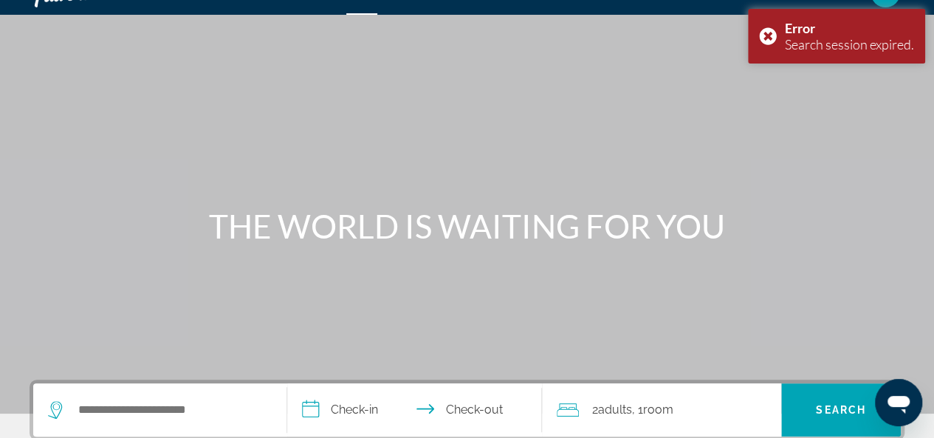
scroll to position [26, 0]
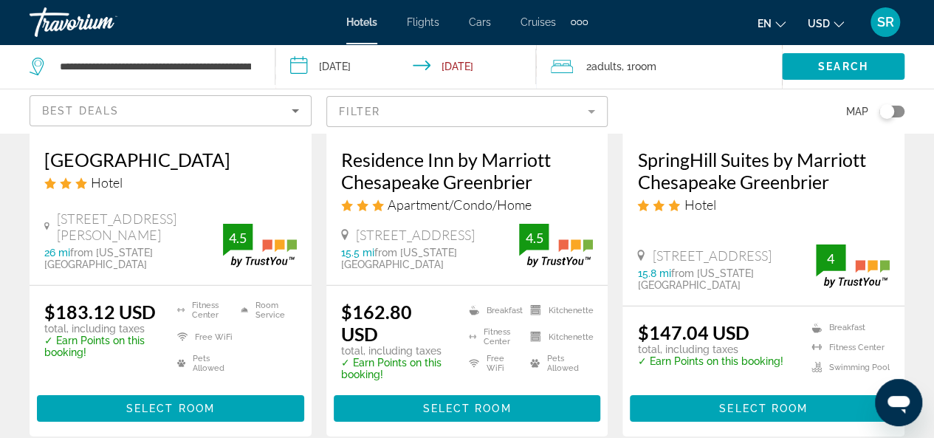
scroll to position [2186, 0]
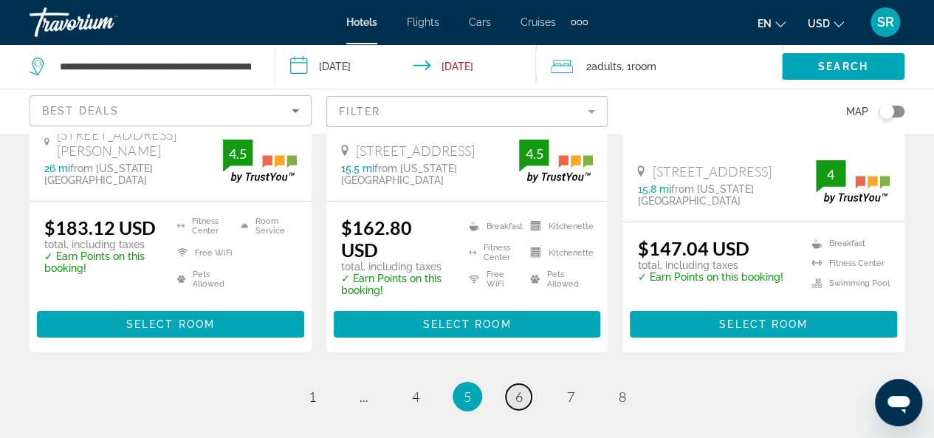
click at [519, 388] on span "6" at bounding box center [518, 396] width 7 height 16
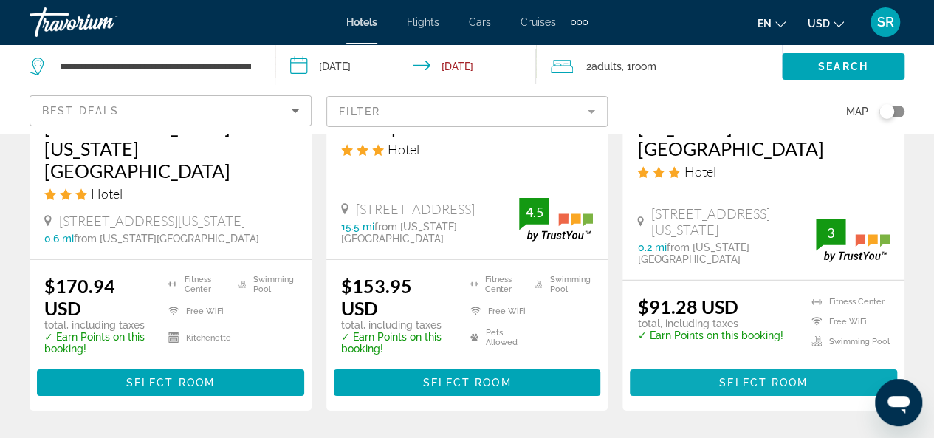
scroll to position [2134, 0]
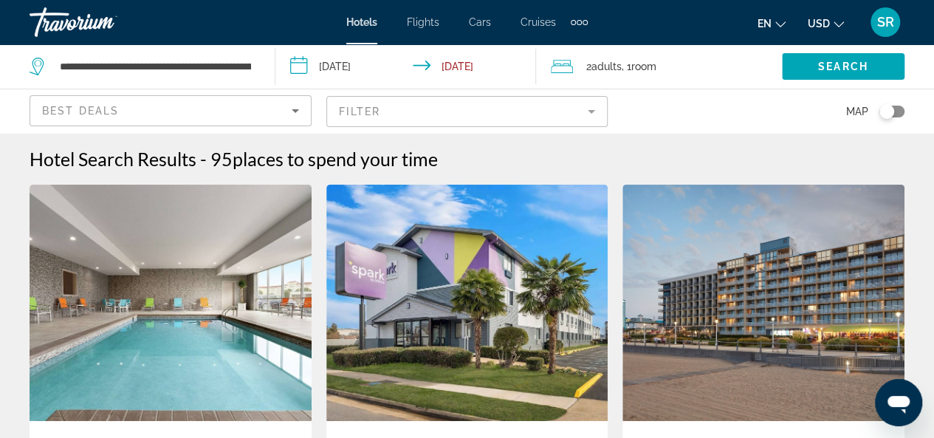
click at [568, 377] on img "Main content" at bounding box center [467, 303] width 282 height 236
